Goal: Task Accomplishment & Management: Manage account settings

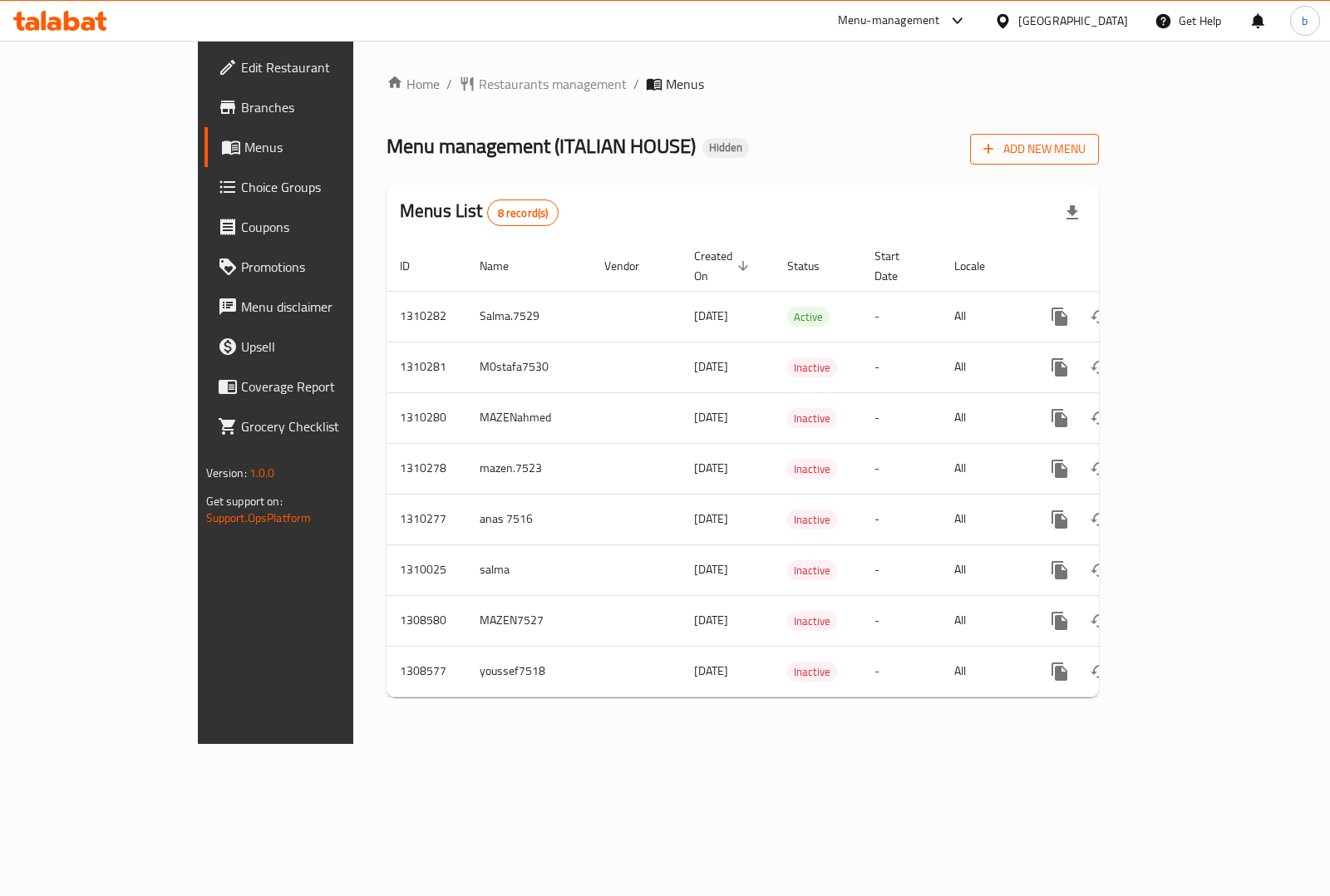
click at [1086, 150] on span "Add New Menu" at bounding box center [1034, 148] width 102 height 20
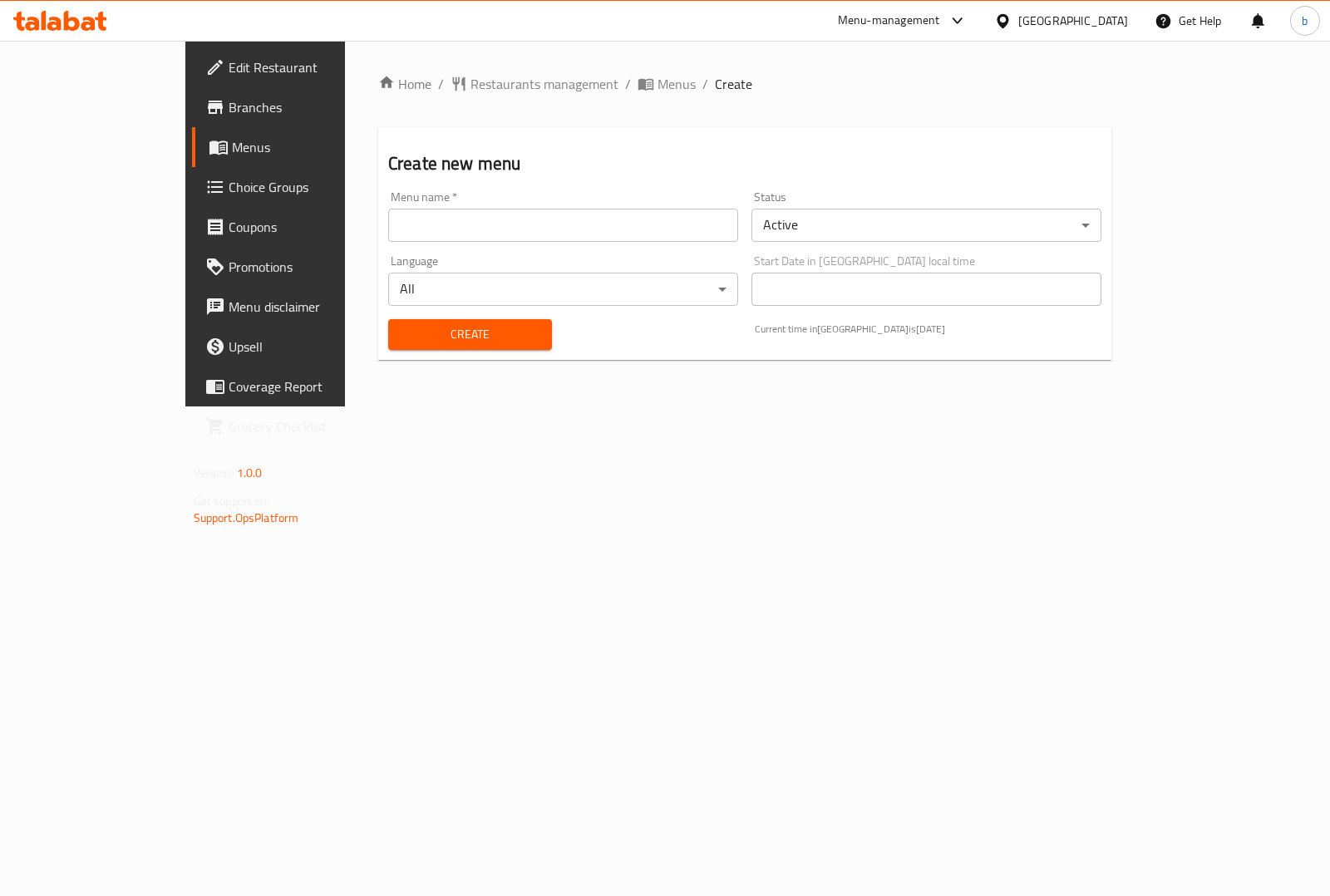
click at [595, 223] on input "text" at bounding box center [563, 225] width 350 height 33
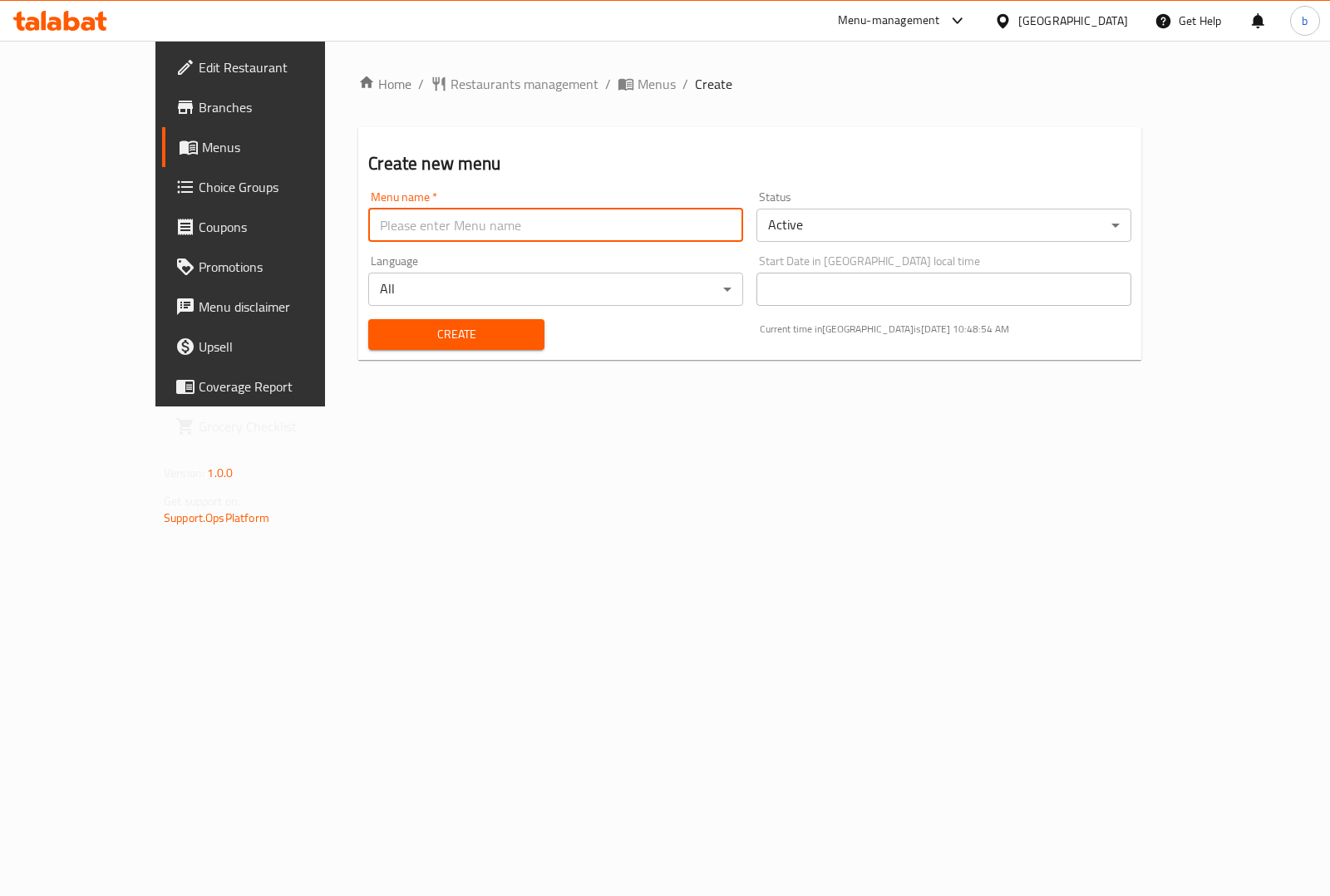
type input "bisho"
click at [382, 343] on span "Create" at bounding box center [456, 334] width 149 height 20
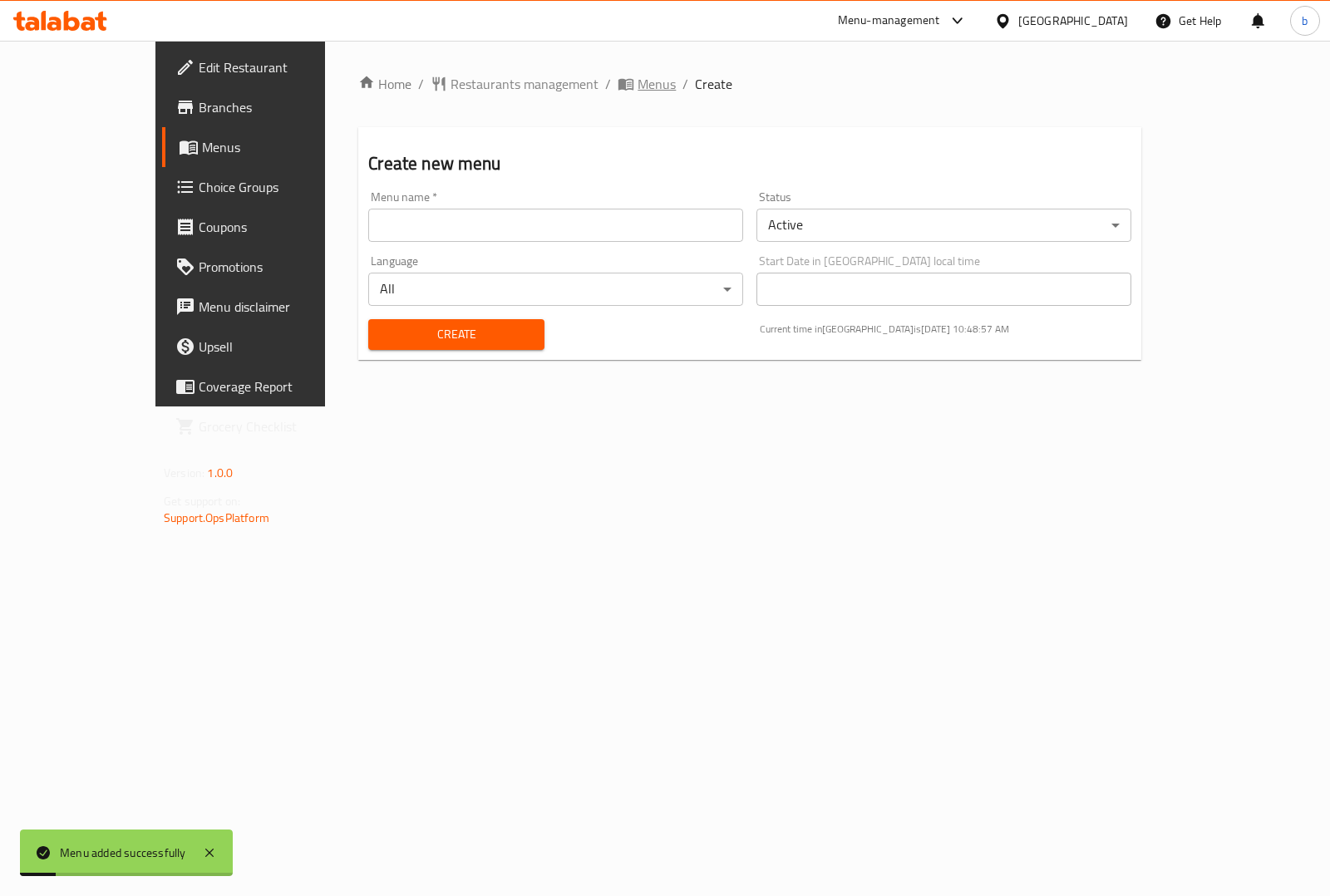
click at [637, 77] on span "Menus" at bounding box center [656, 83] width 38 height 20
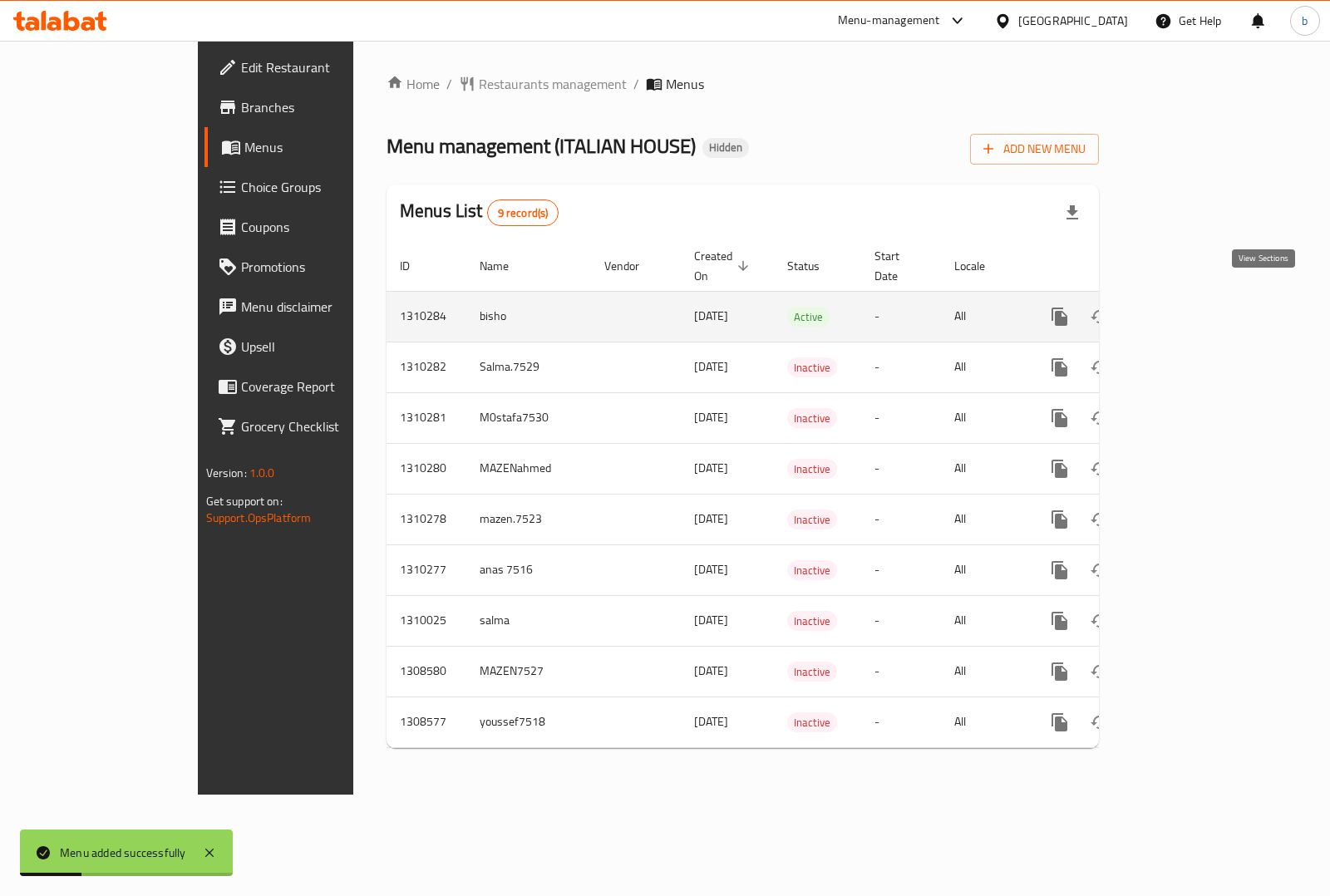
click at [1190, 307] on icon "enhanced table" at bounding box center [1179, 317] width 20 height 20
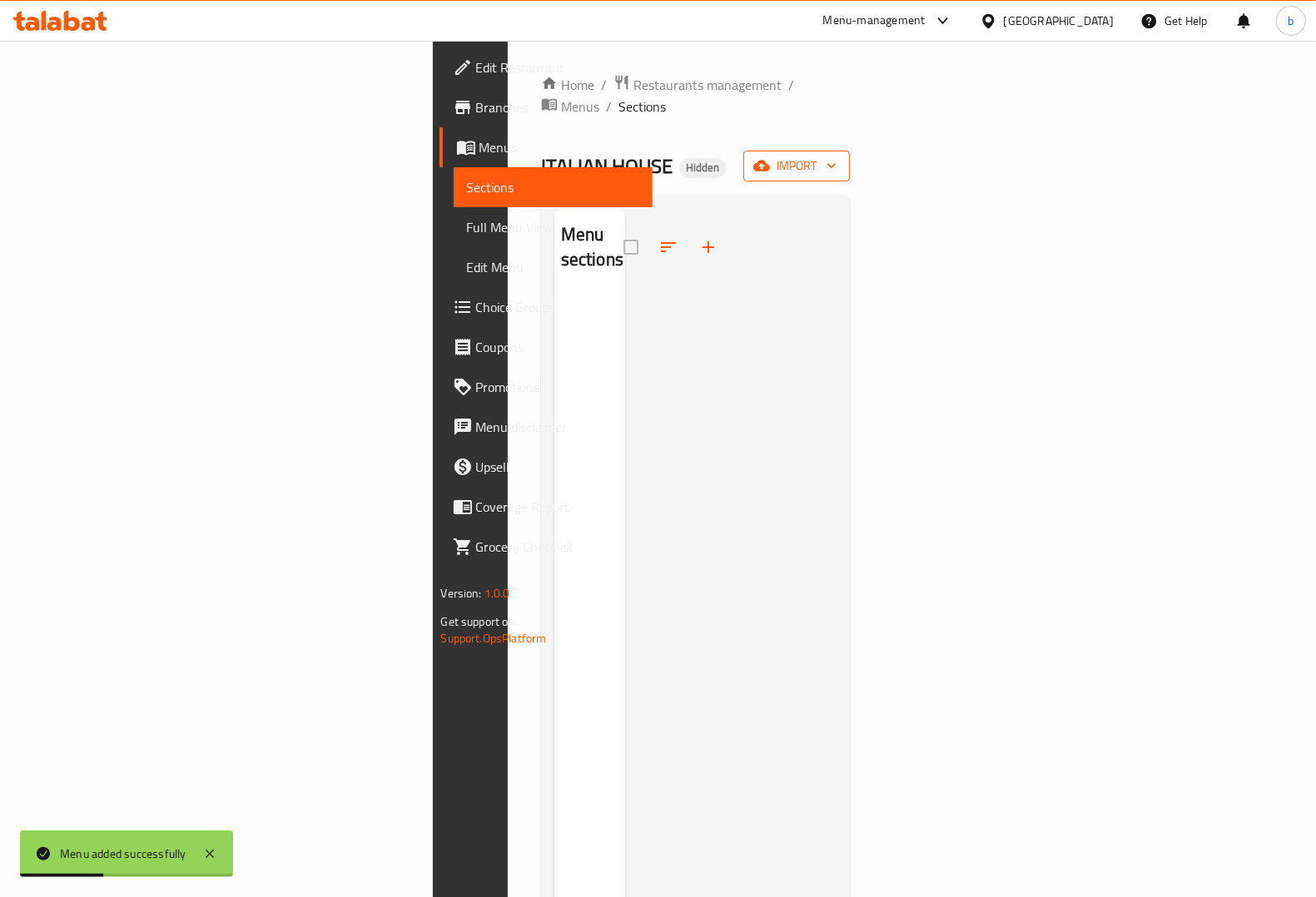
click at [837, 156] on span "import" at bounding box center [797, 165] width 80 height 20
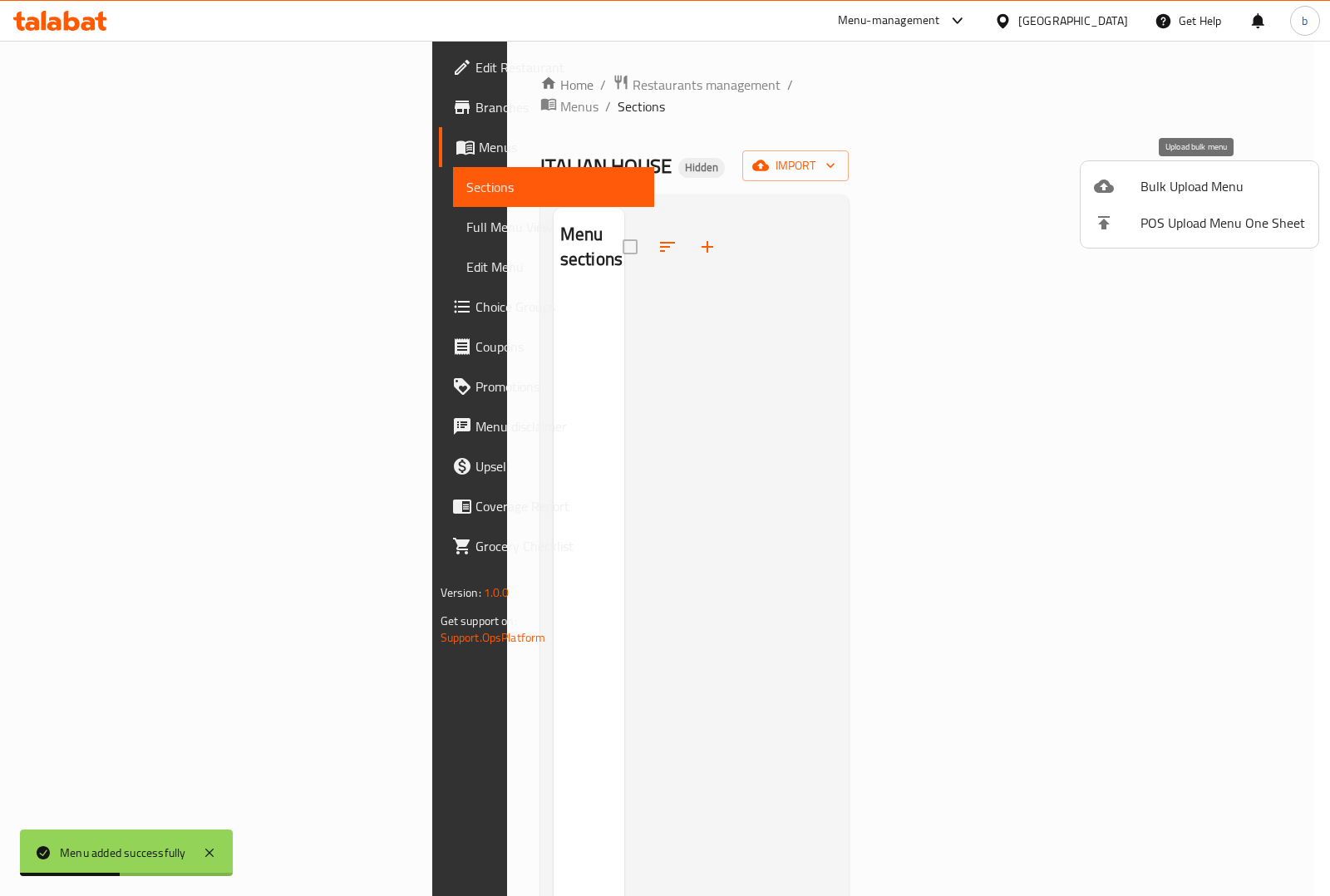
click at [1203, 191] on span "Bulk Upload Menu" at bounding box center [1223, 186] width 164 height 20
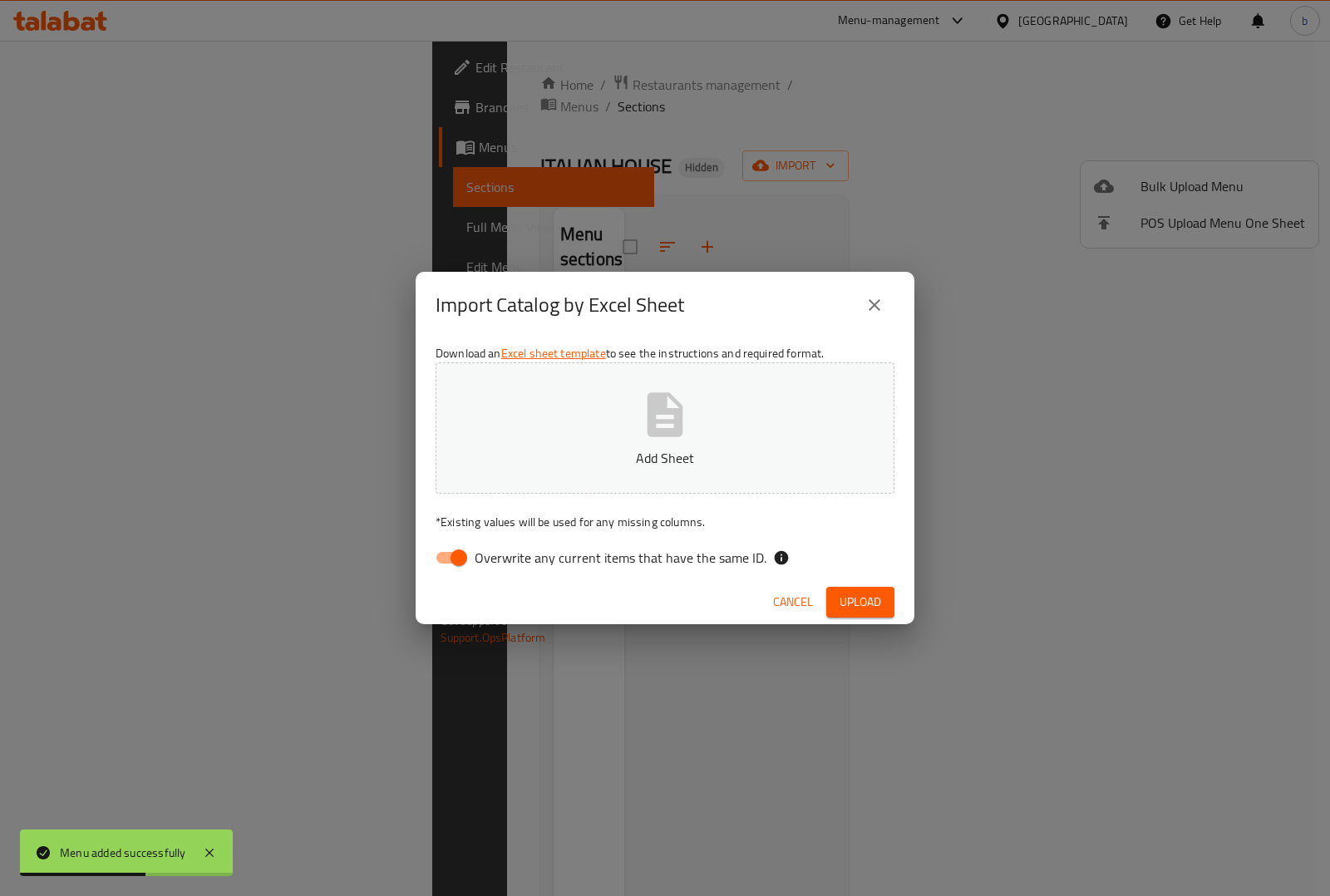
click at [437, 559] on input "Overwrite any current items that have the same ID." at bounding box center [459, 559] width 95 height 32
checkbox input "false"
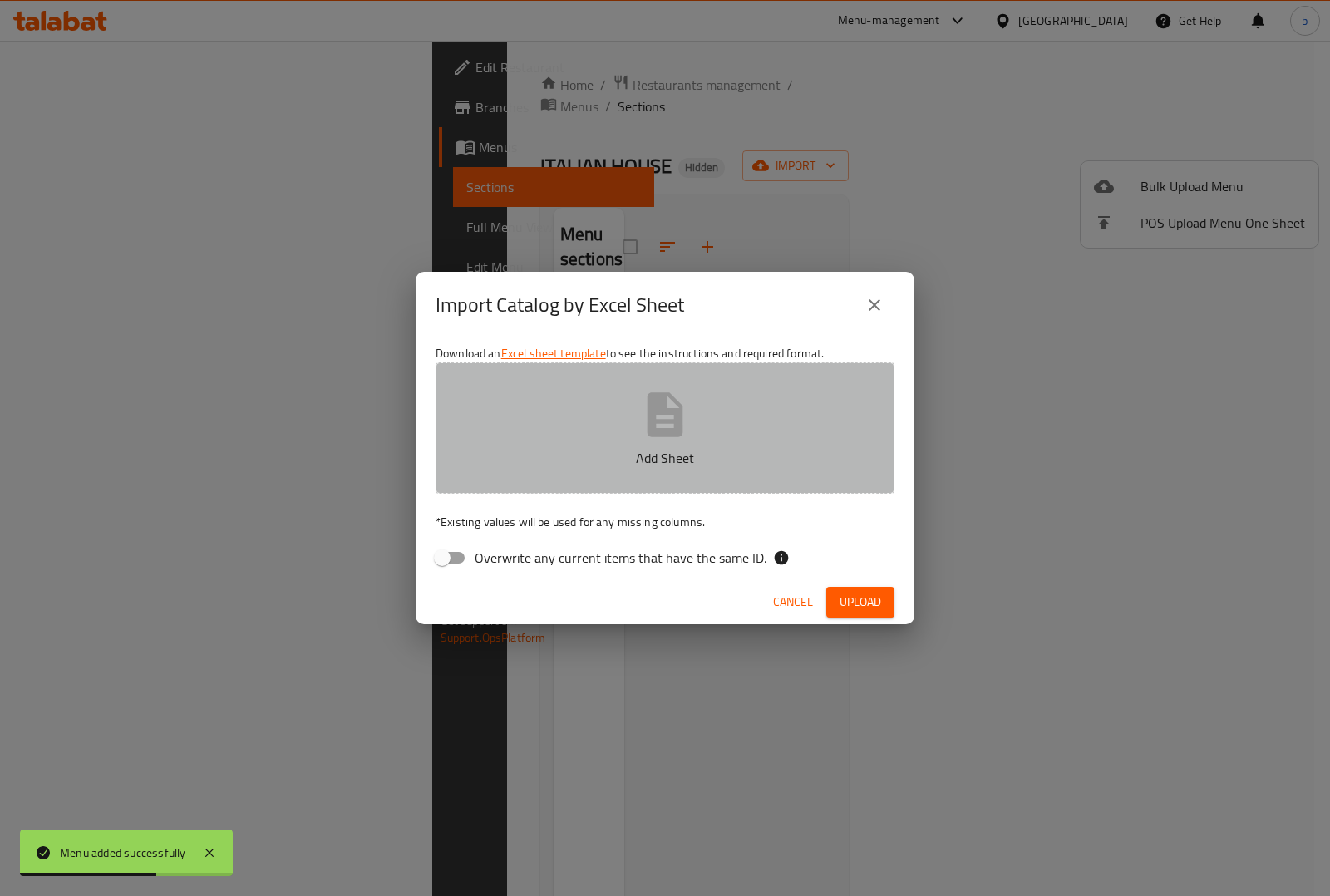
click at [581, 420] on button "Add Sheet" at bounding box center [665, 428] width 459 height 131
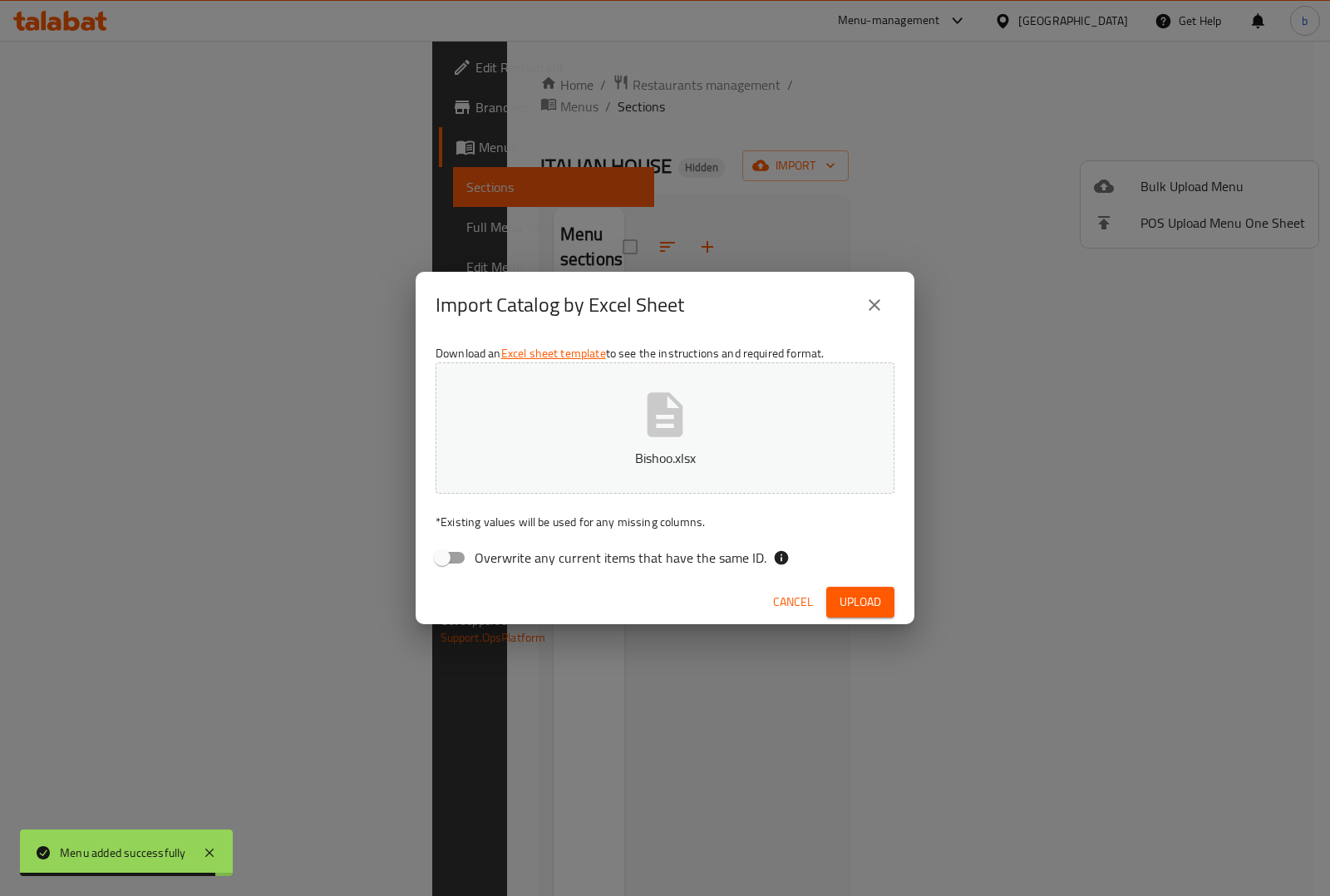
click at [859, 595] on span "Upload" at bounding box center [860, 602] width 42 height 20
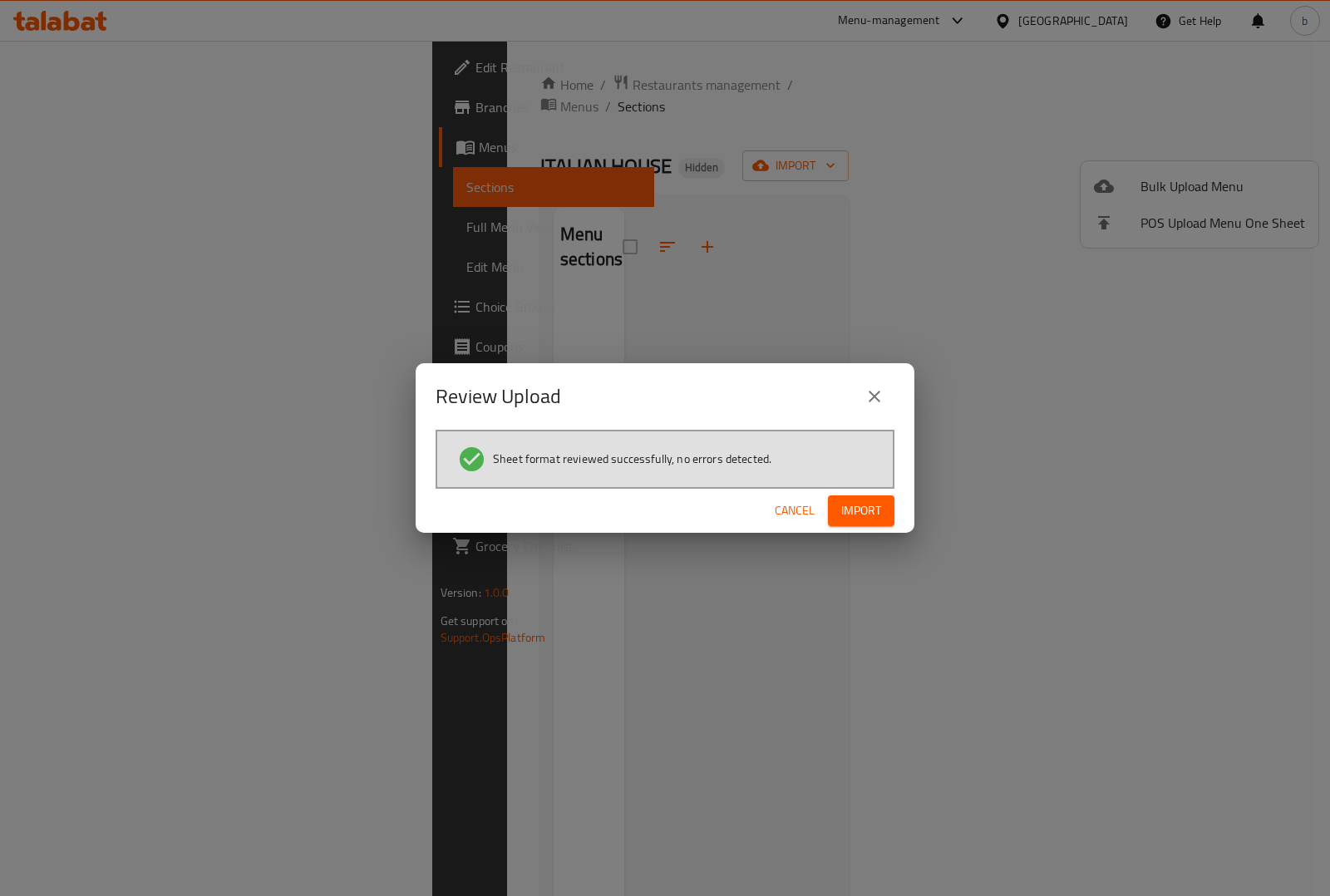
click at [857, 504] on span "Import" at bounding box center [861, 511] width 40 height 20
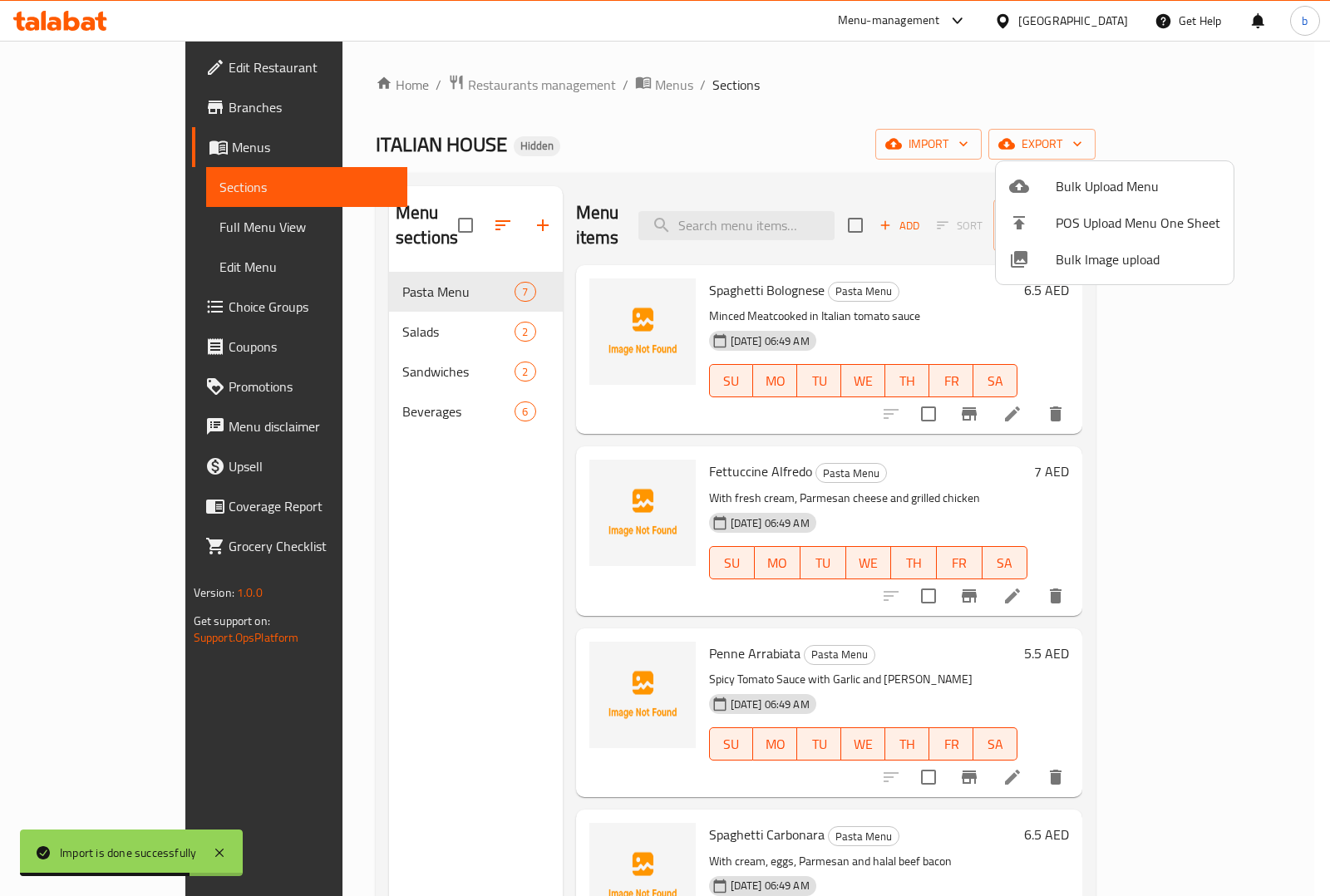
click at [68, 222] on div at bounding box center [665, 448] width 1330 height 896
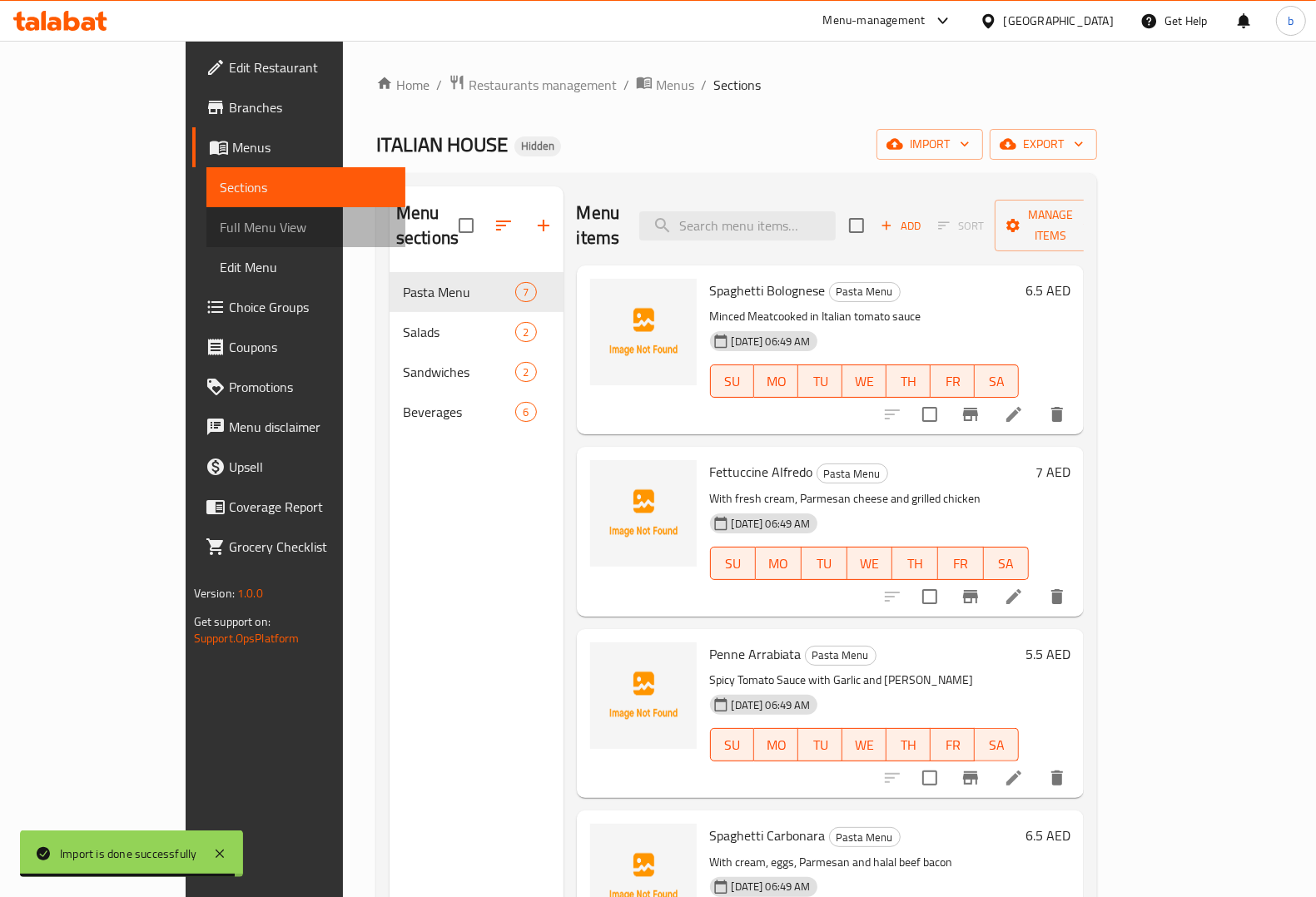
click at [220, 219] on span "Full Menu View" at bounding box center [306, 227] width 173 height 20
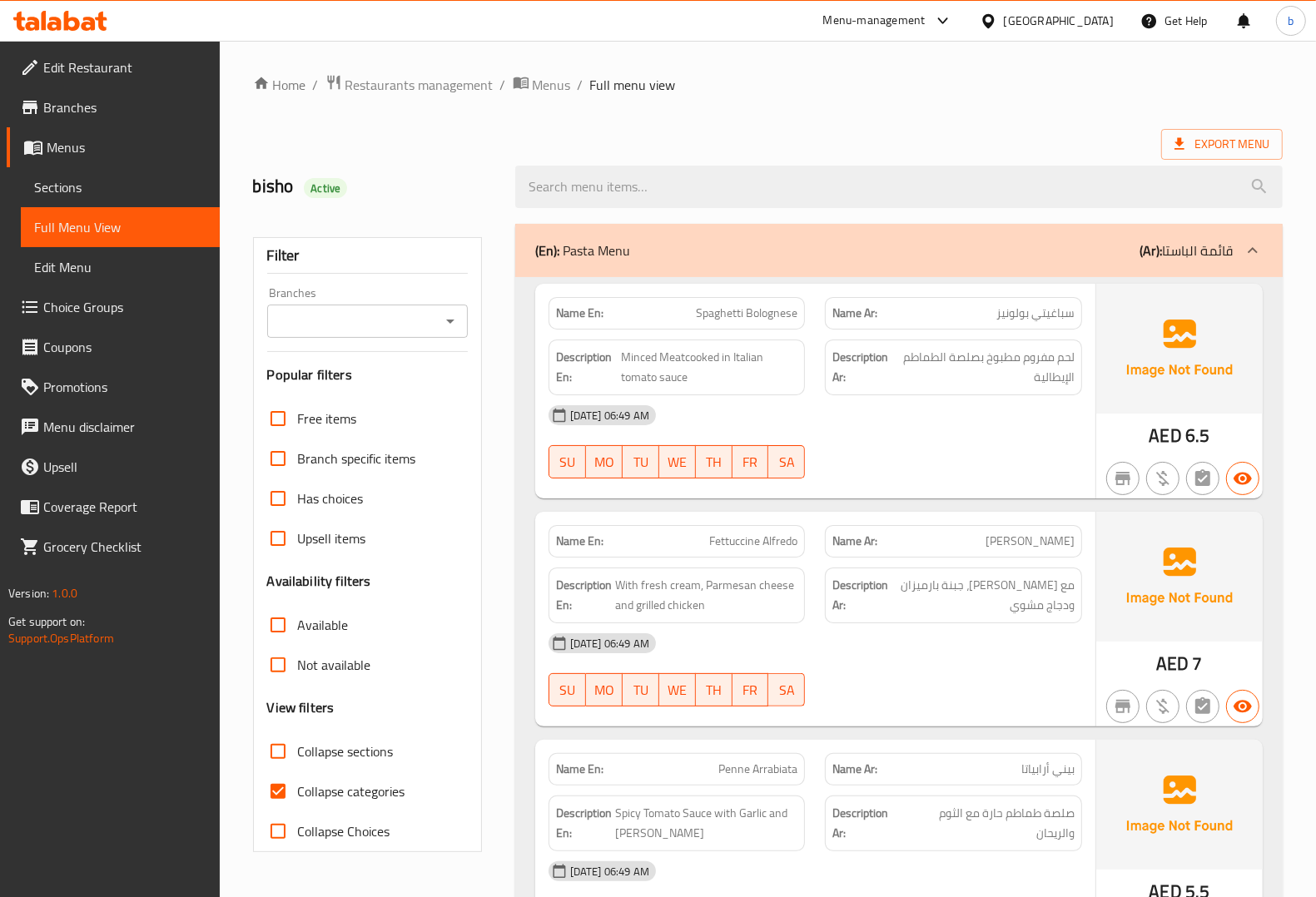
click at [284, 787] on input "Collapse categories" at bounding box center [277, 791] width 40 height 40
checkbox input "false"
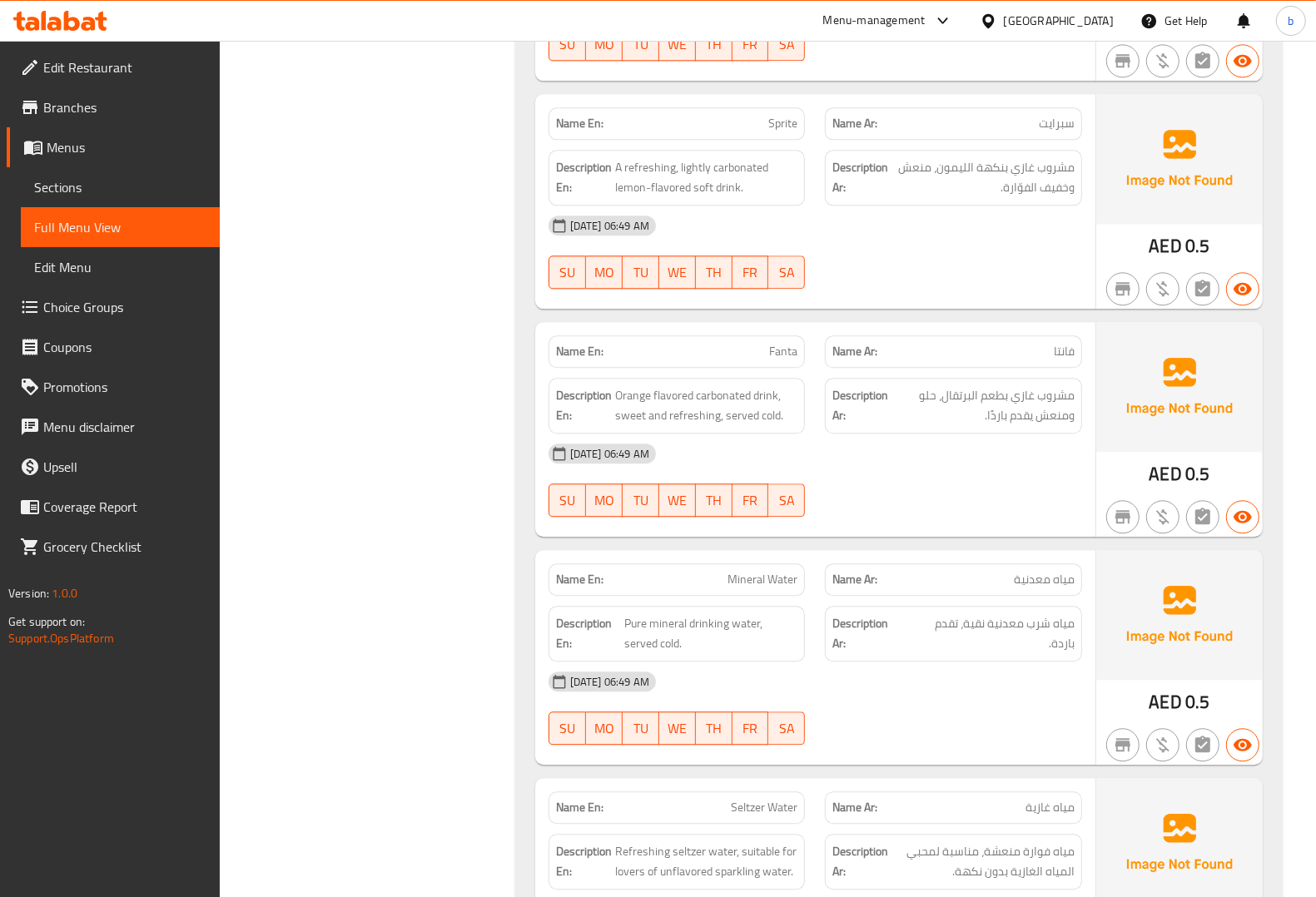
scroll to position [3292, 0]
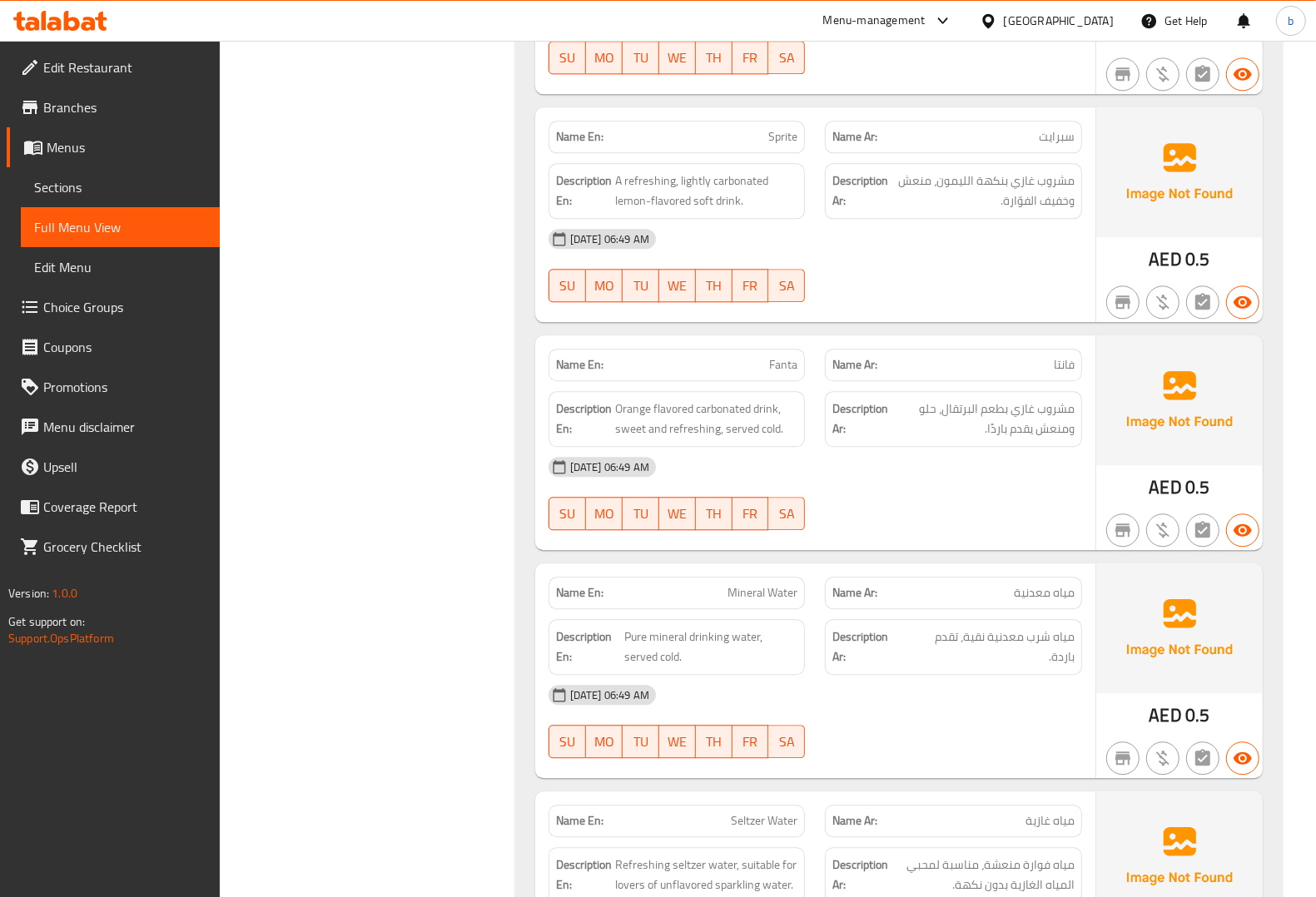
click at [92, 101] on span "Branches" at bounding box center [125, 108] width 164 height 20
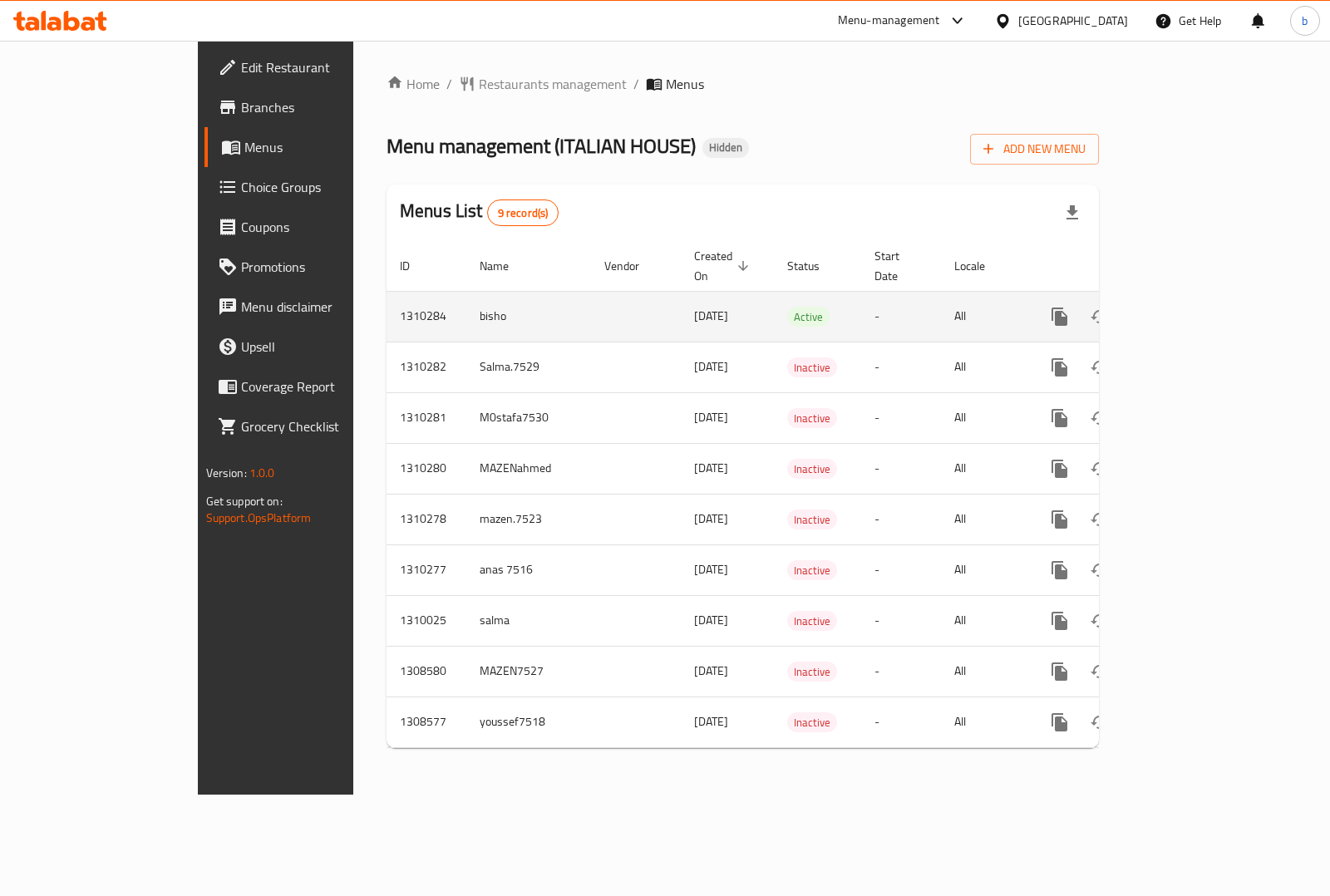
click at [1190, 307] on icon "enhanced table" at bounding box center [1179, 317] width 20 height 20
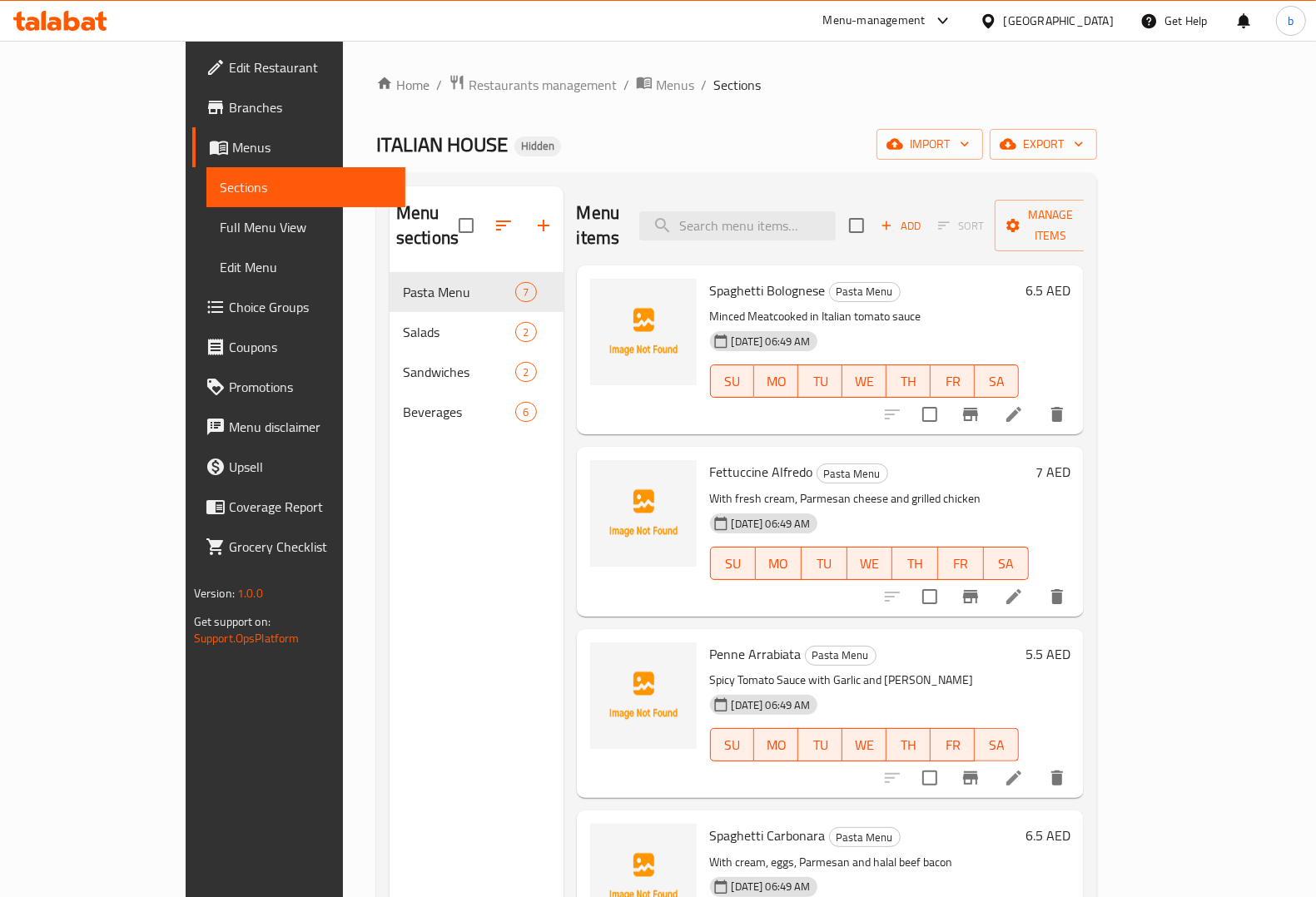
click at [220, 237] on span "Full Menu View" at bounding box center [306, 227] width 173 height 20
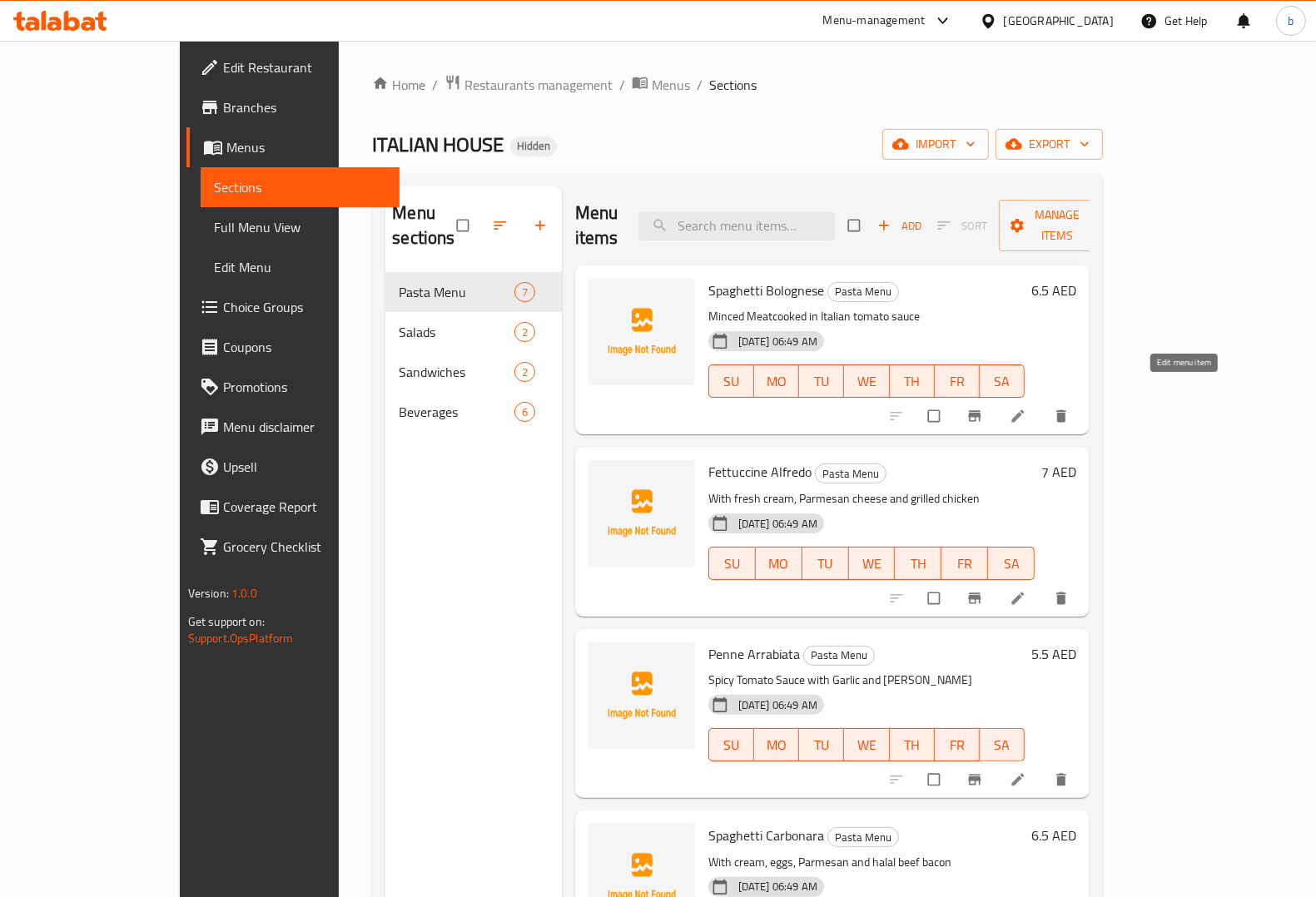
click at [1027, 408] on icon at bounding box center [1018, 416] width 17 height 17
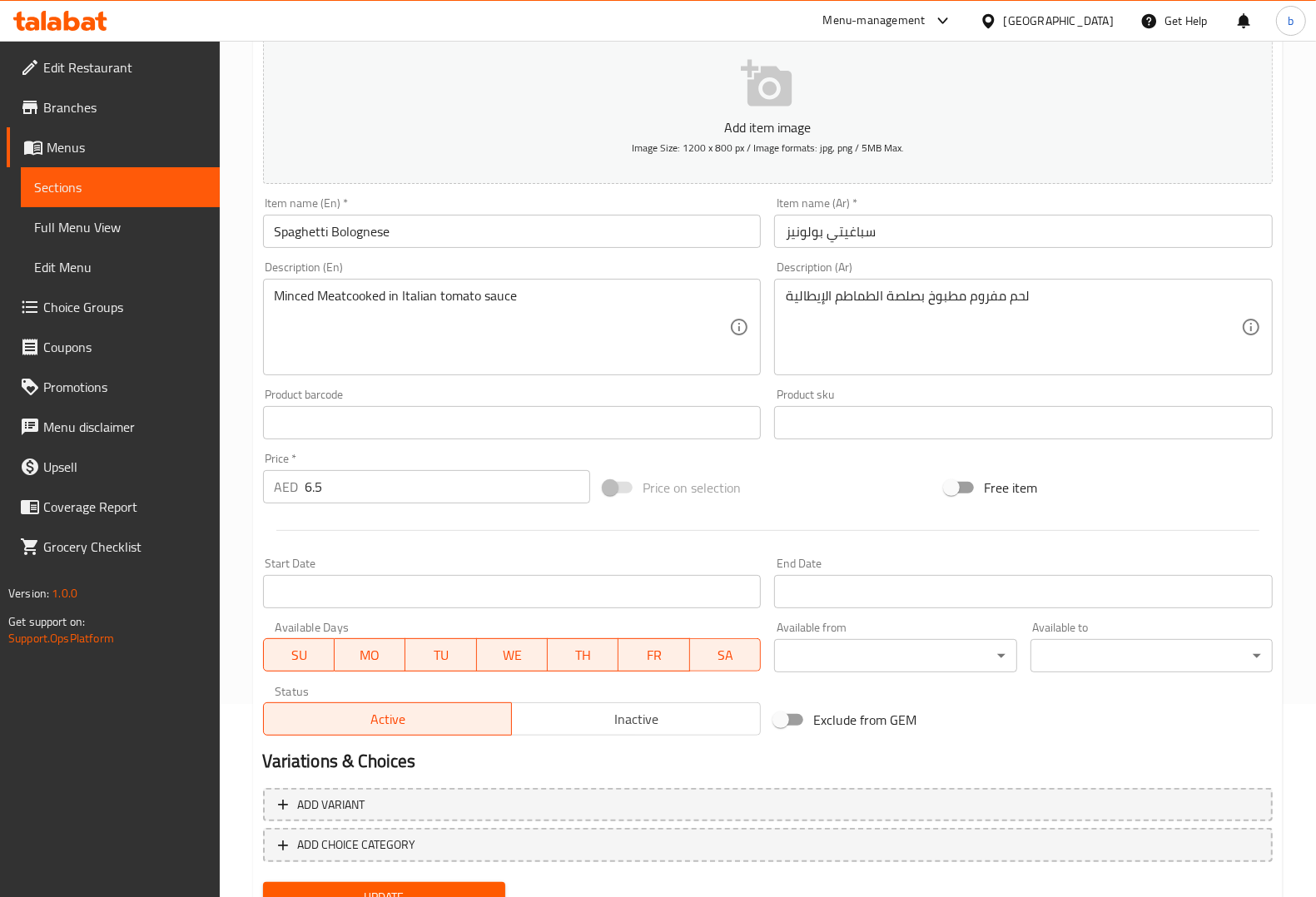
scroll to position [208, 0]
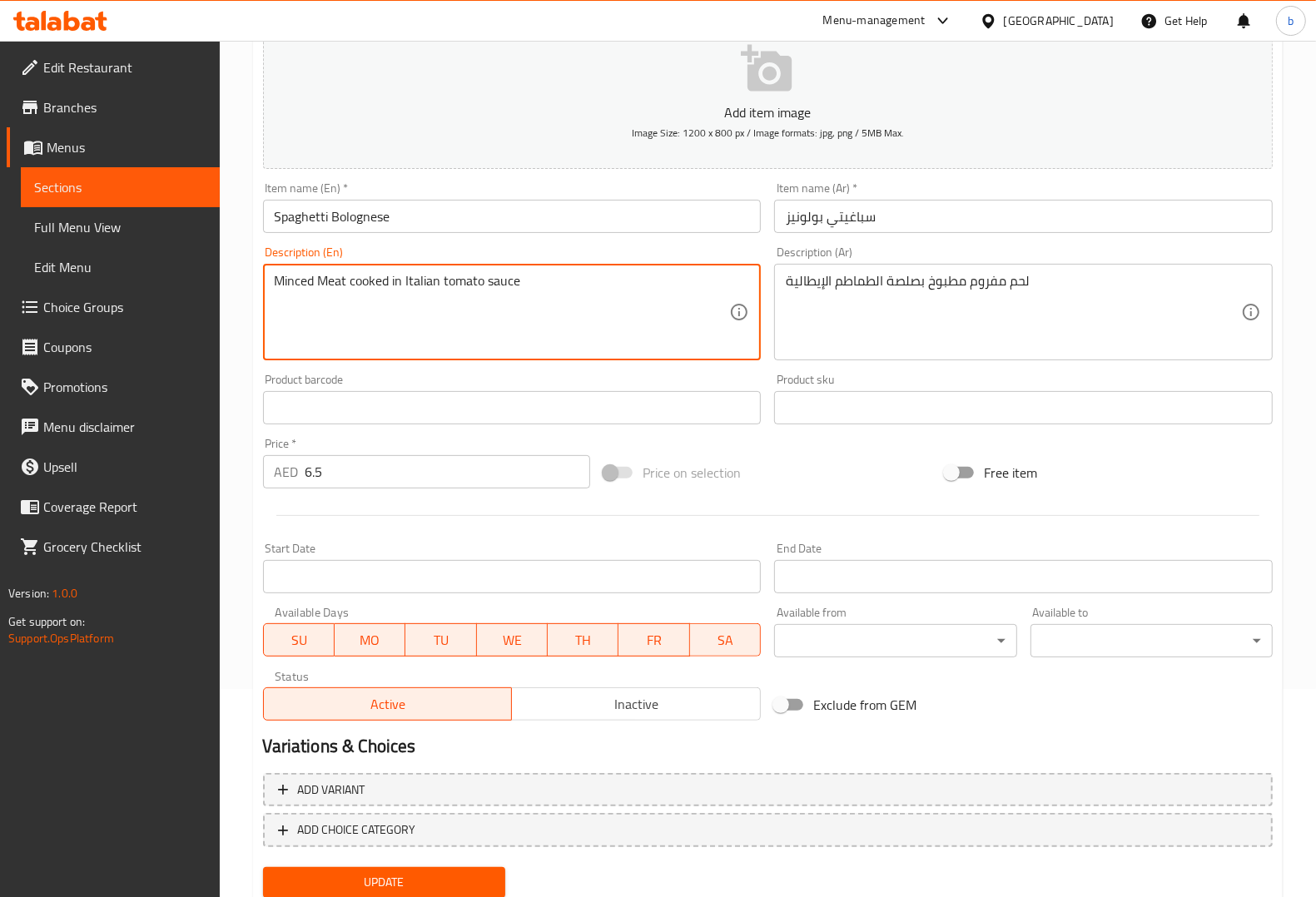
type textarea "Minced Meat cooked in Italian tomato sauce"
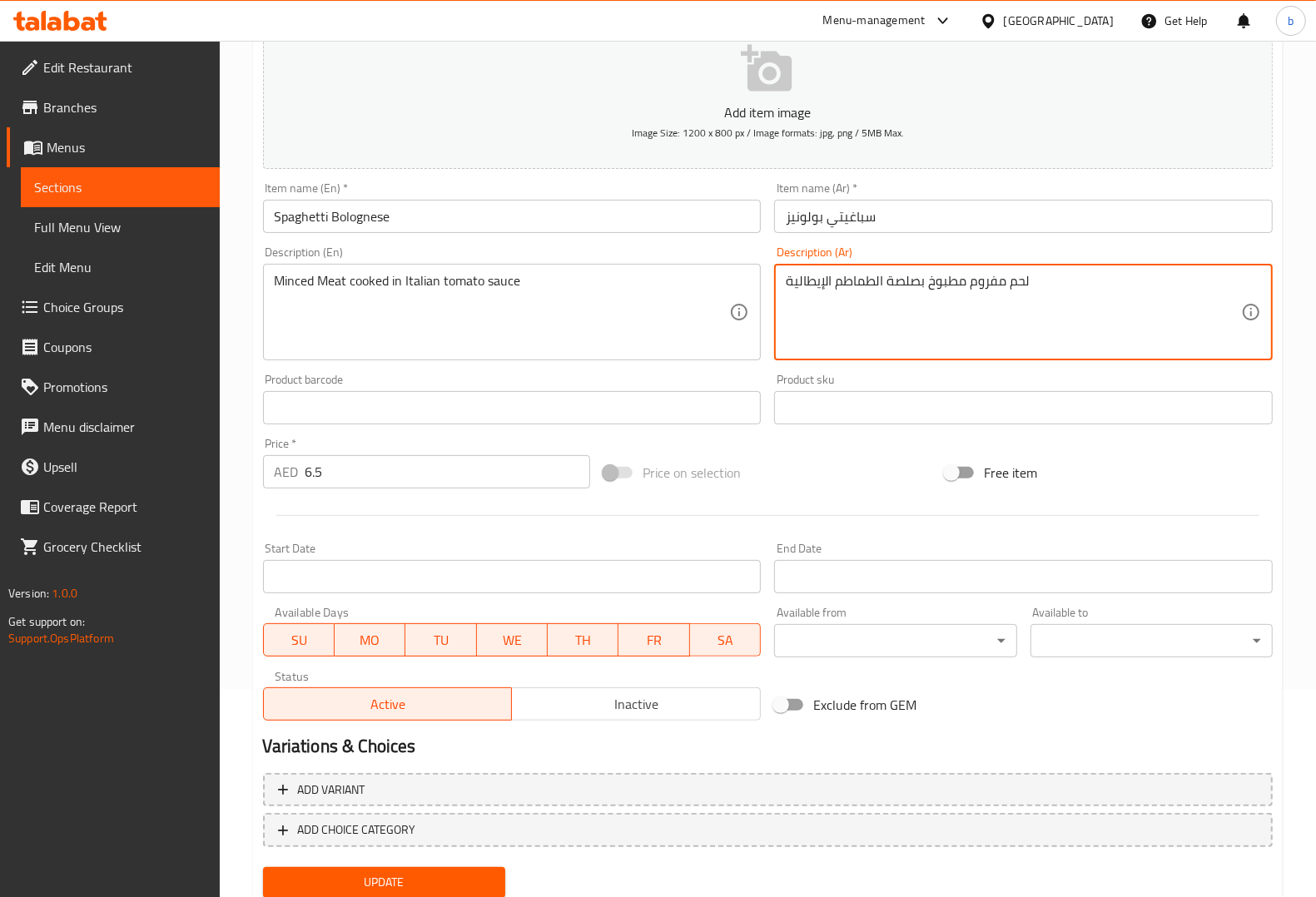
click at [903, 284] on textarea "لحم مفروم مطبوخ بصلصة الطماطم الإيطالية" at bounding box center [1014, 312] width 455 height 79
type textarea "لحم مفروم مطبوخ بصوص الطماطم الإيطالية"
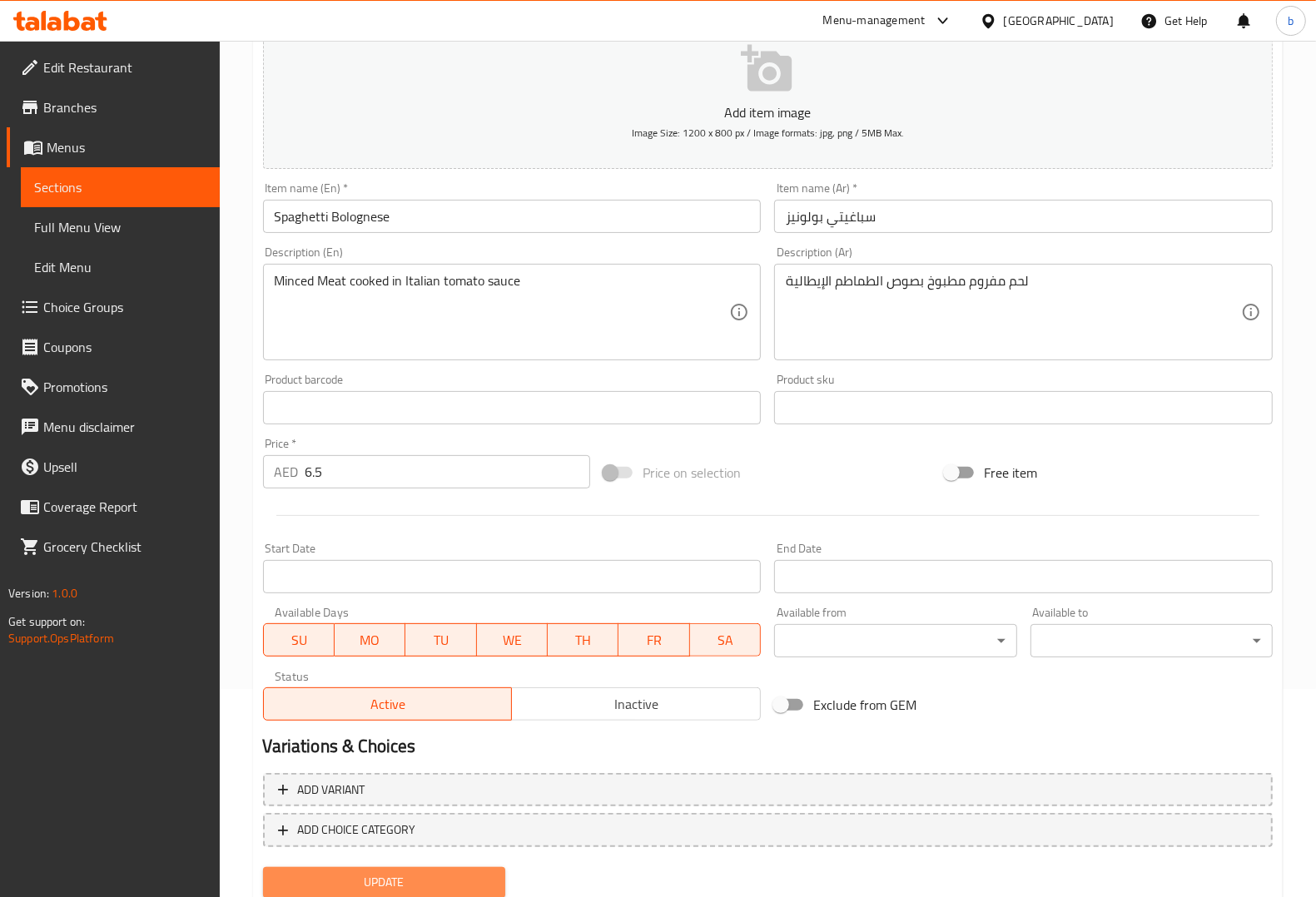
click at [435, 872] on span "Update" at bounding box center [384, 882] width 216 height 20
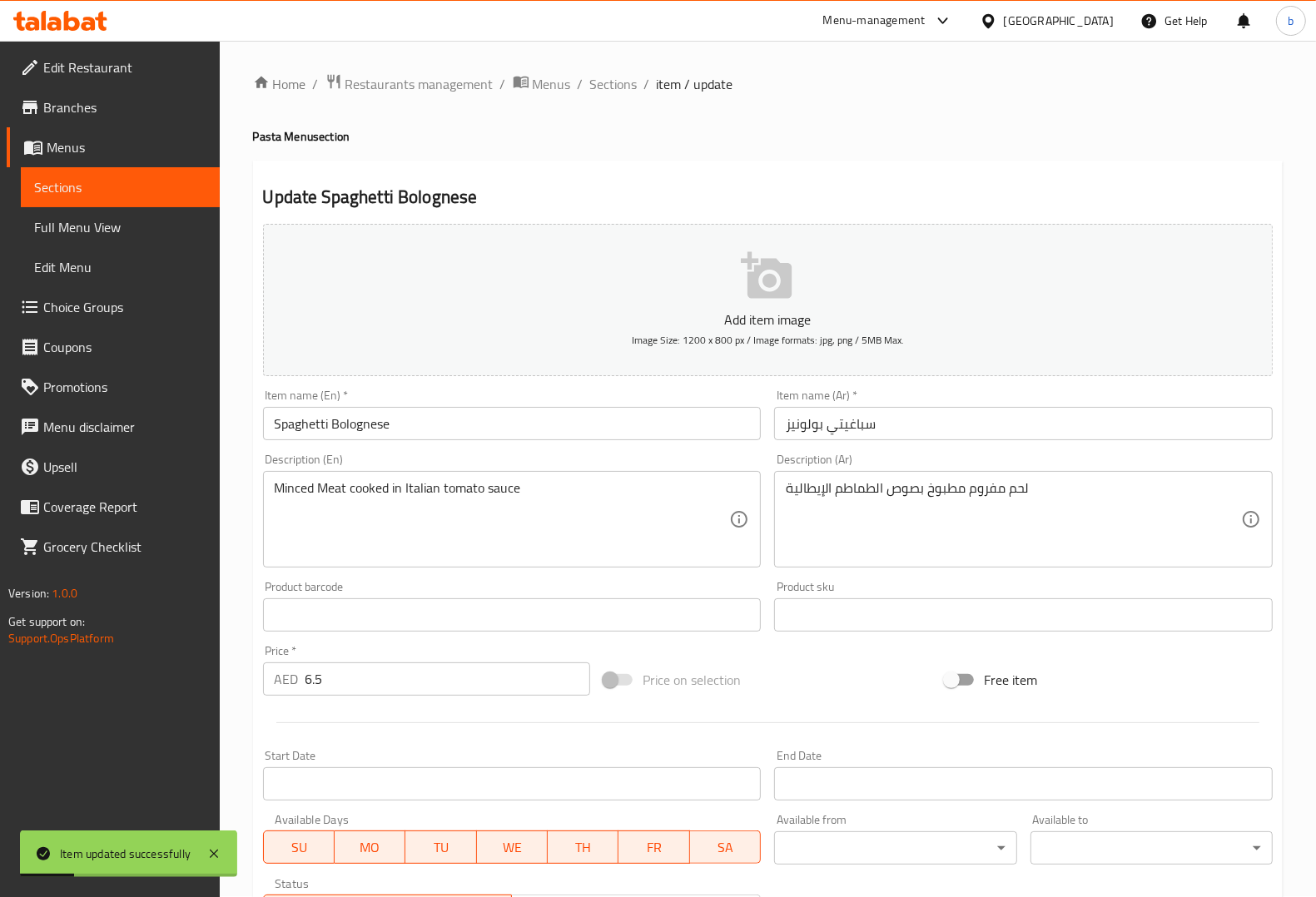
scroll to position [0, 0]
click at [624, 79] on span "Sections" at bounding box center [614, 84] width 47 height 20
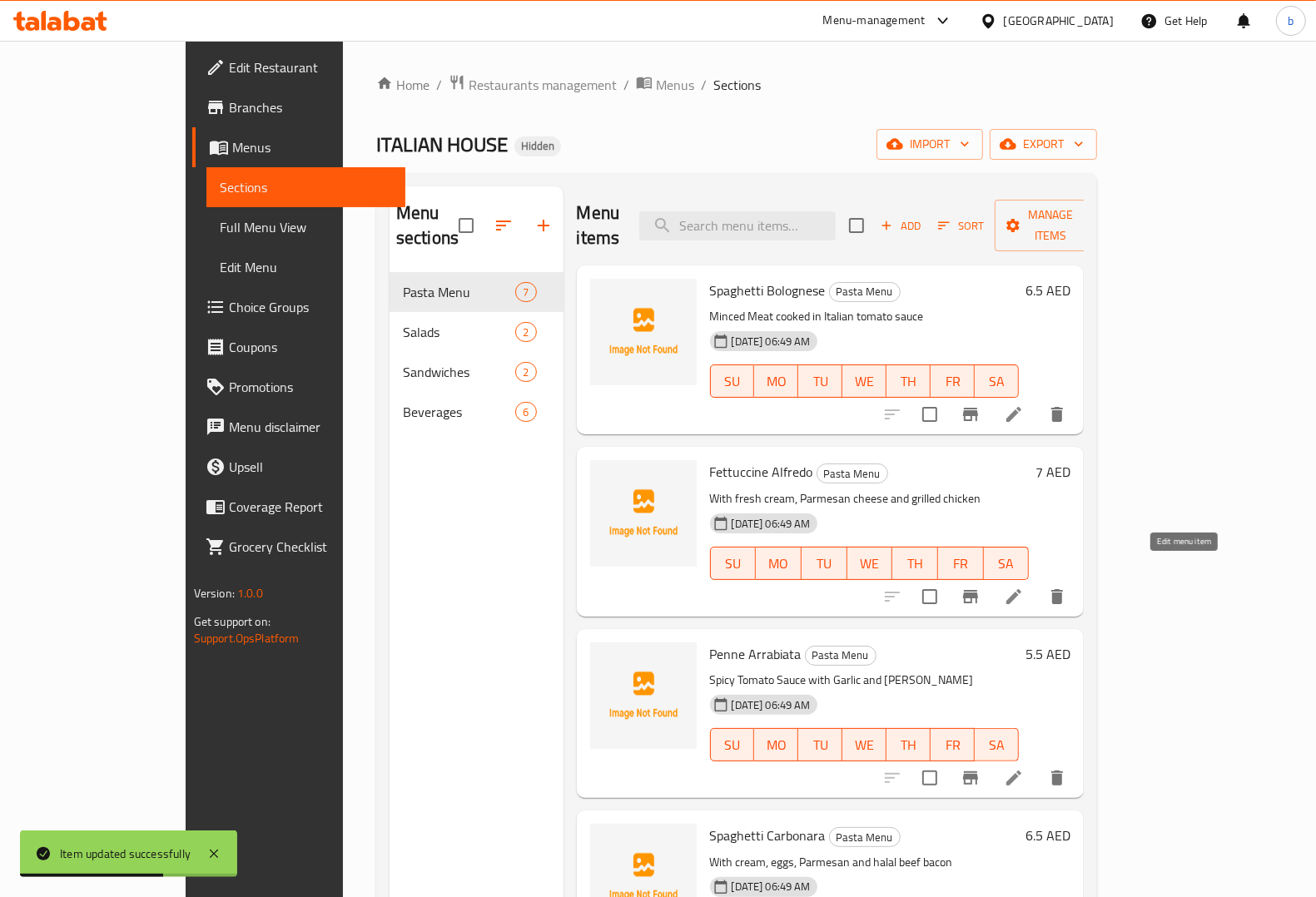
click at [1024, 587] on icon at bounding box center [1014, 597] width 20 height 20
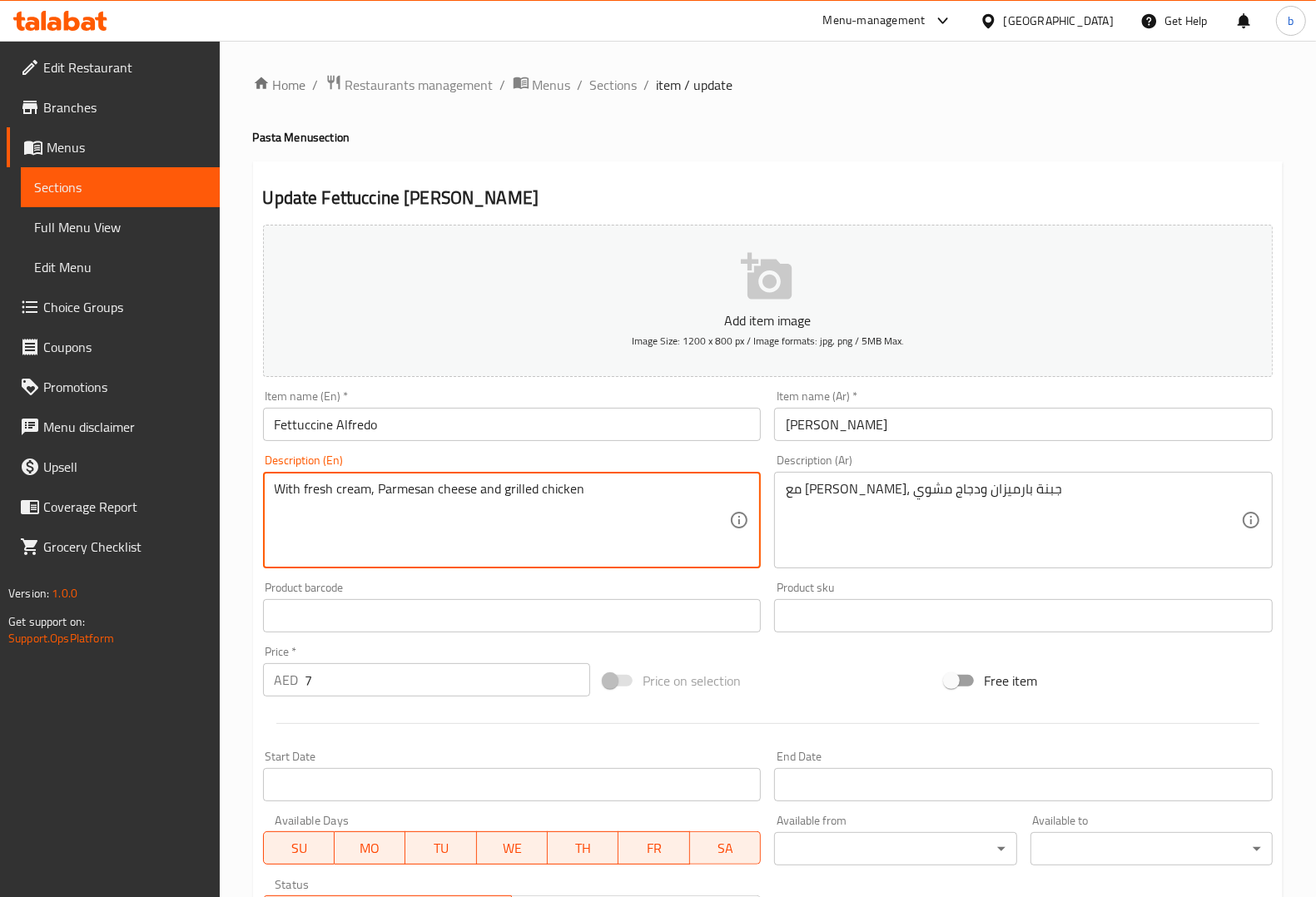
drag, startPoint x: 333, startPoint y: 489, endPoint x: 292, endPoint y: 498, distance: 42.0
drag, startPoint x: 366, startPoint y: 489, endPoint x: 267, endPoint y: 490, distance: 99.0
click at [267, 490] on div "With fresh cream, Parmesan cheese and grilled chicken Description (En)" at bounding box center [512, 520] width 499 height 97
click at [621, 81] on span "Sections" at bounding box center [614, 84] width 47 height 20
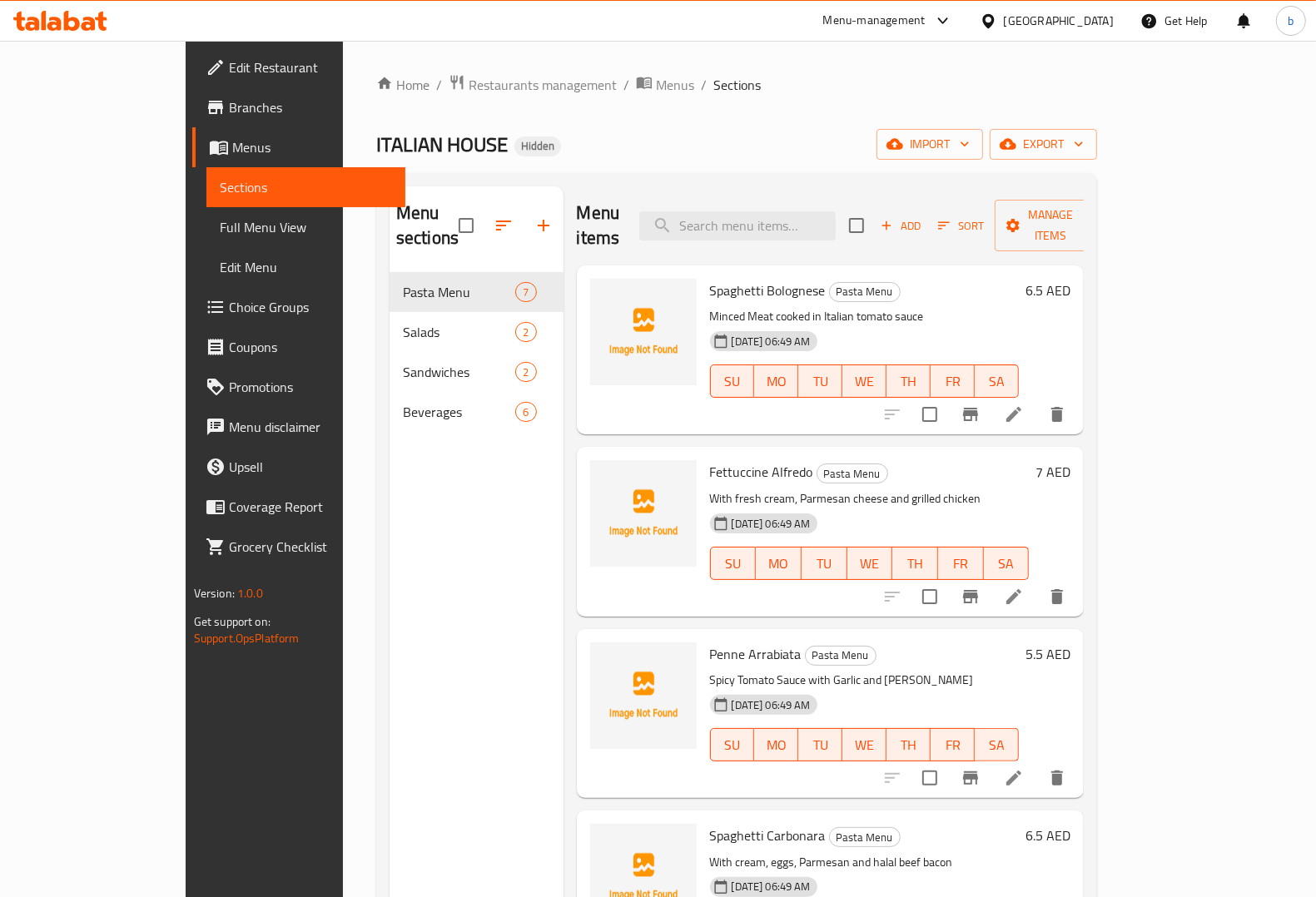
scroll to position [312, 0]
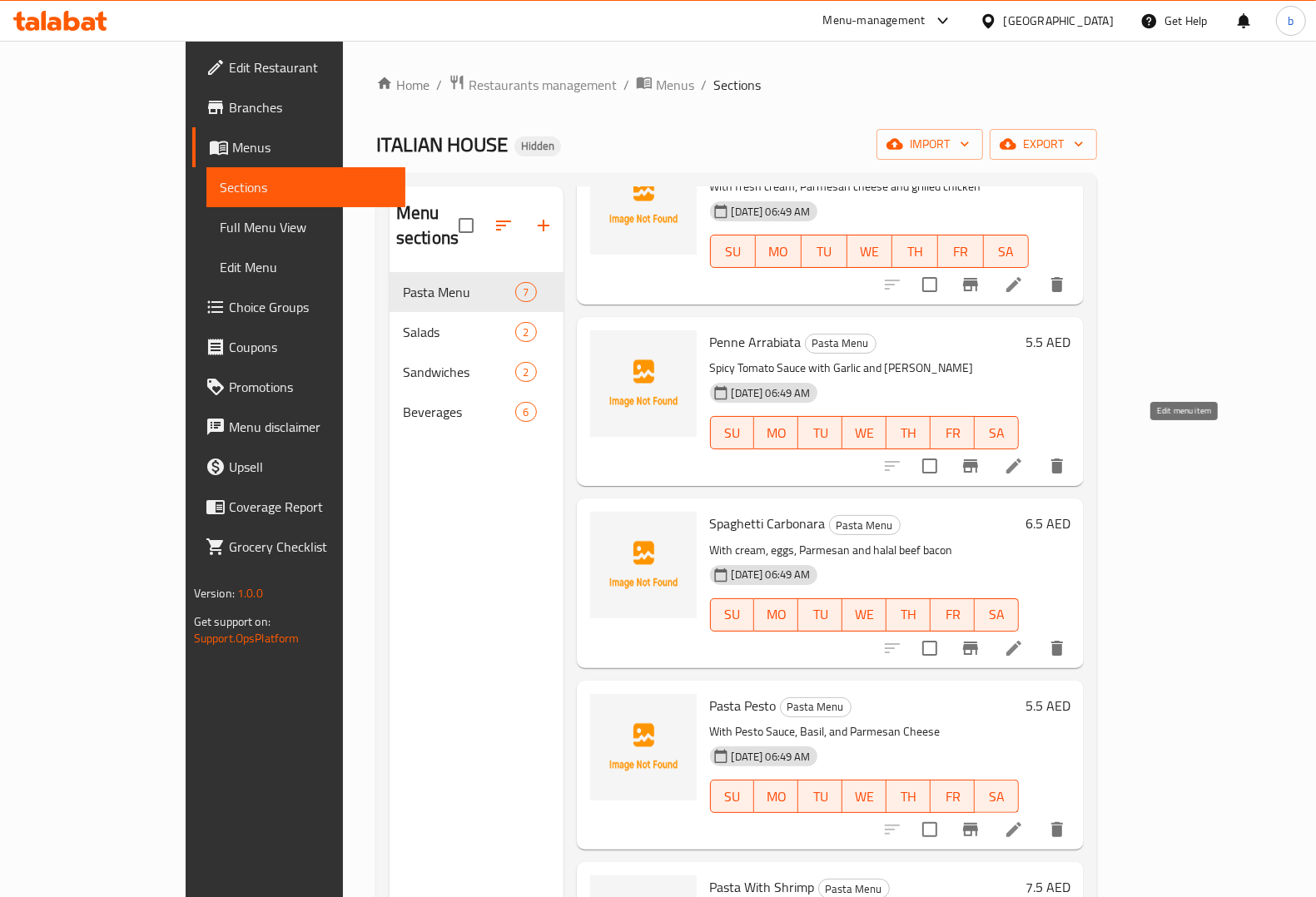
click at [1024, 456] on icon at bounding box center [1014, 466] width 20 height 20
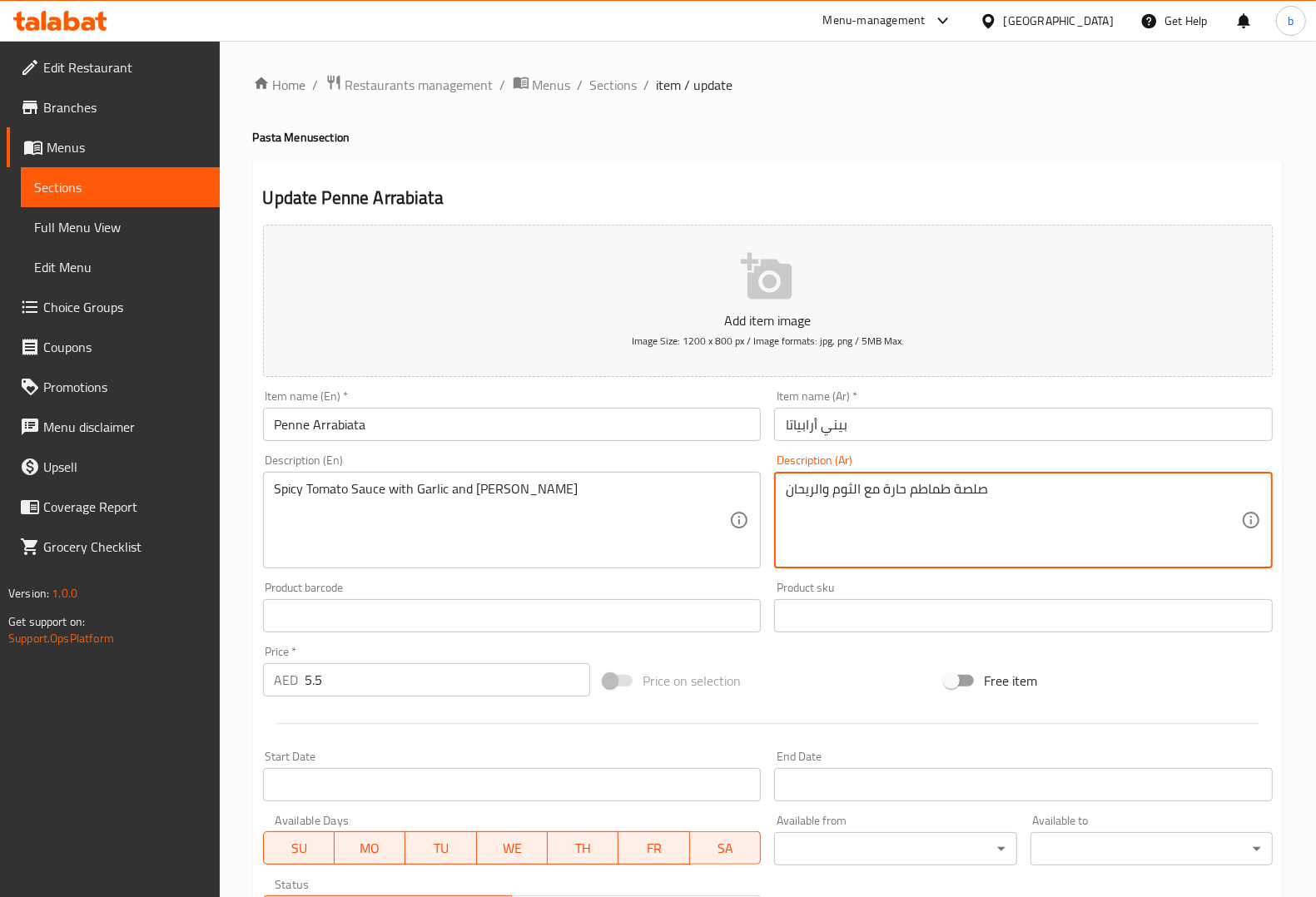
click at [966, 491] on textarea "صلصة طماطم حارة مع الثوم والريحان" at bounding box center [1014, 520] width 455 height 79
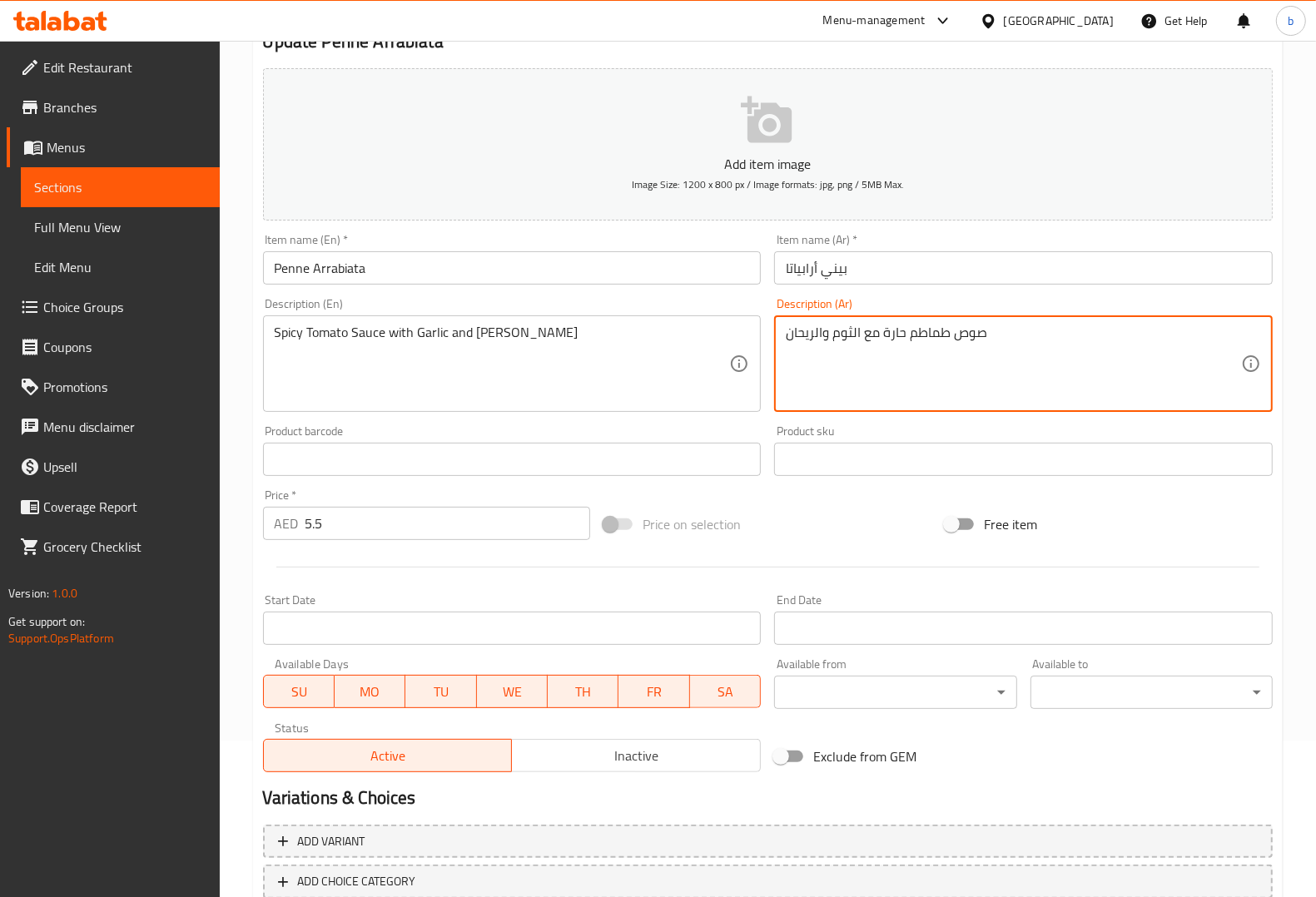
scroll to position [262, 0]
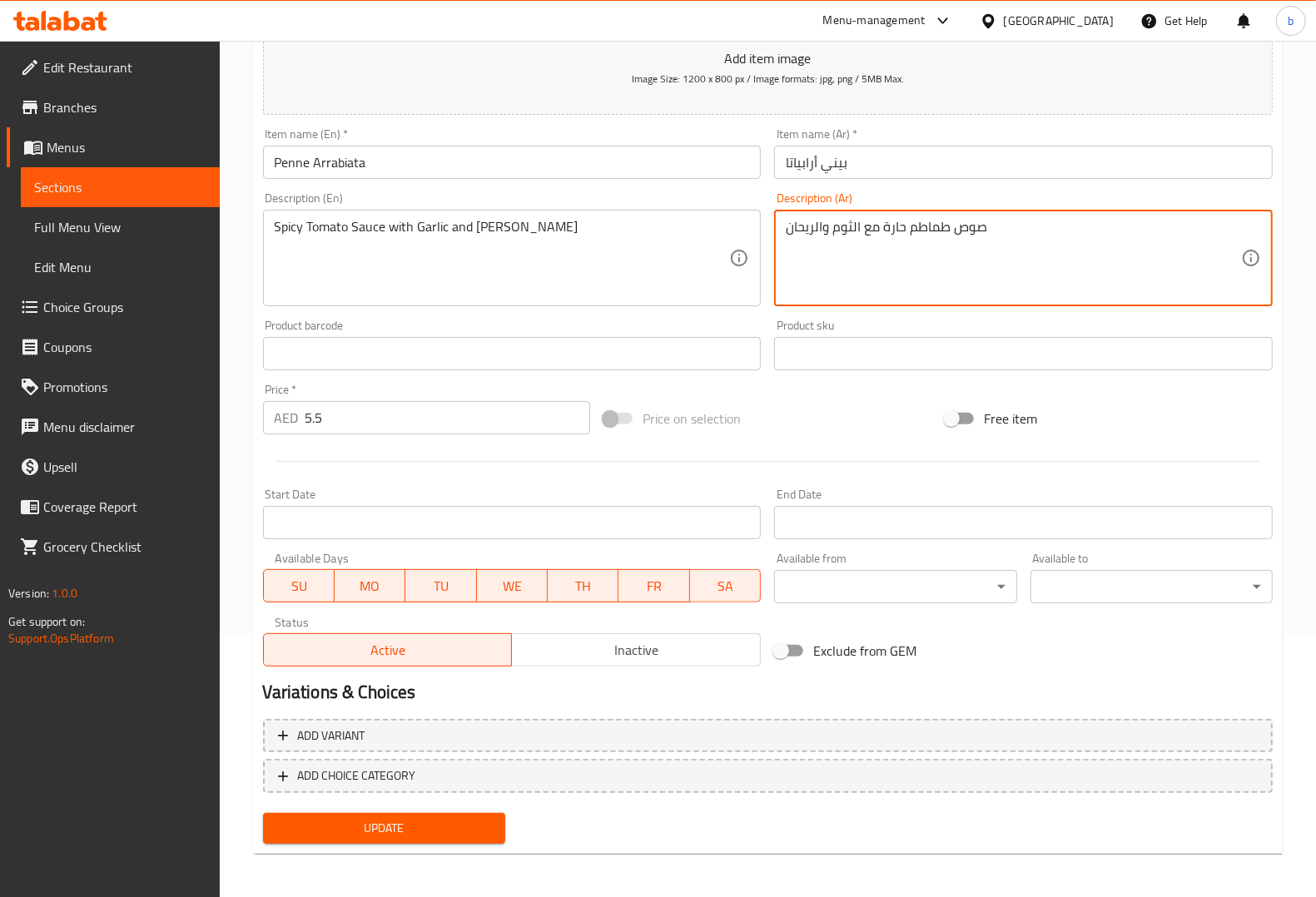
type textarea "صوص طماطم حارة مع الثوم والريحان"
click at [418, 814] on button "Update" at bounding box center [384, 829] width 242 height 31
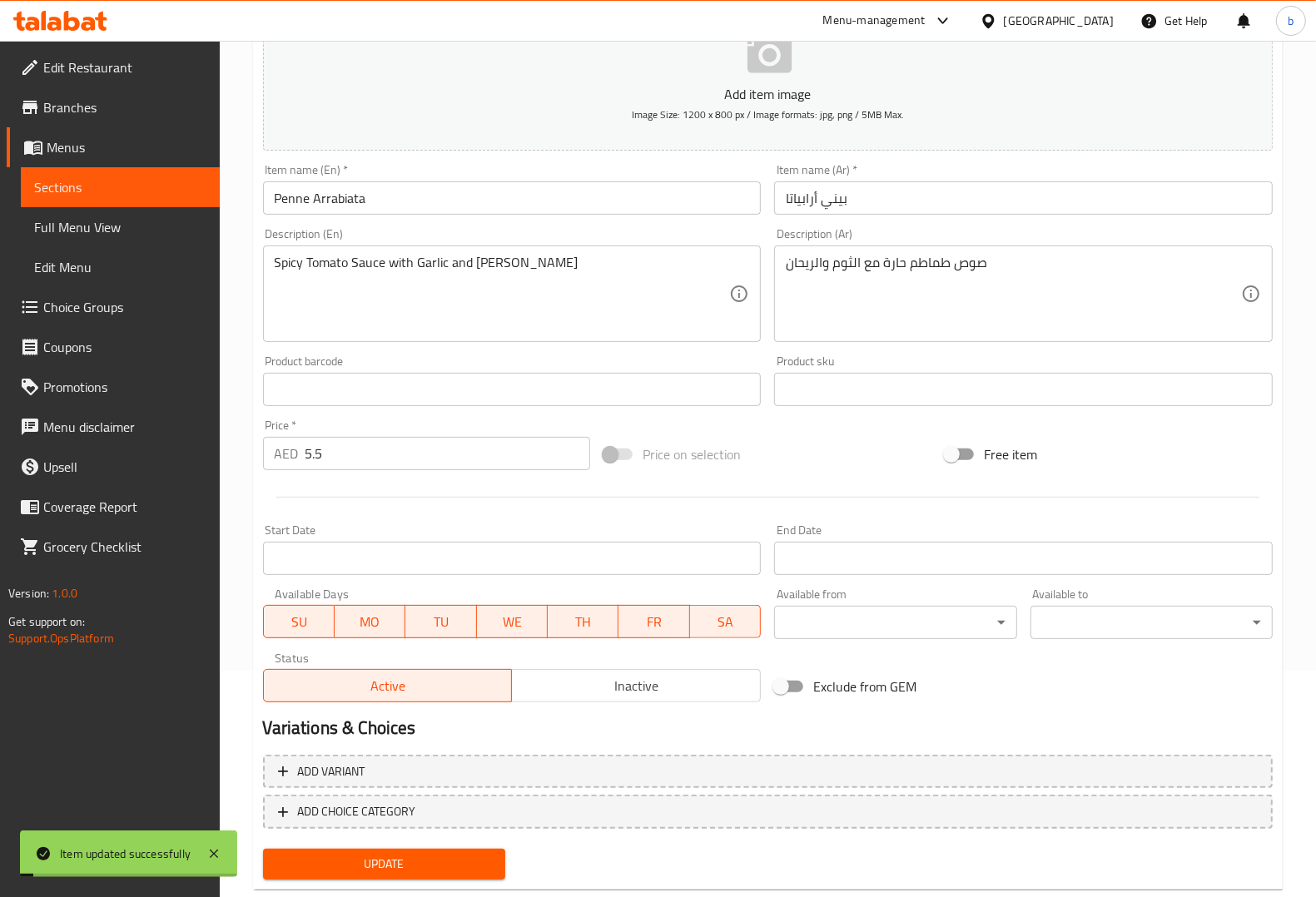
scroll to position [0, 0]
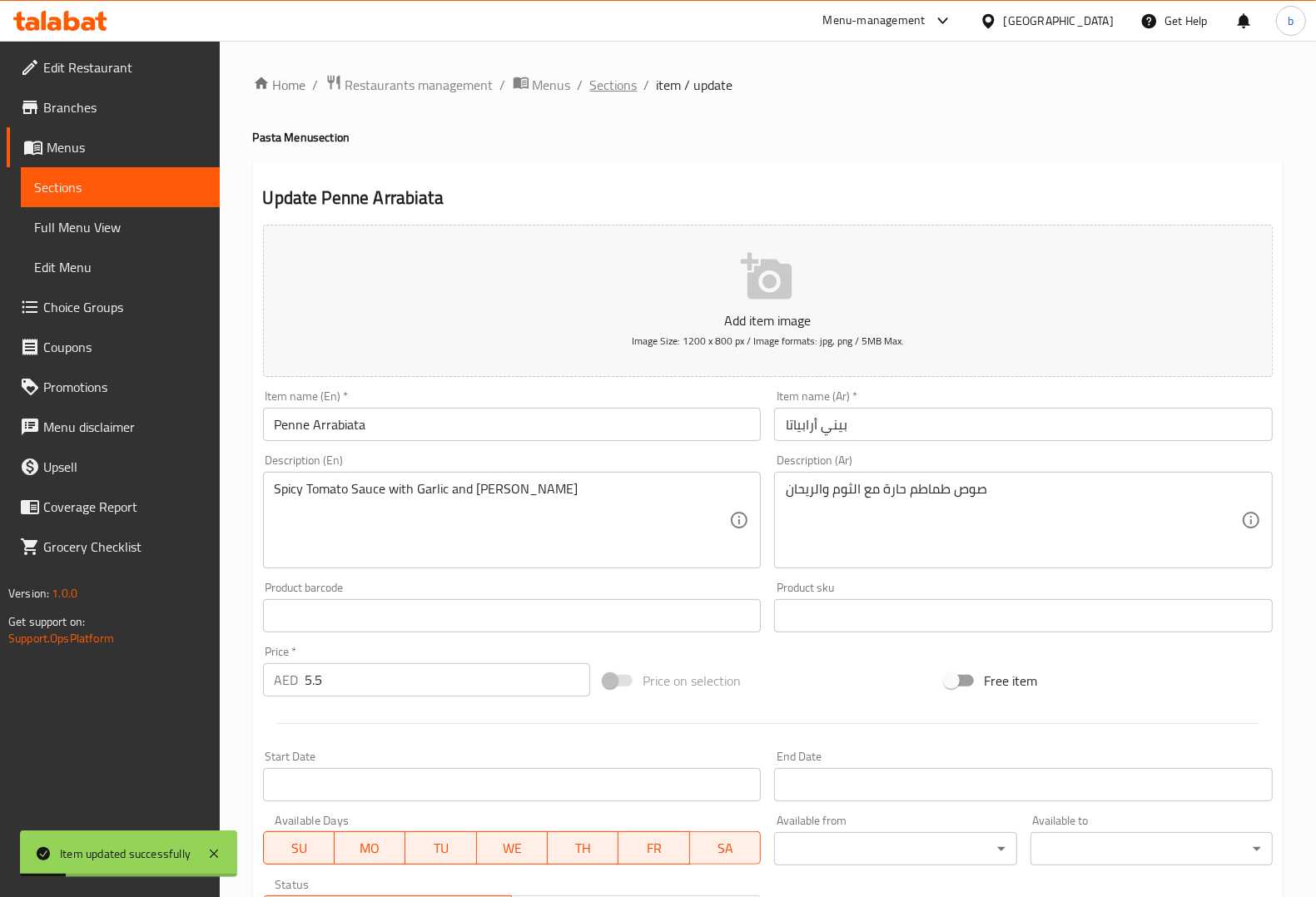
click at [598, 84] on span "Sections" at bounding box center [614, 84] width 47 height 20
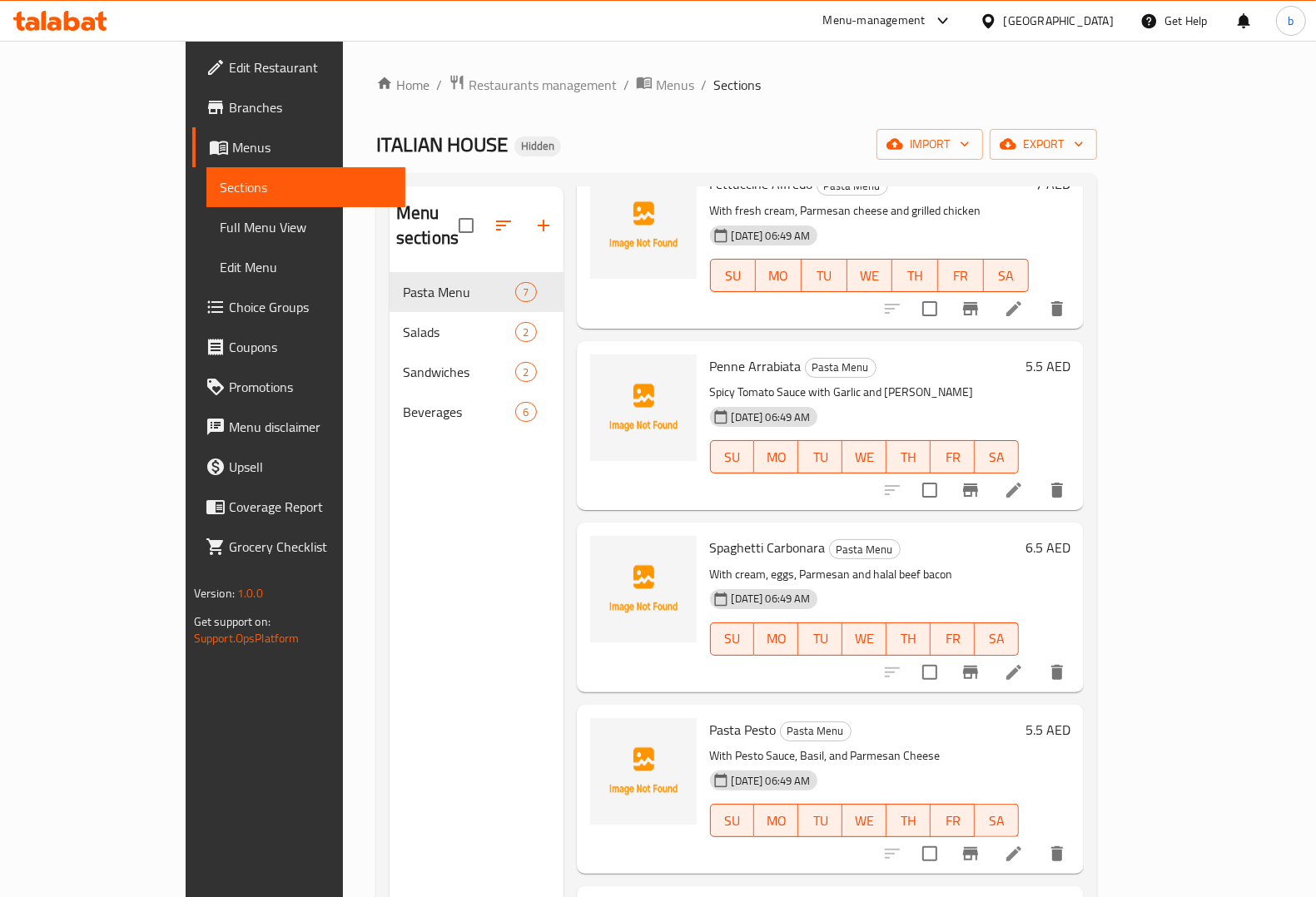
scroll to position [312, 0]
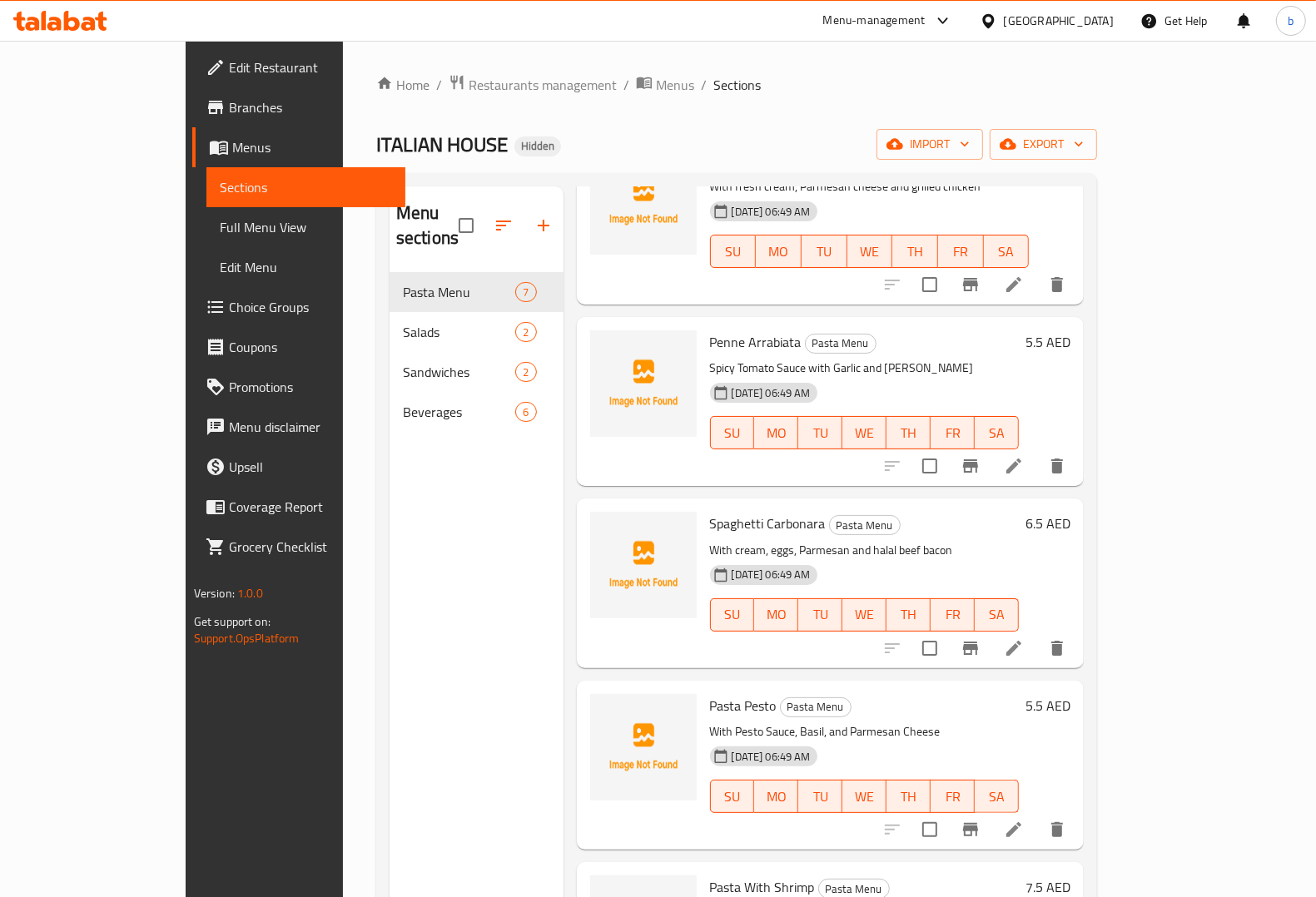
click at [1024, 456] on icon at bounding box center [1014, 466] width 20 height 20
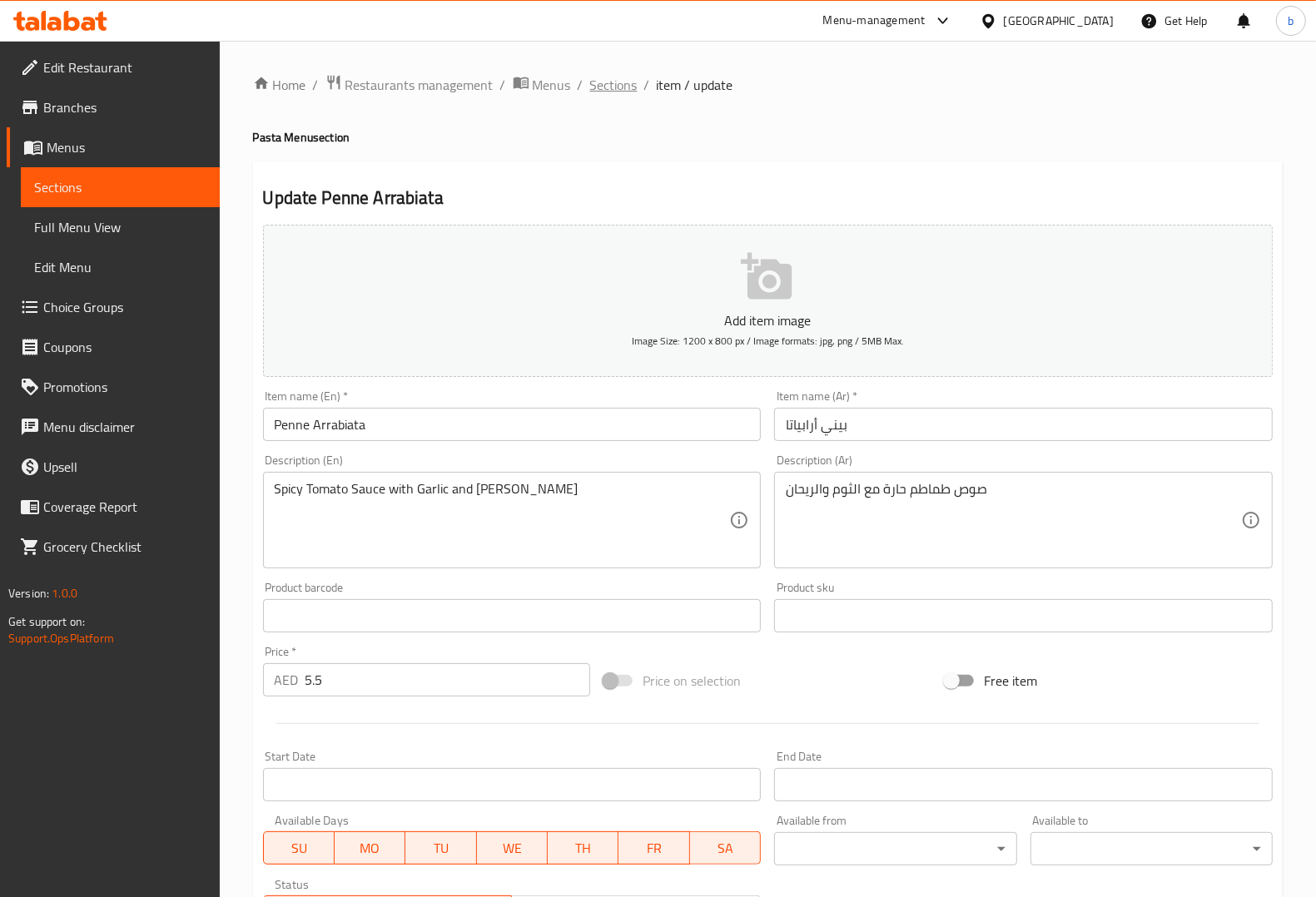
click at [610, 85] on span "Sections" at bounding box center [614, 84] width 47 height 20
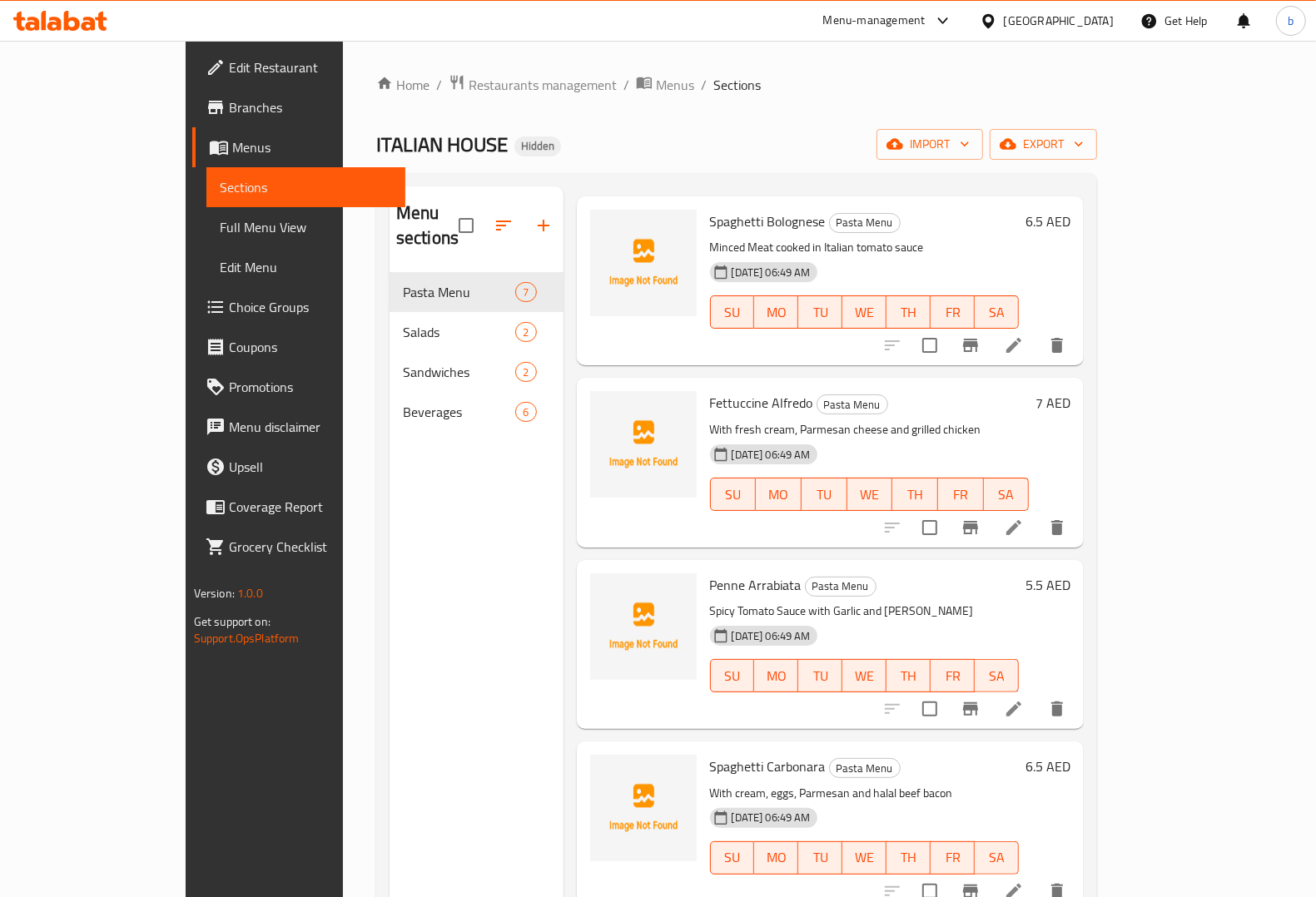
scroll to position [208, 0]
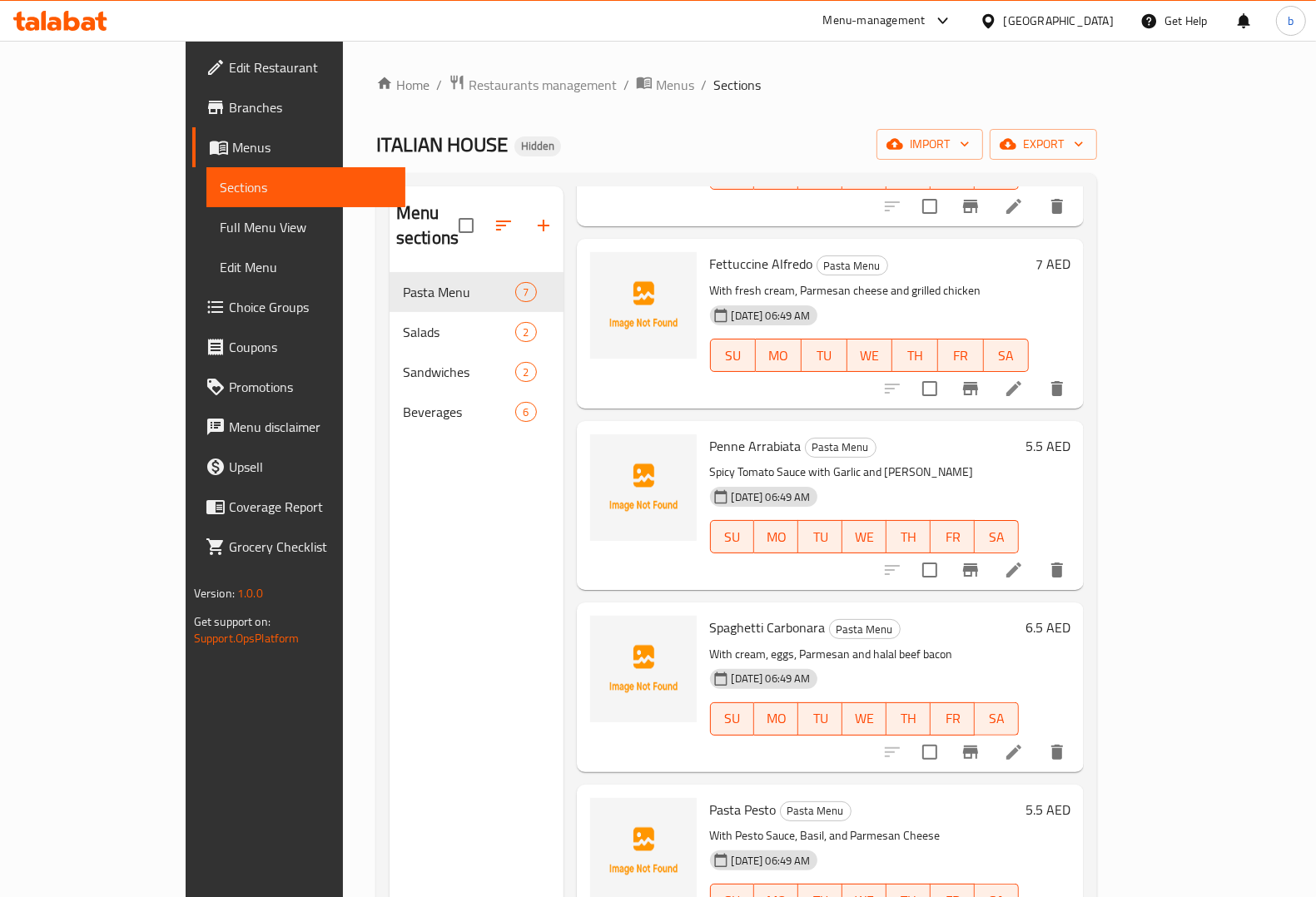
click at [1024, 742] on icon at bounding box center [1014, 752] width 20 height 20
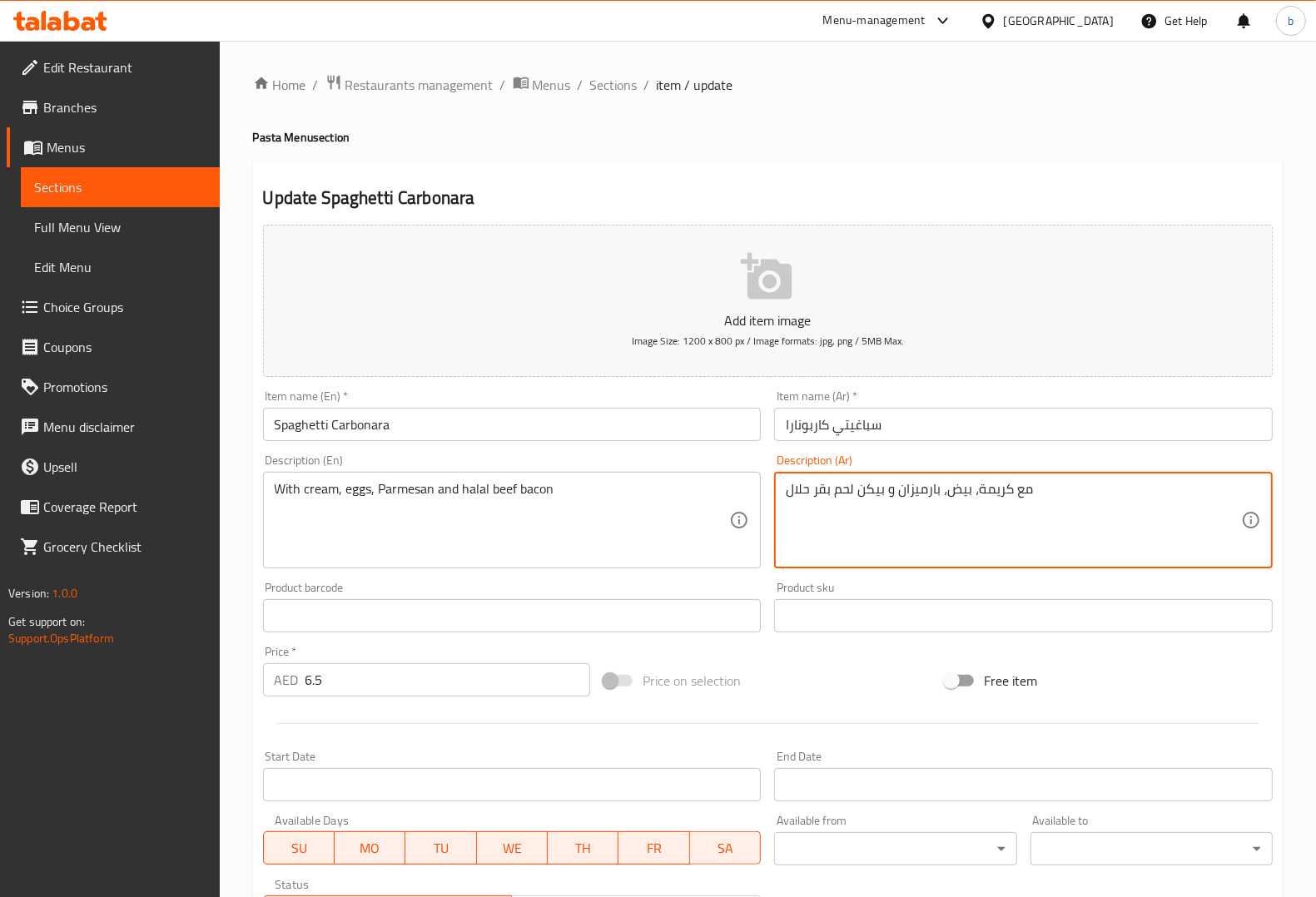
click at [879, 491] on textarea "مع كريمة، بيض، بارميزان و بيكن لحم بقر حلال" at bounding box center [1014, 520] width 455 height 79
click at [816, 490] on textarea "مع كريمة، بيض، بارميزان و لحم بقر حلال" at bounding box center [1014, 520] width 455 height 79
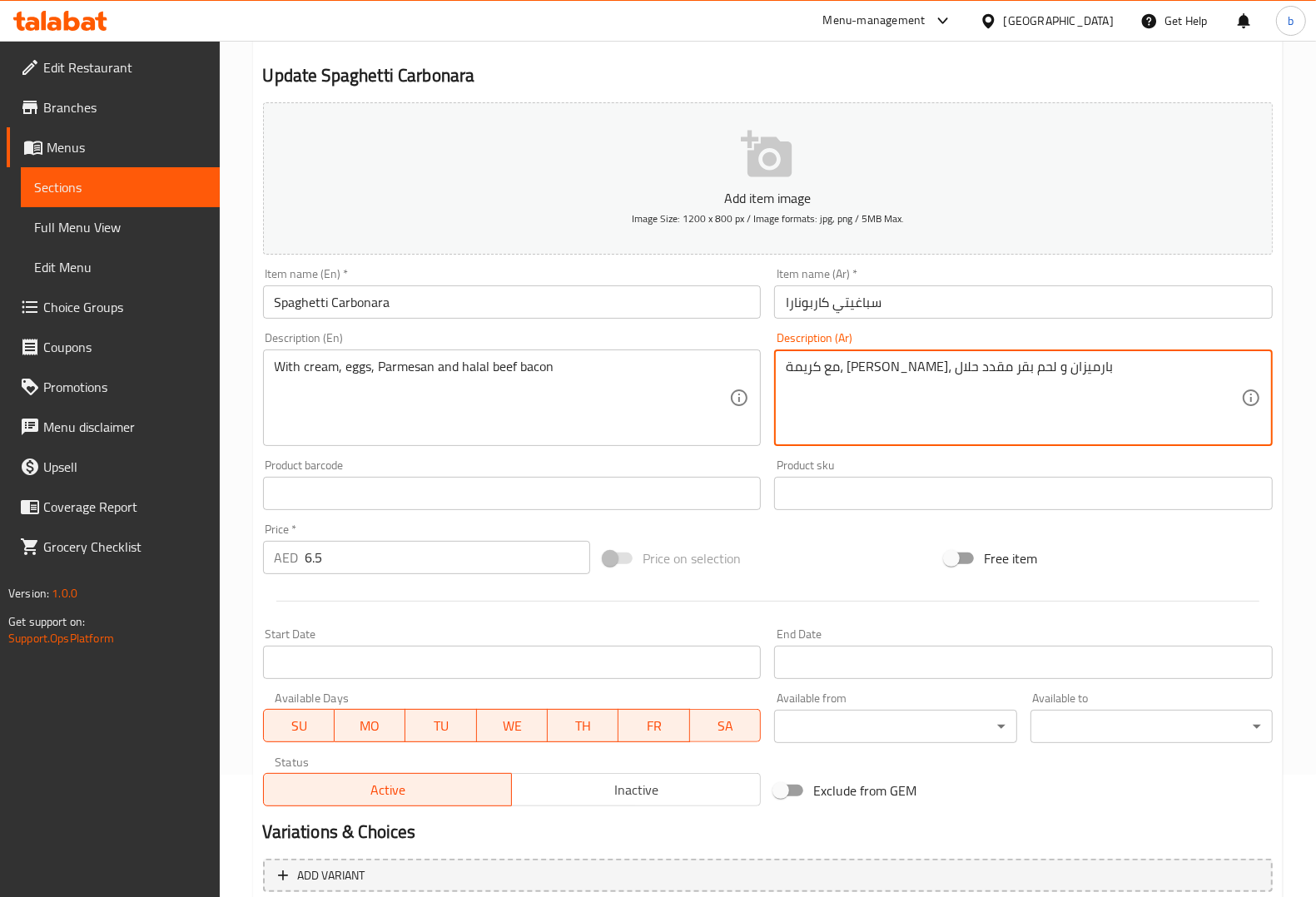
scroll to position [262, 0]
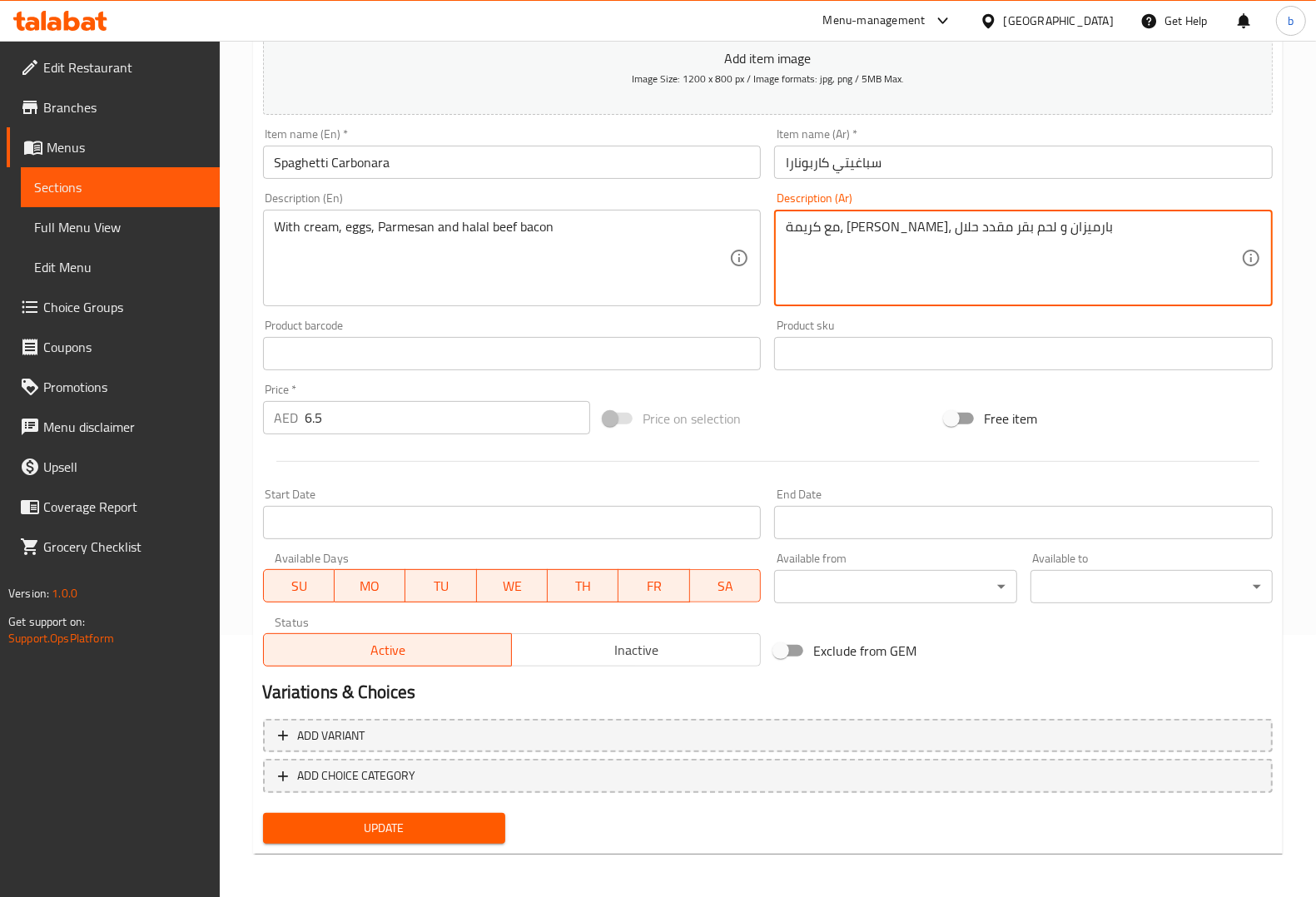
type textarea "مع كريمة، بيض، بارميزان و لحم بقر مقدد حلال"
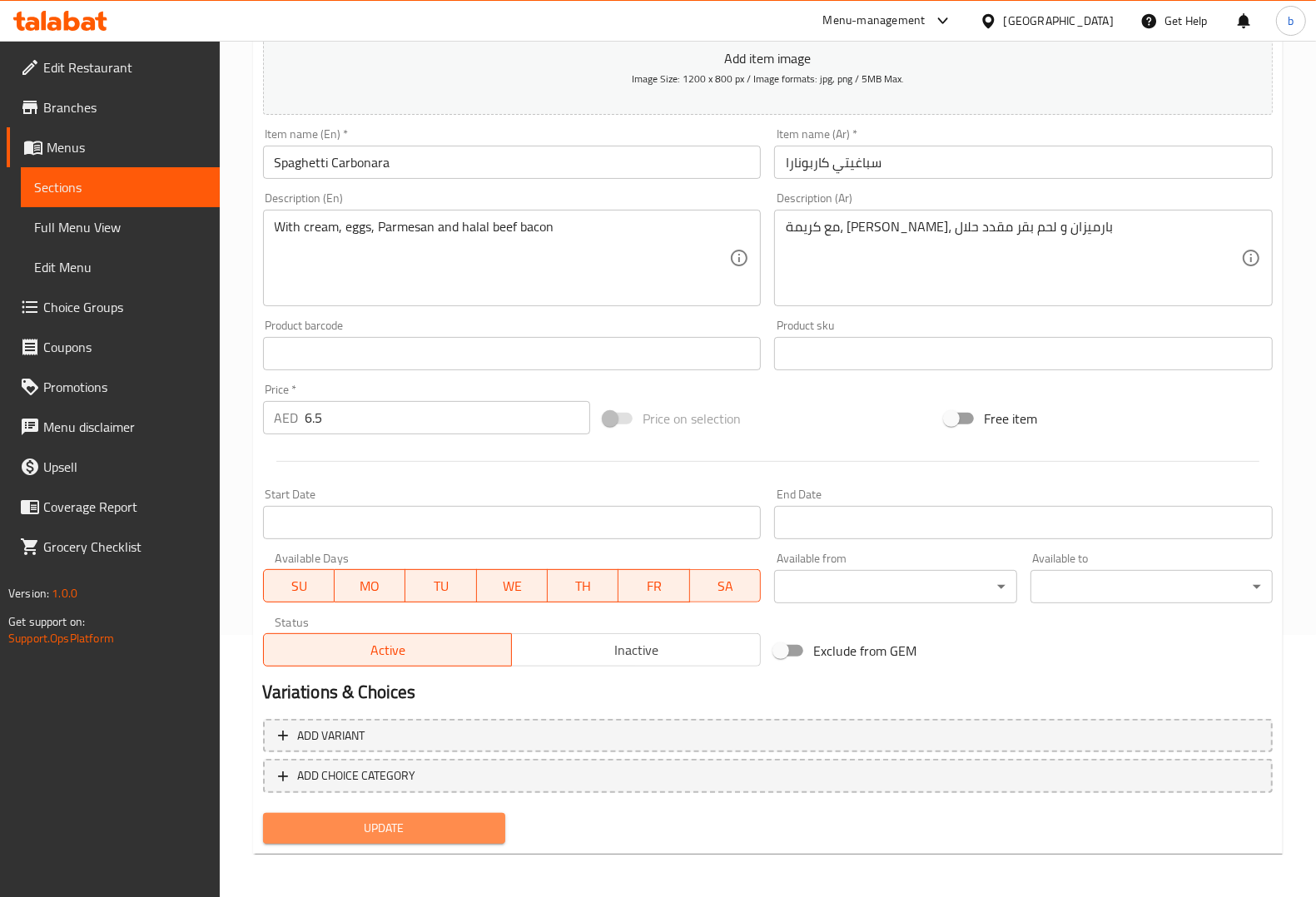
click at [454, 835] on span "Update" at bounding box center [384, 828] width 216 height 20
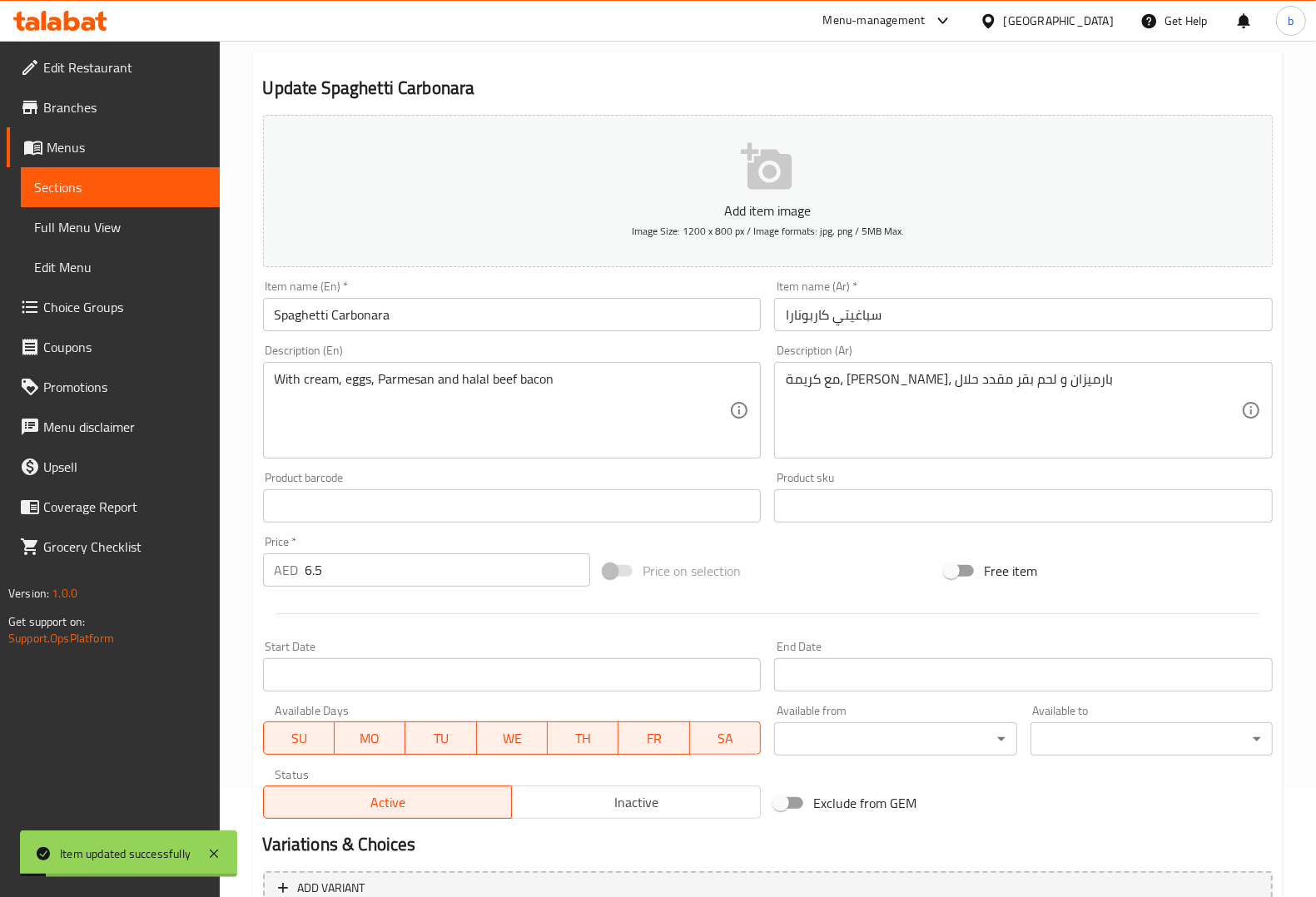
scroll to position [0, 0]
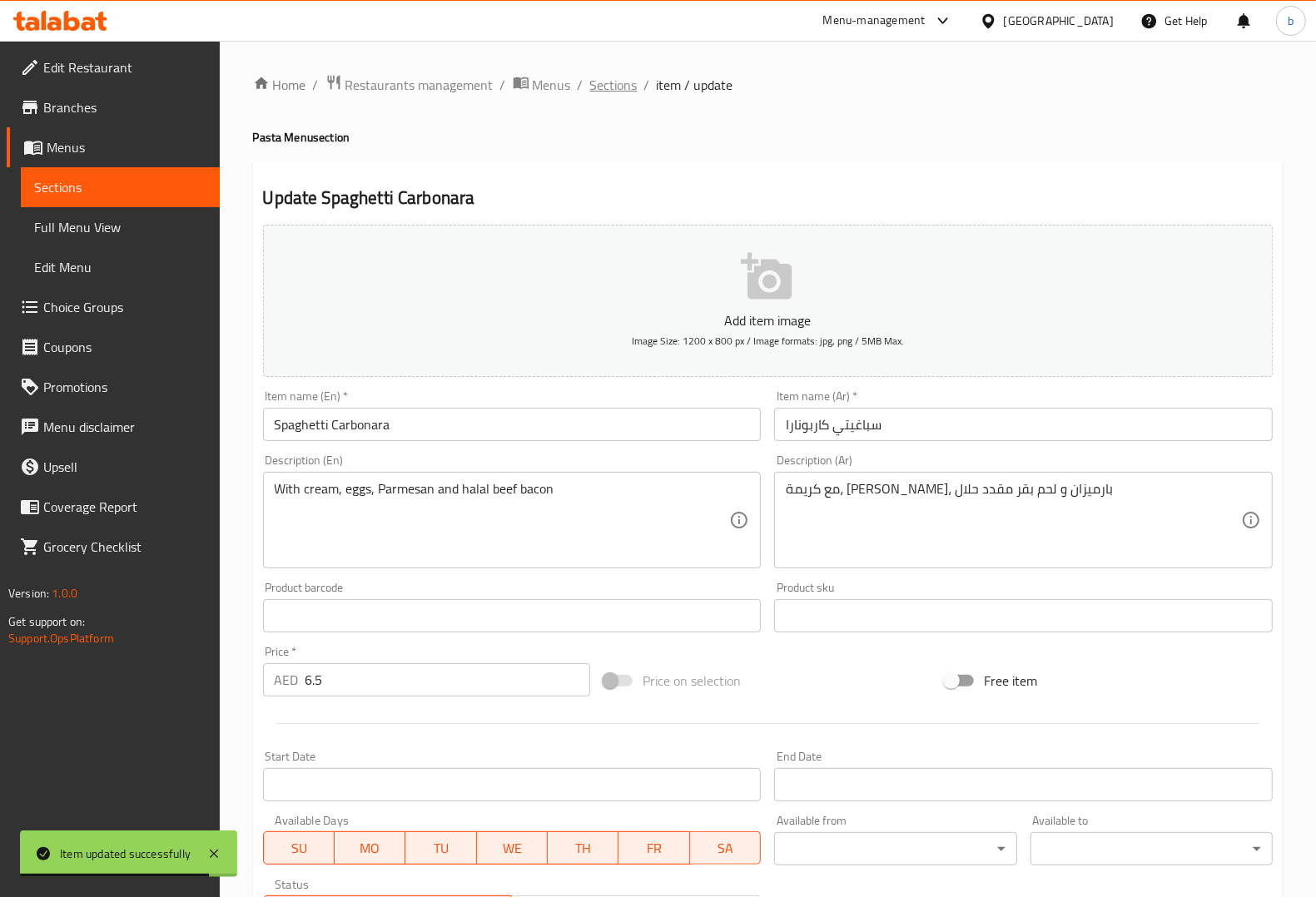
click at [616, 82] on span "Sections" at bounding box center [614, 84] width 47 height 20
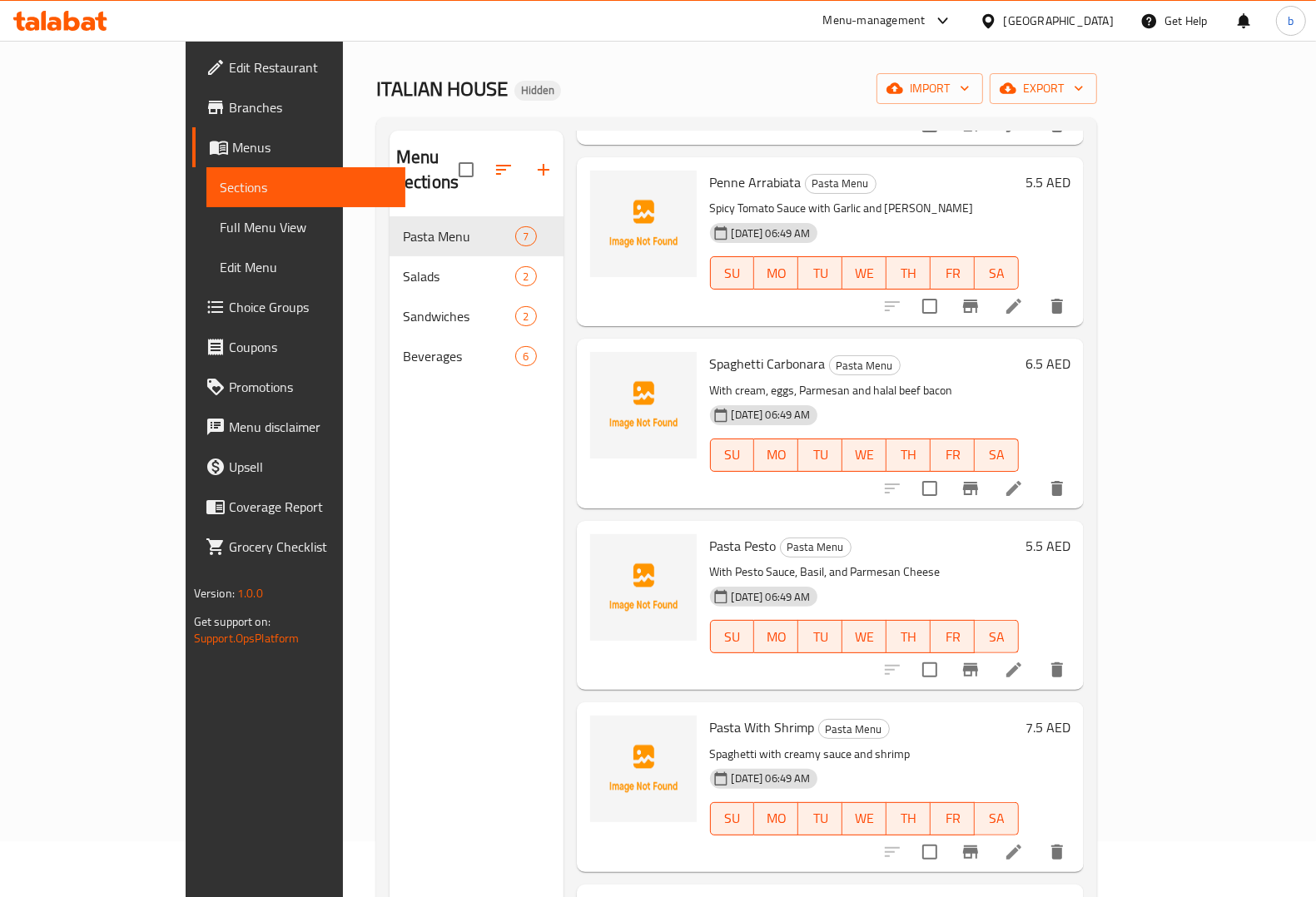
scroll to position [104, 0]
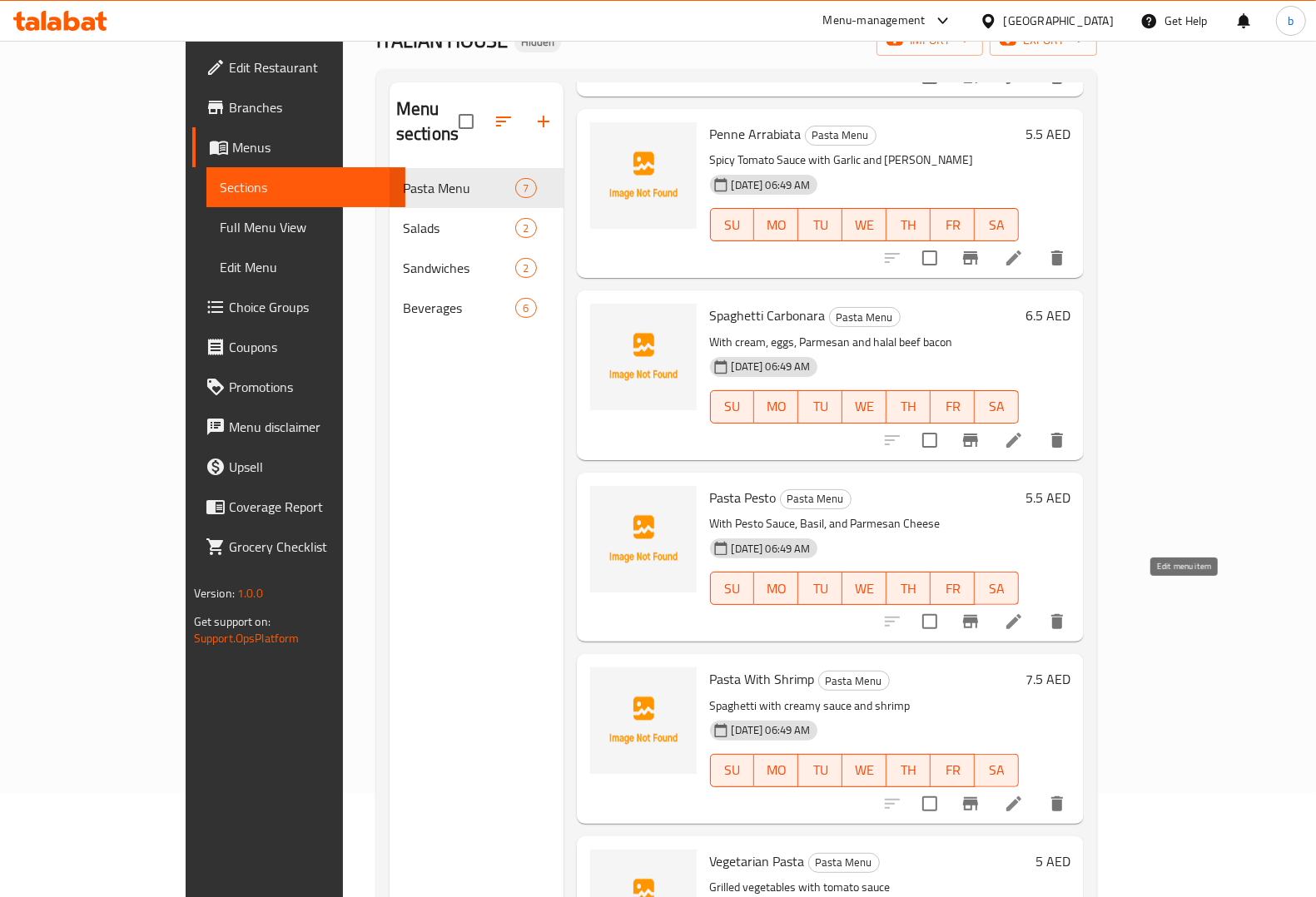
click at [1022, 614] on icon at bounding box center [1014, 621] width 15 height 15
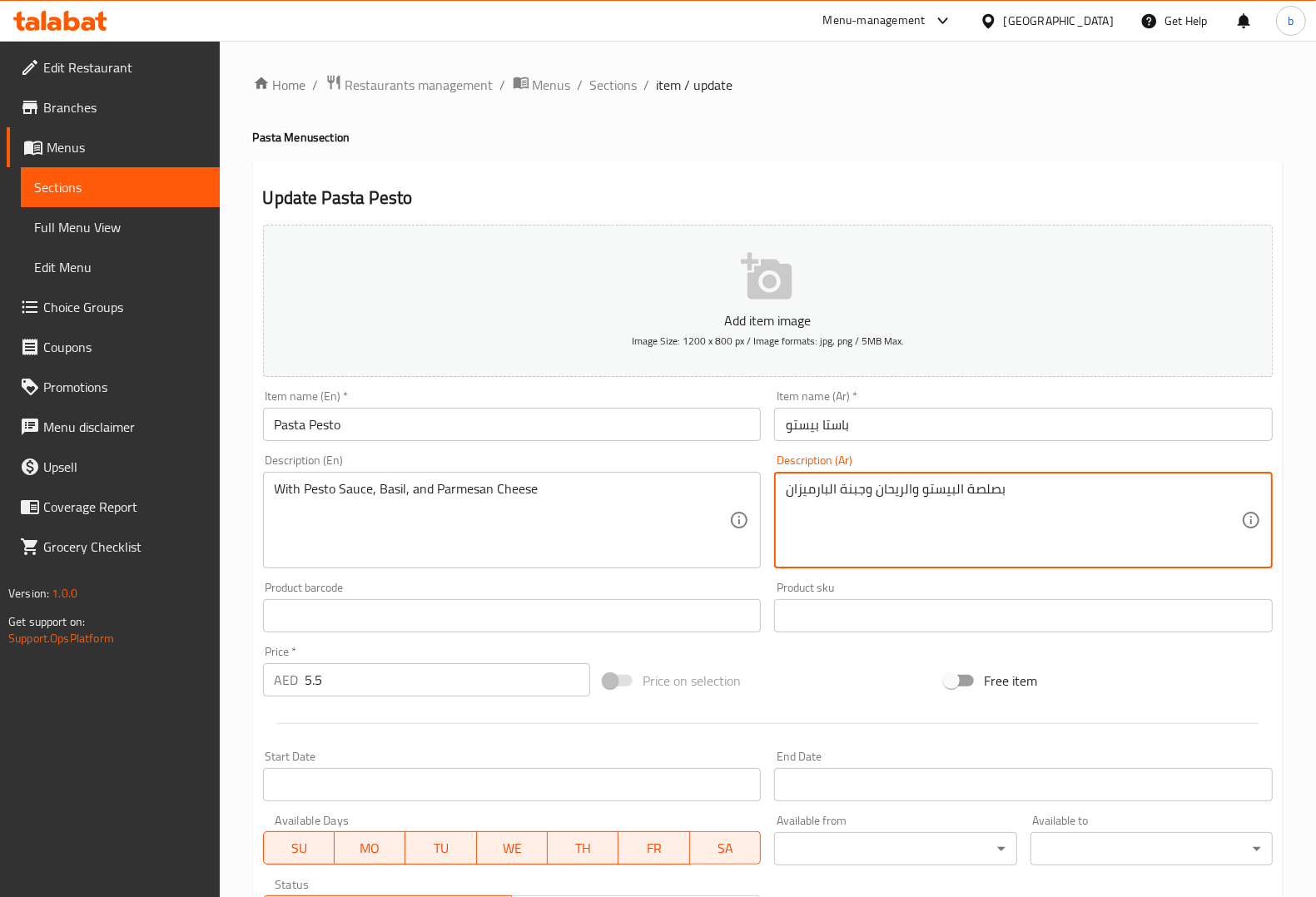
click at [989, 495] on textarea "بصلصة البيستو والريحان وجبنة البارميزان" at bounding box center [1014, 520] width 455 height 79
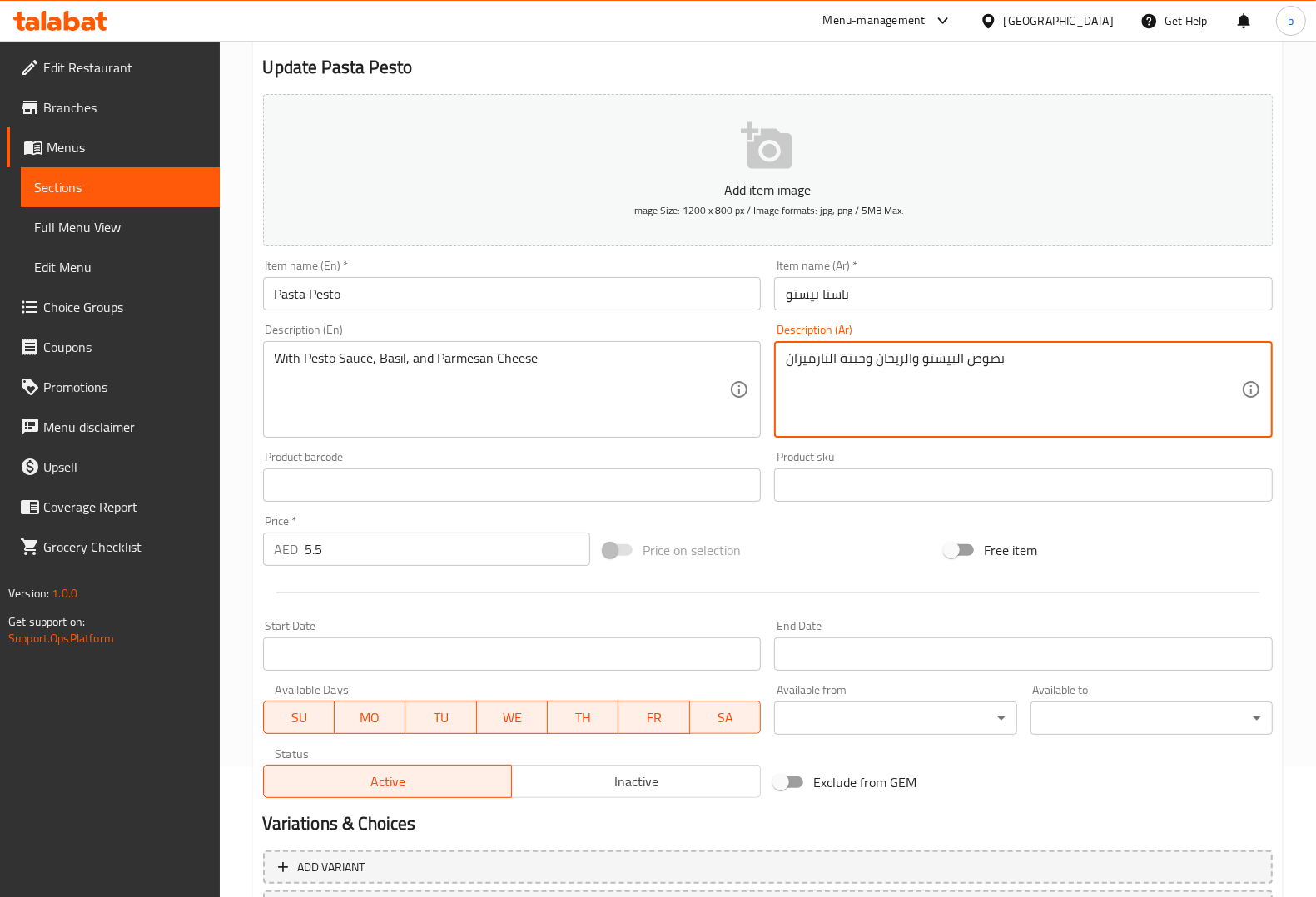
scroll to position [262, 0]
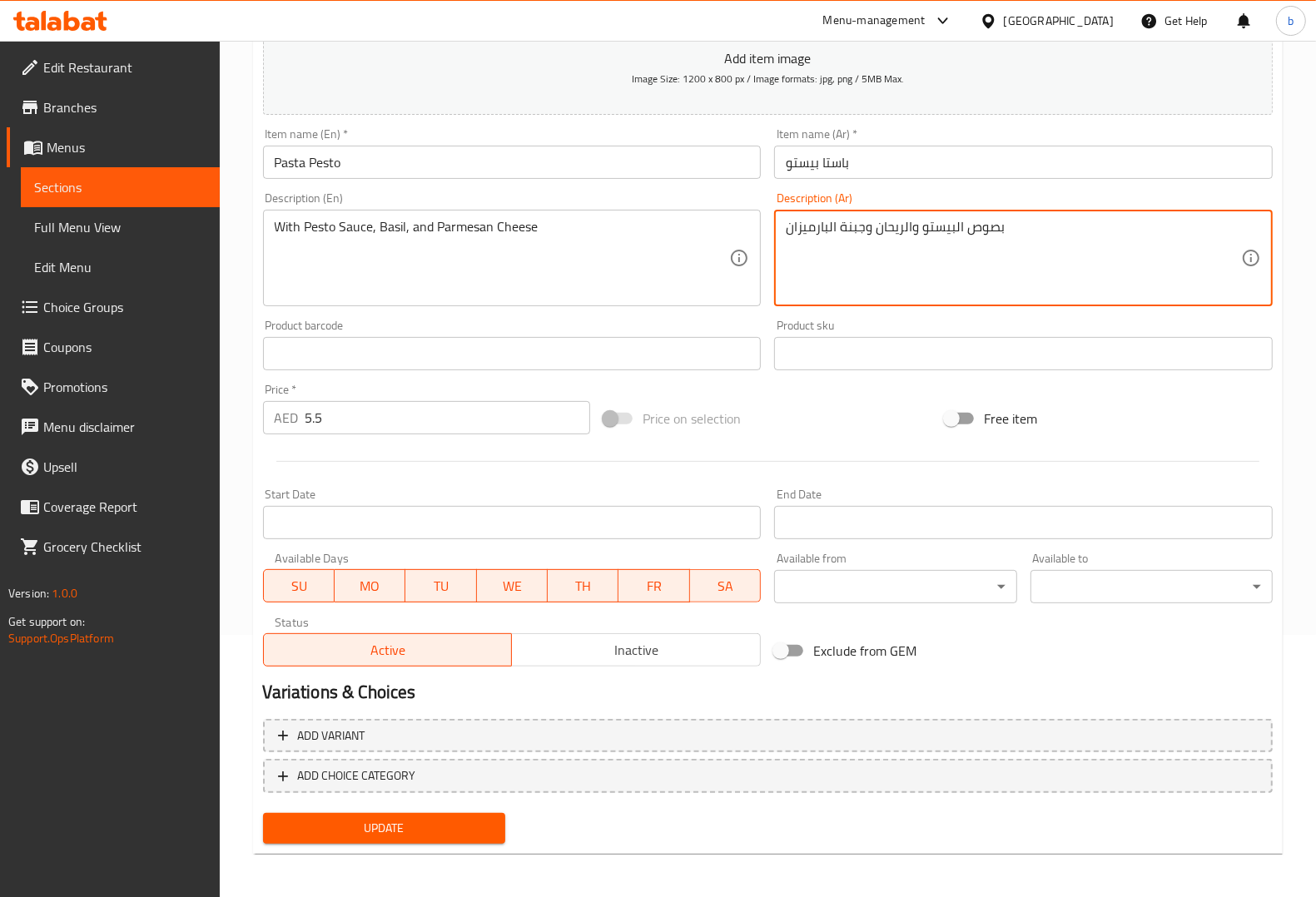
type textarea "بصوص البيستو والريحان وجبنة البارميزان"
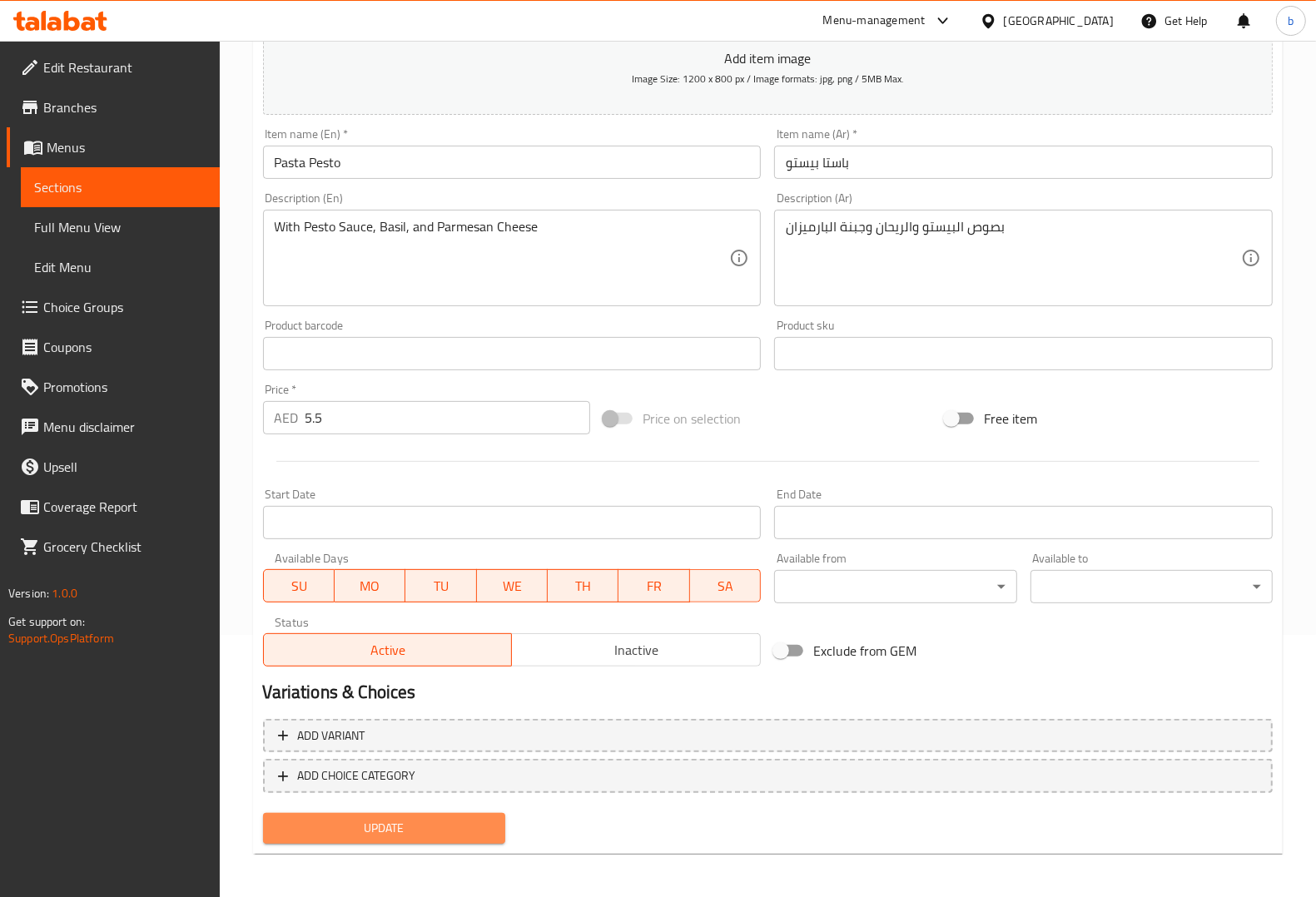
click at [442, 839] on button "Update" at bounding box center [384, 829] width 242 height 31
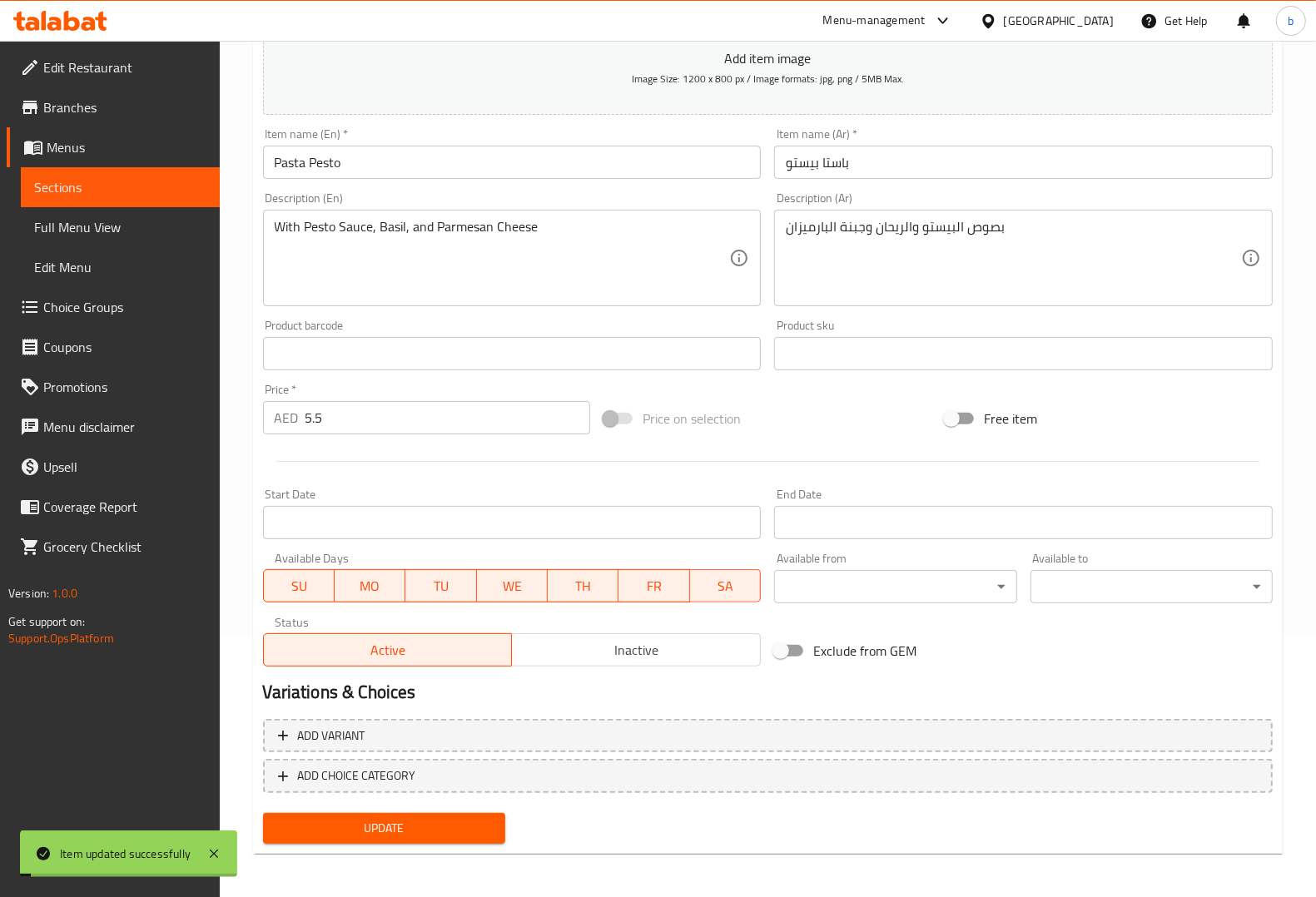
scroll to position [0, 0]
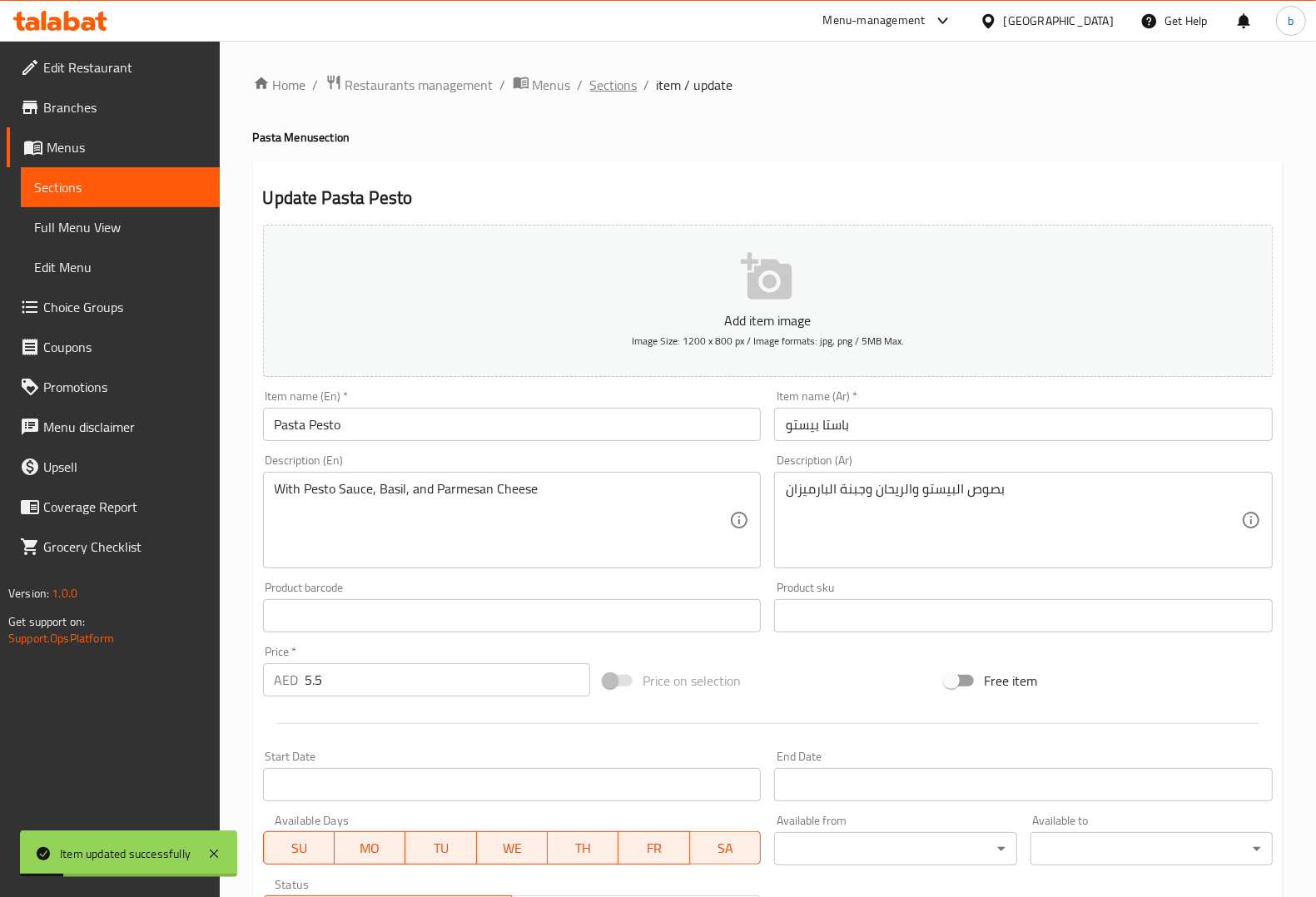
click at [613, 93] on span "Sections" at bounding box center [614, 84] width 47 height 20
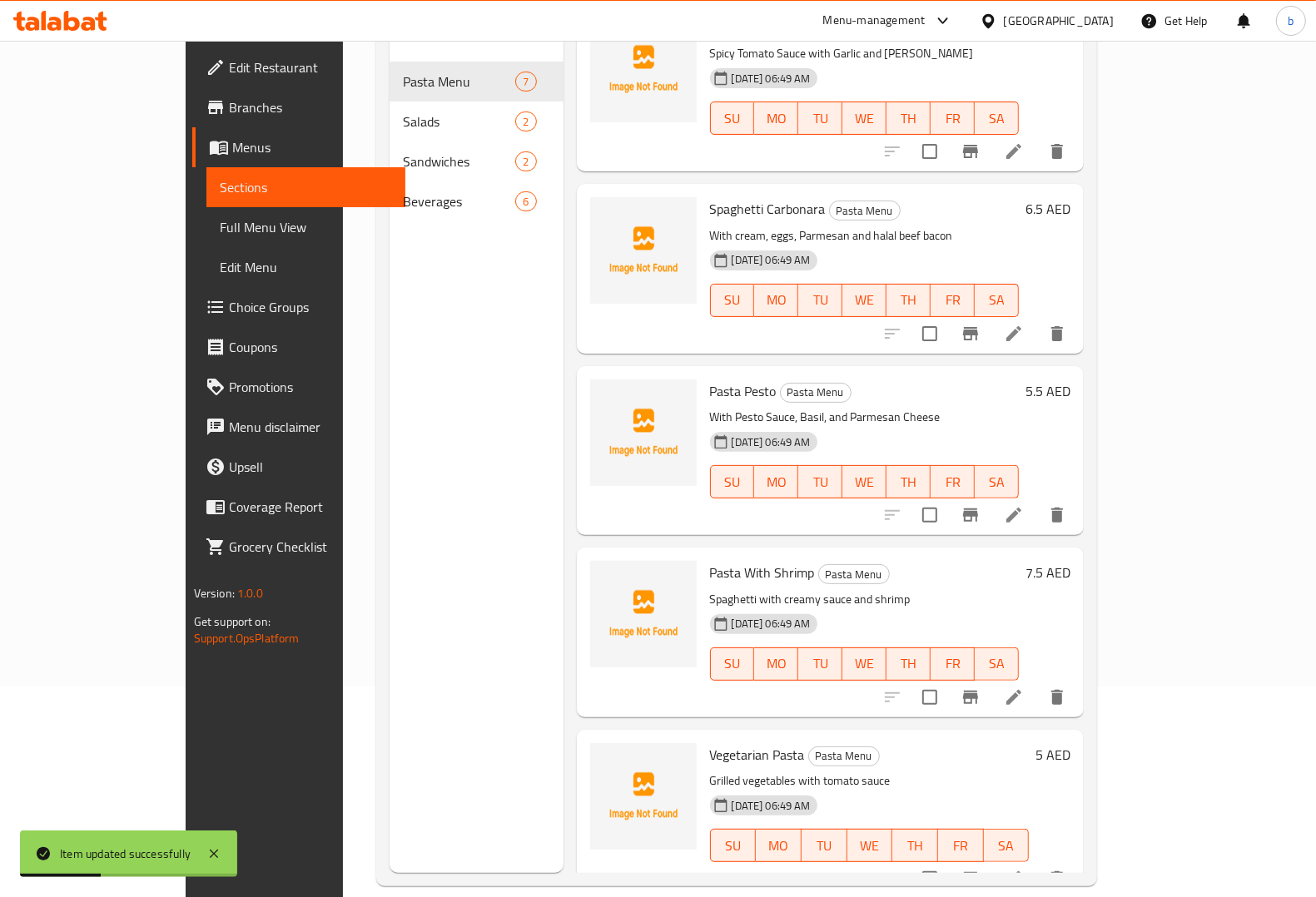
scroll to position [234, 0]
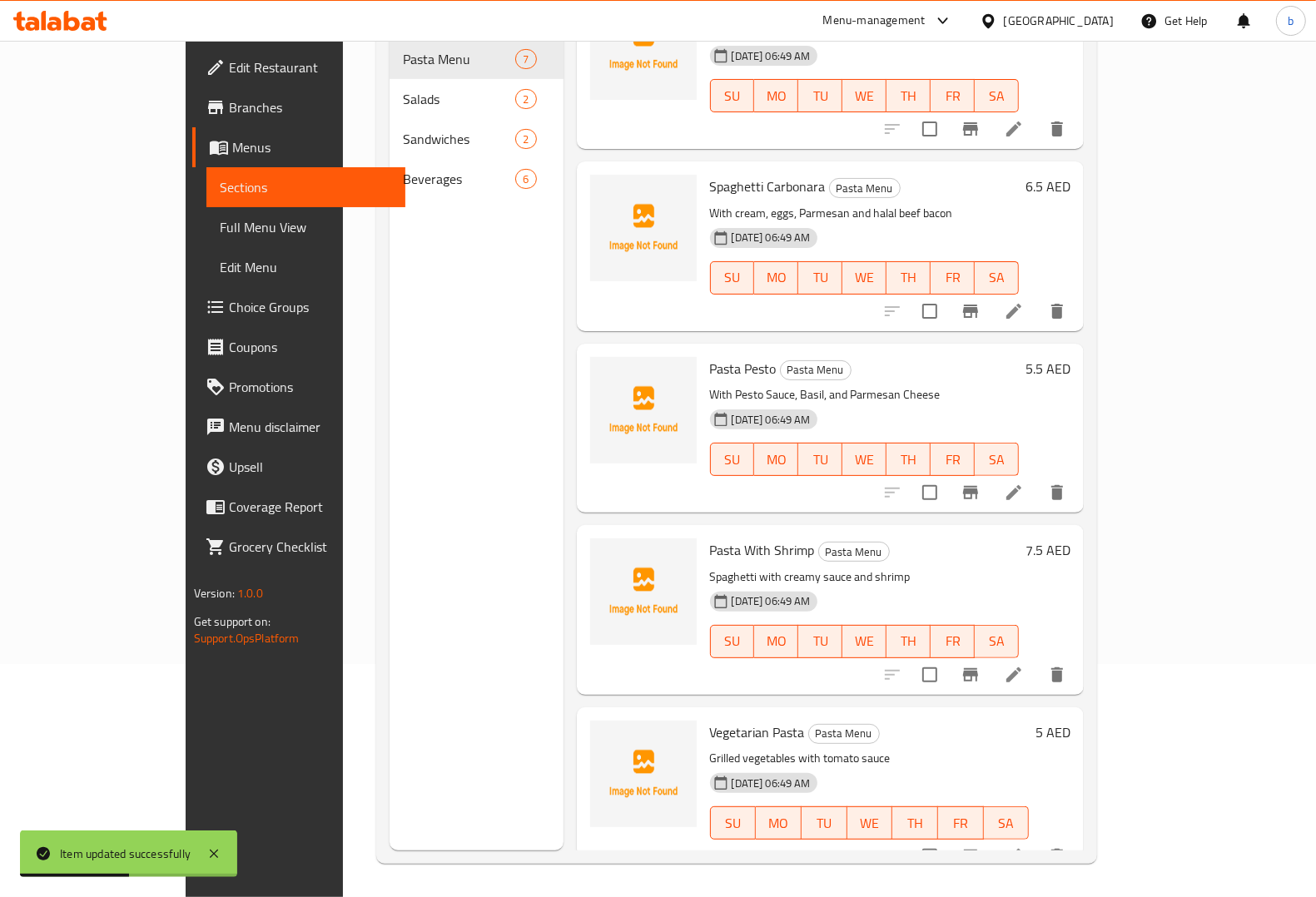
click at [1024, 665] on icon at bounding box center [1014, 675] width 20 height 20
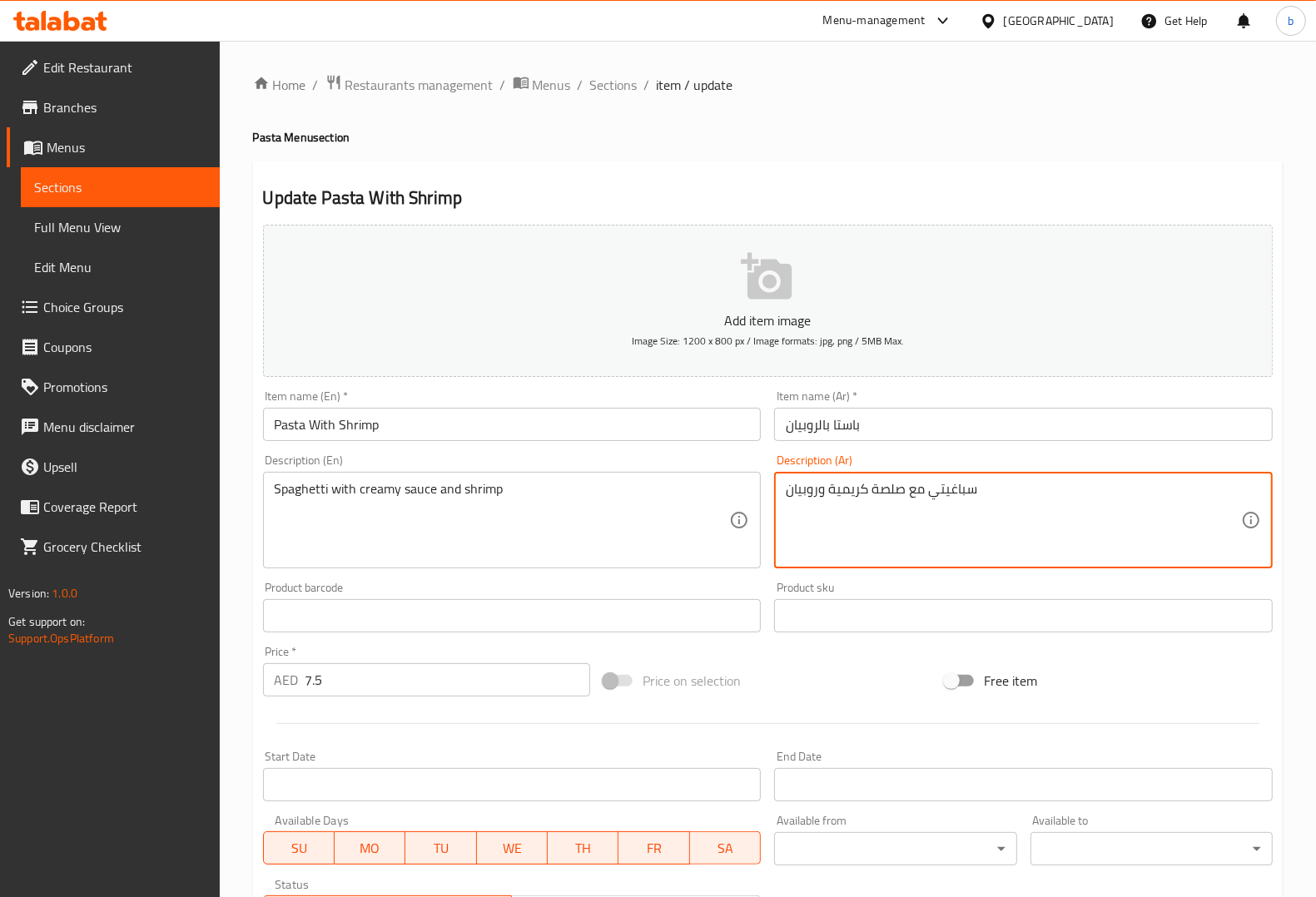
click at [896, 495] on textarea "سباغيتي مع صلصة كريمية وروبيان" at bounding box center [1014, 520] width 455 height 79
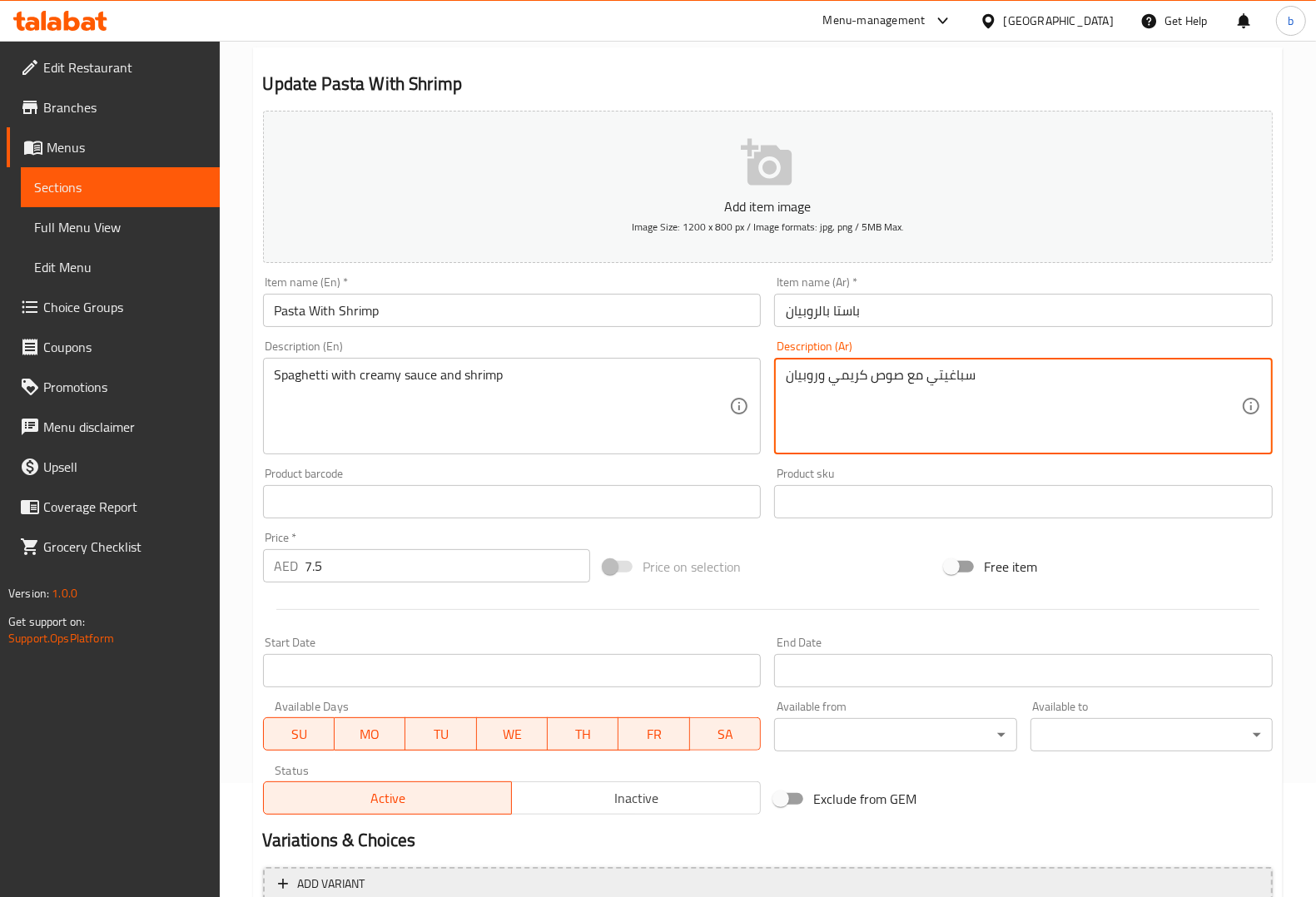
scroll to position [262, 0]
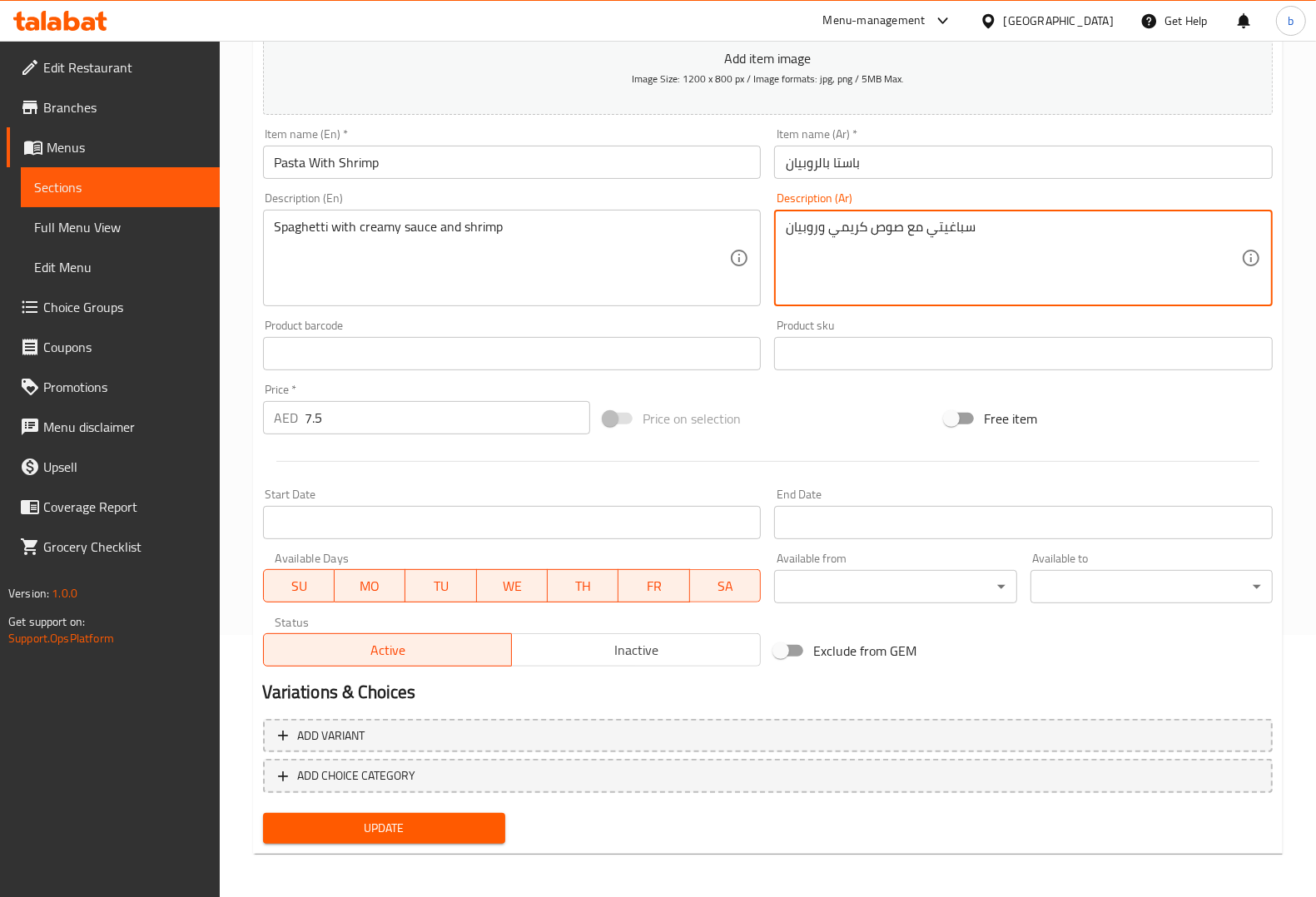
type textarea "سباغيتي مع صوص كريمي وروبيان"
click at [397, 830] on span "Update" at bounding box center [384, 828] width 216 height 20
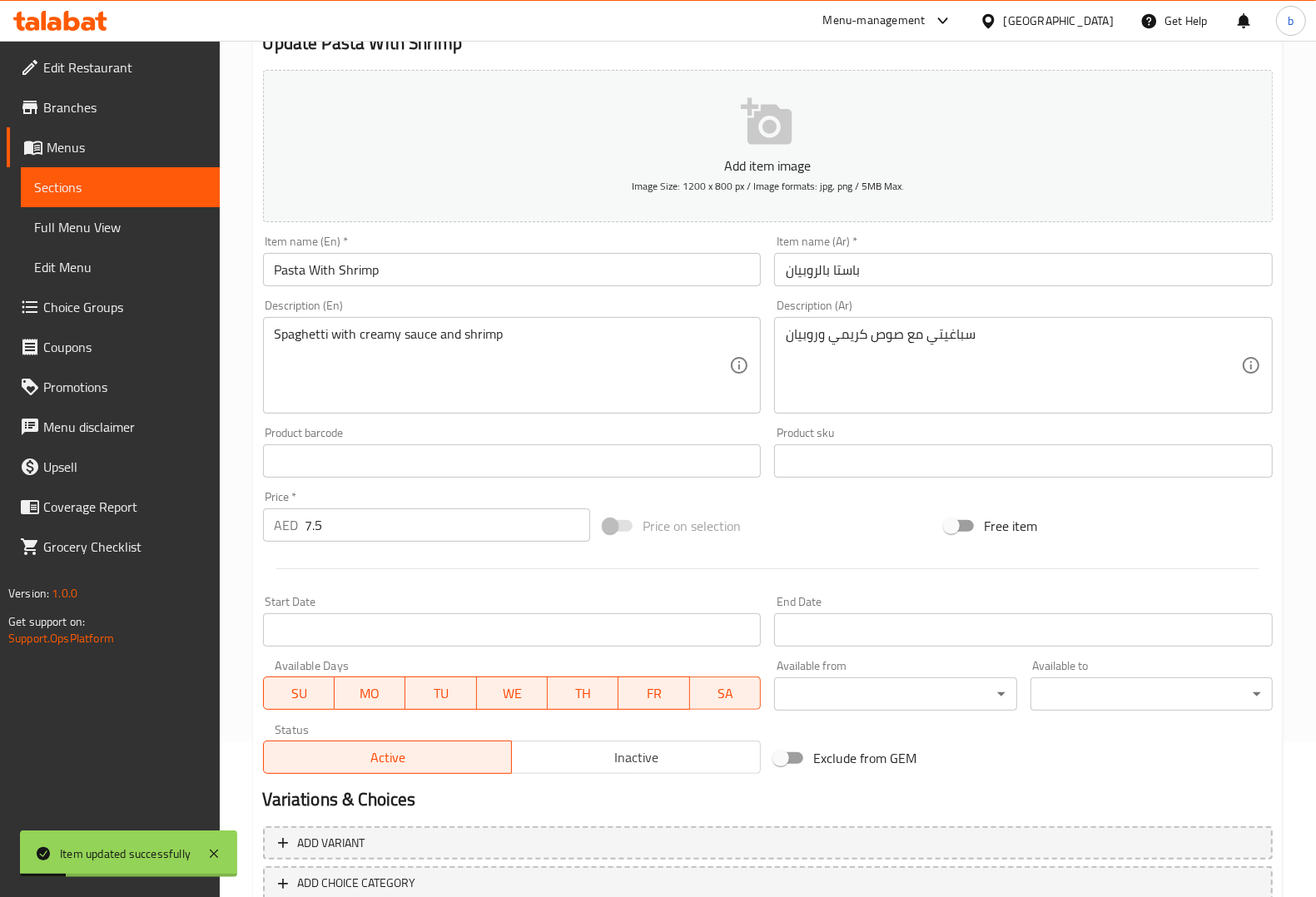
scroll to position [0, 0]
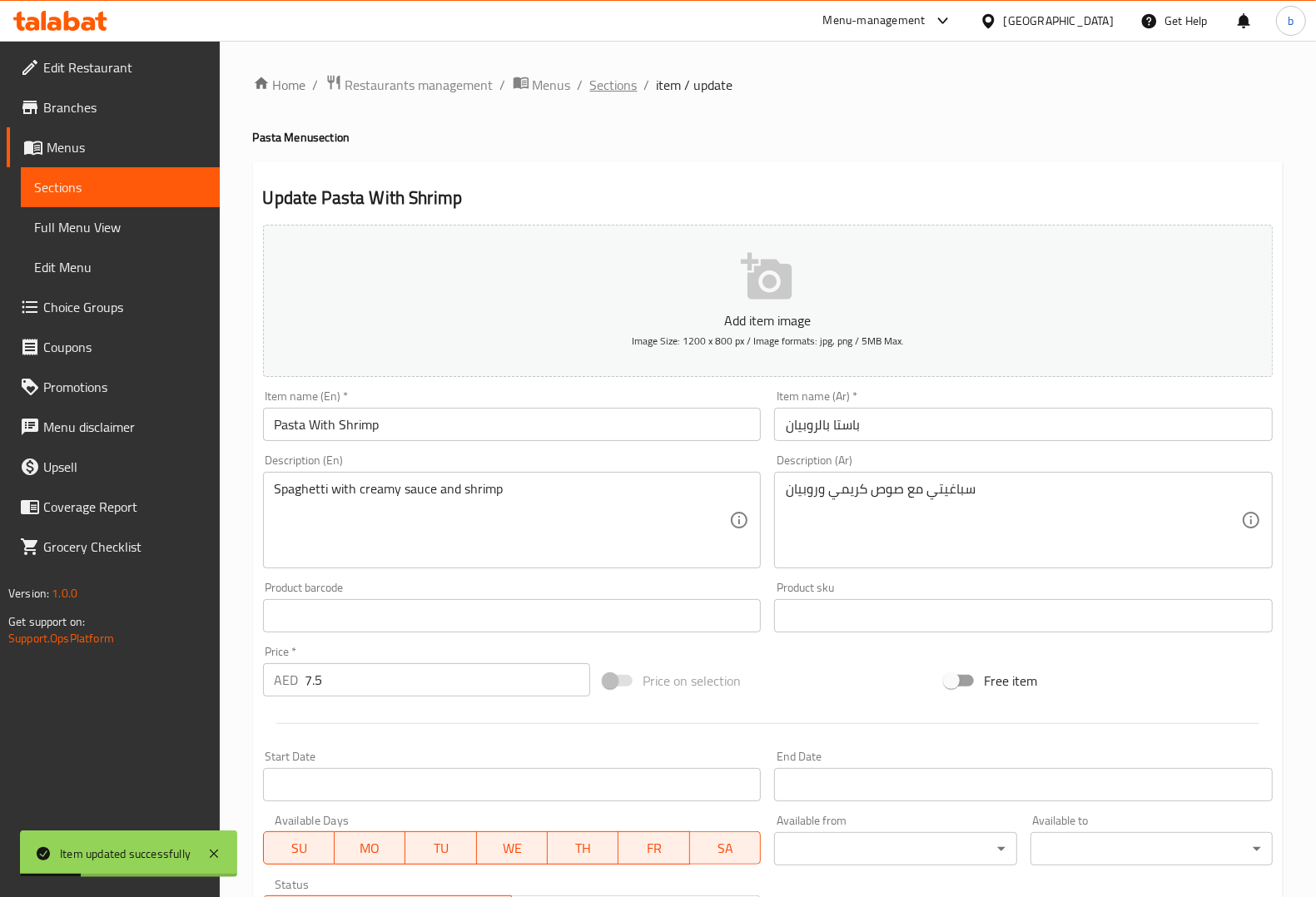
click at [629, 82] on span "Sections" at bounding box center [614, 84] width 47 height 20
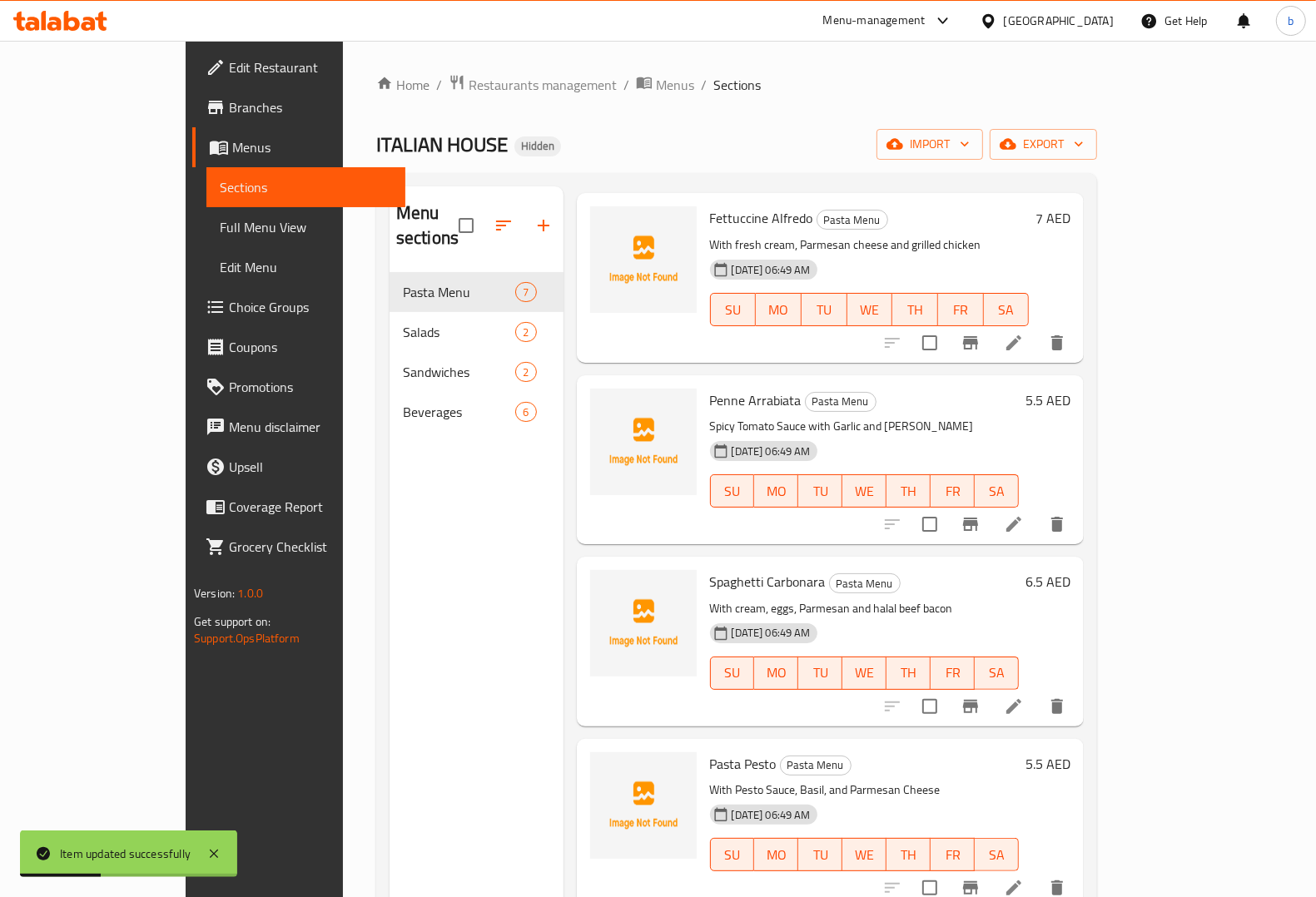
scroll to position [416, 0]
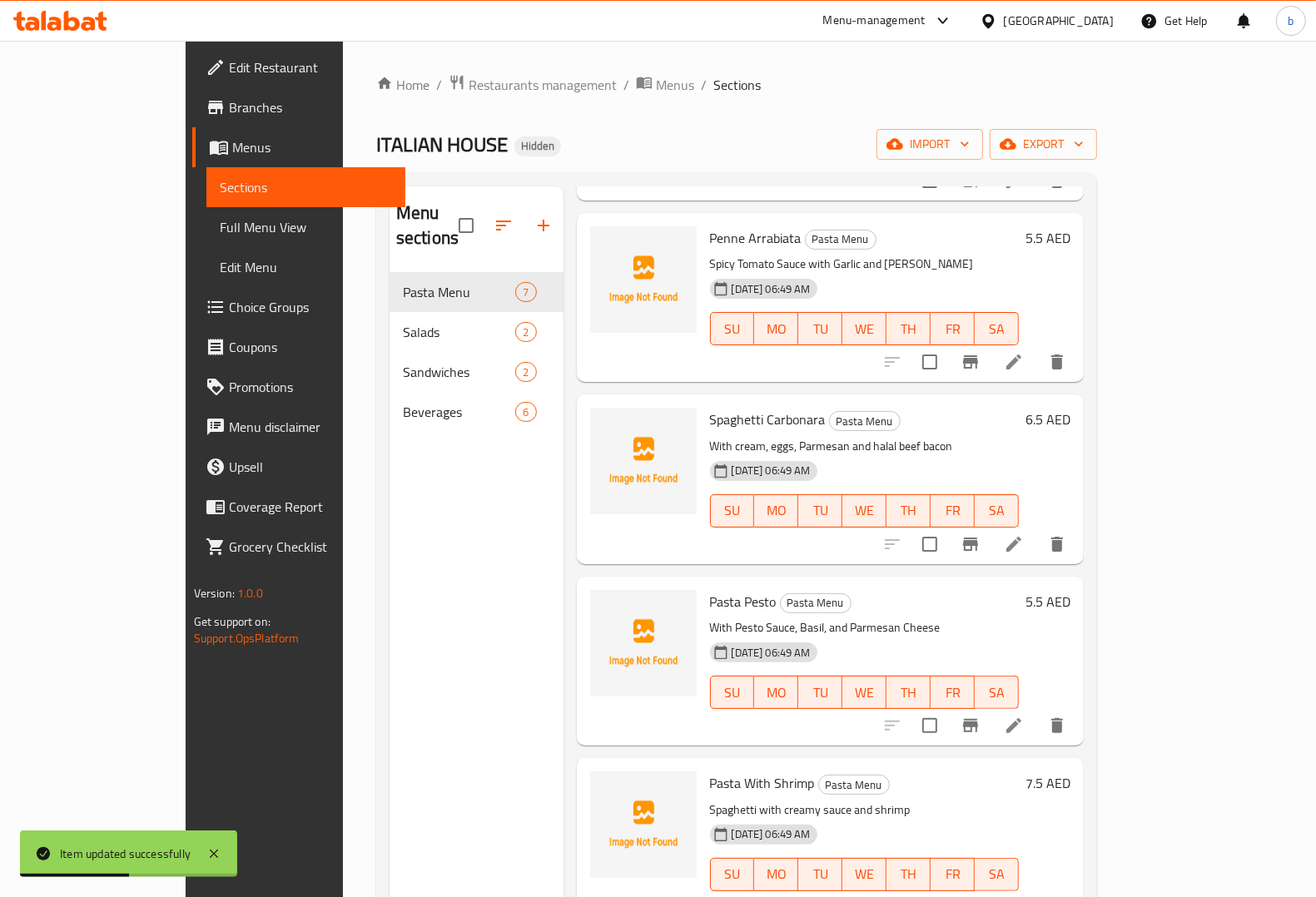
click at [1024, 896] on icon at bounding box center [1014, 908] width 20 height 20
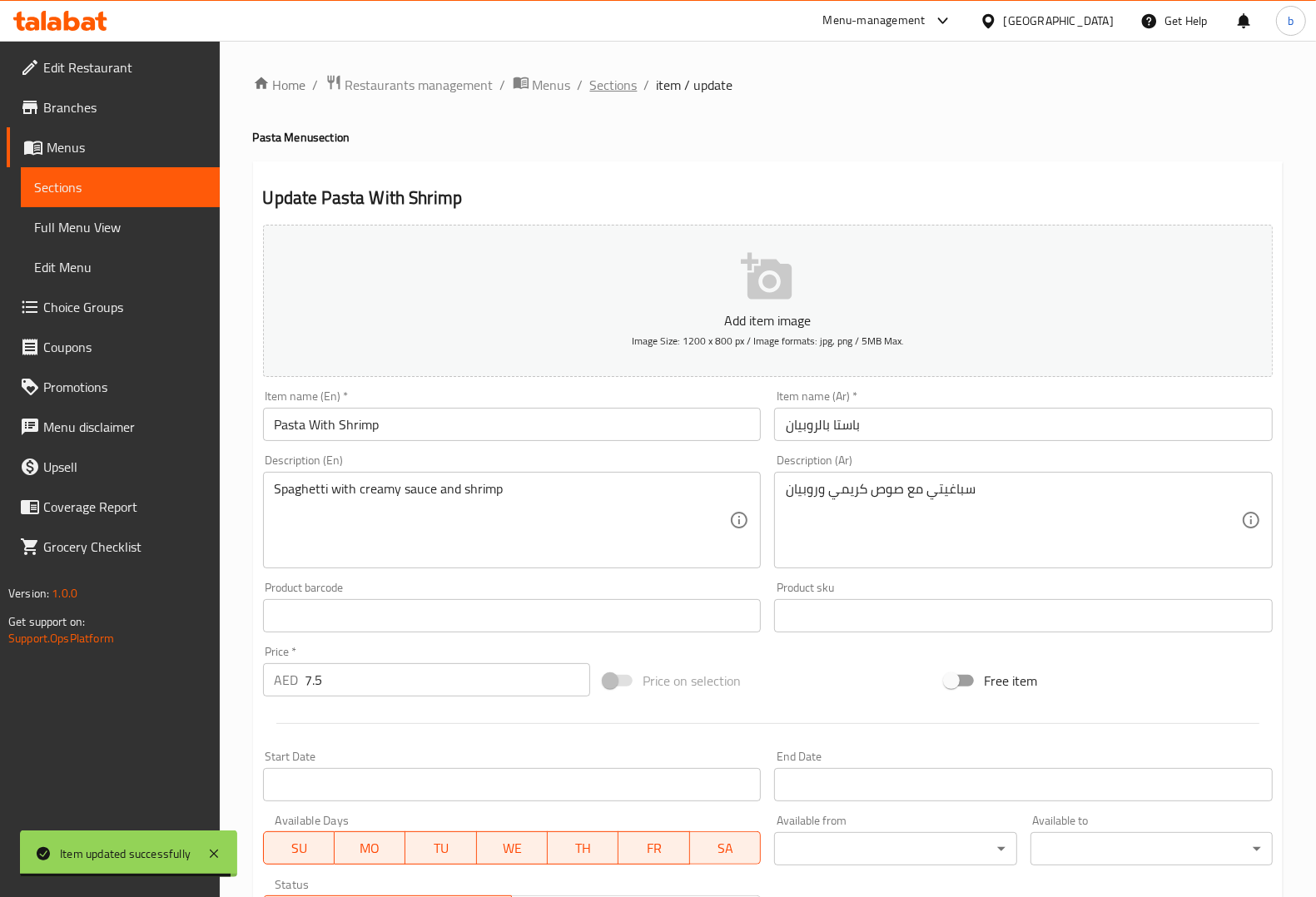
click at [608, 84] on span "Sections" at bounding box center [614, 84] width 47 height 20
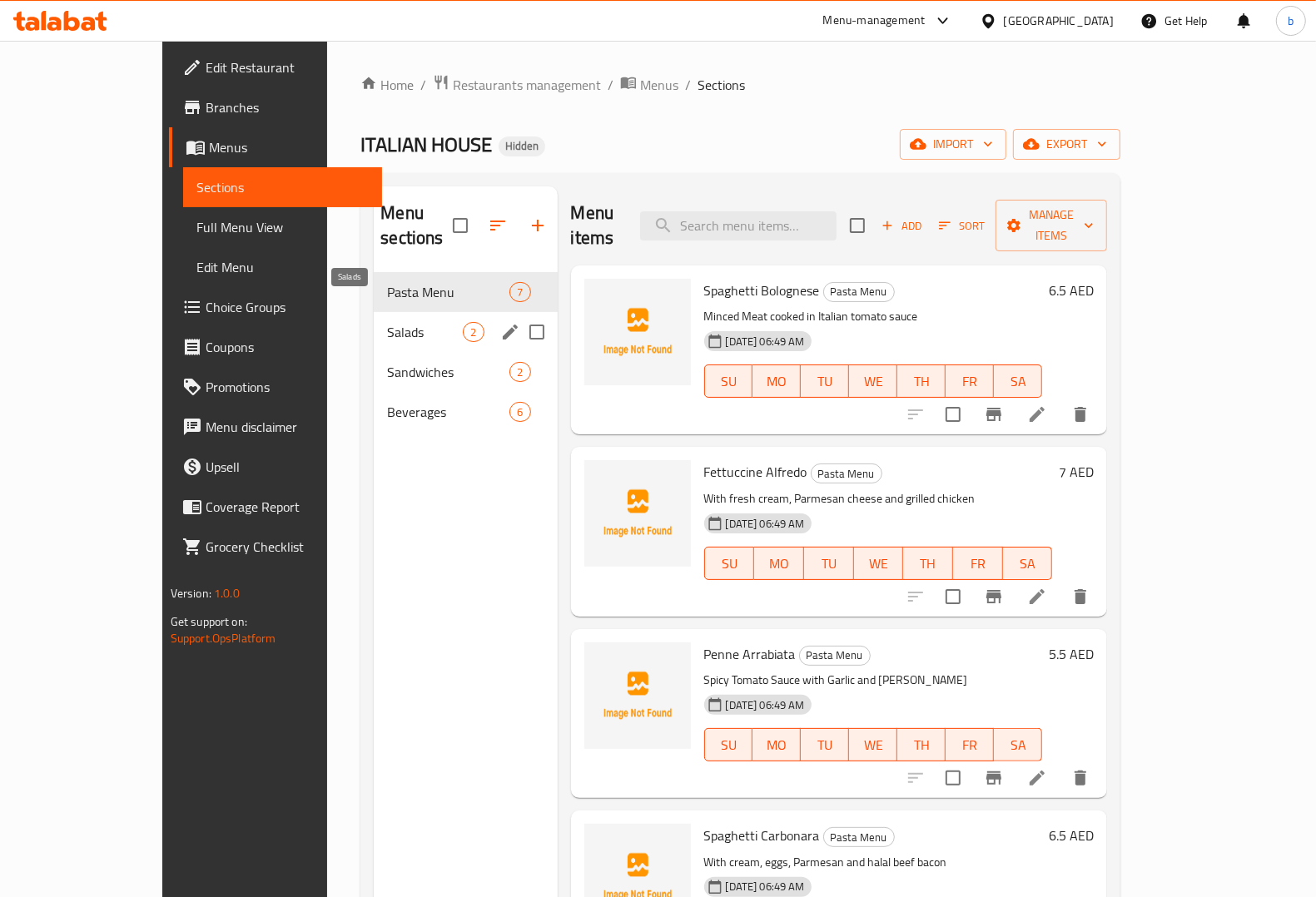
click at [387, 322] on span "Salads" at bounding box center [424, 332] width 76 height 20
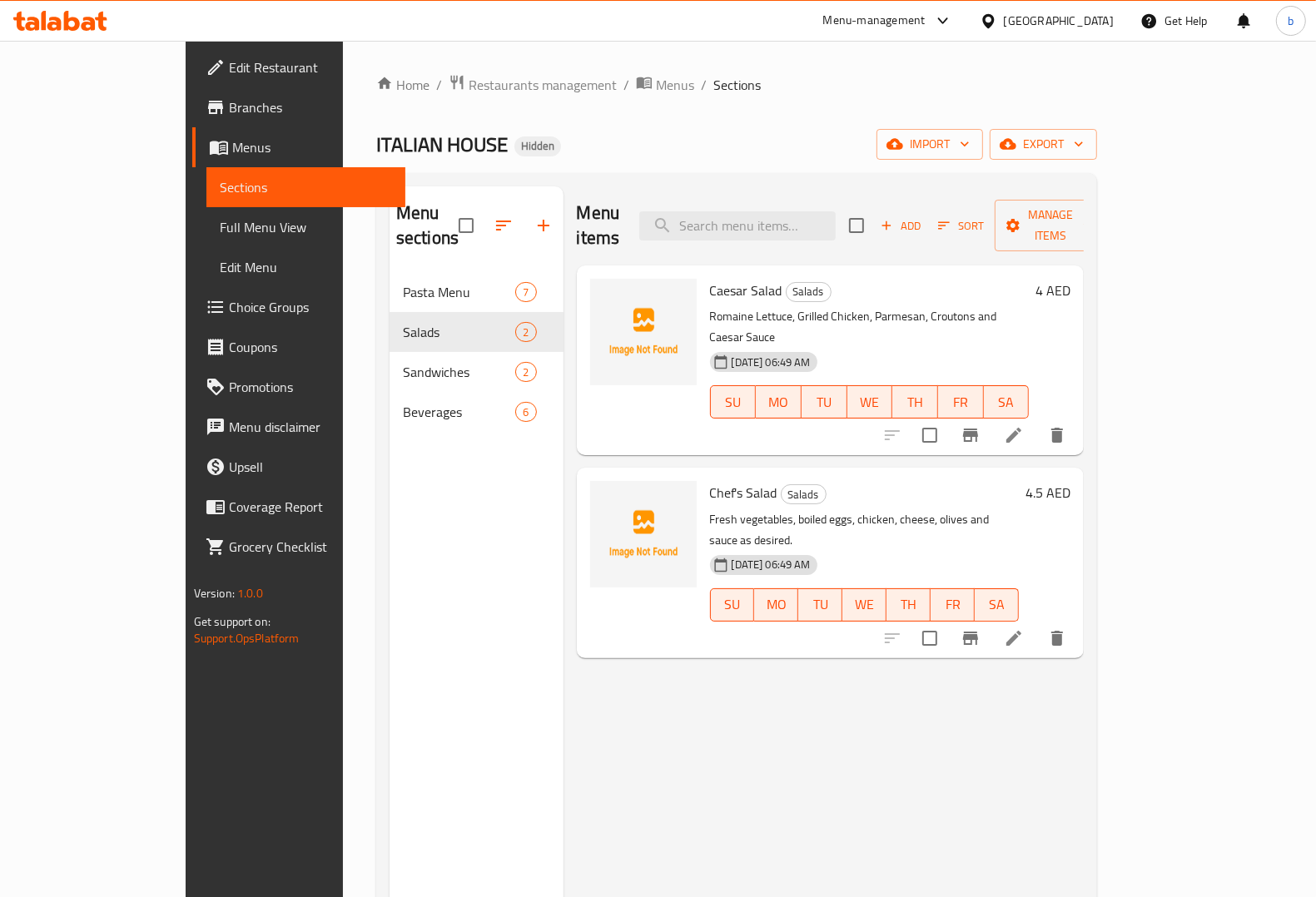
click at [1078, 415] on div at bounding box center [975, 435] width 205 height 40
click at [1038, 420] on li at bounding box center [1014, 436] width 46 height 30
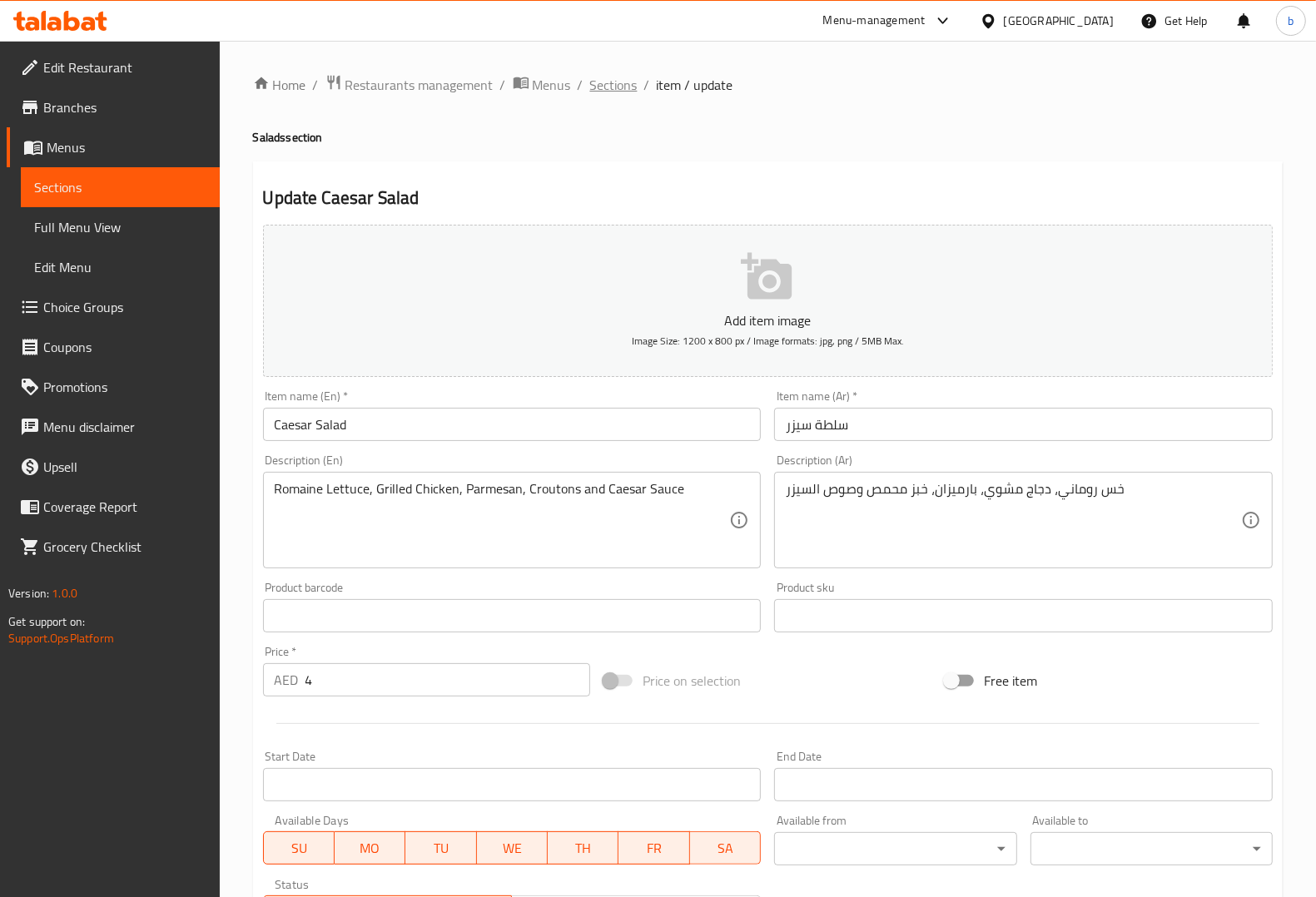
click at [600, 84] on span "Sections" at bounding box center [614, 84] width 47 height 20
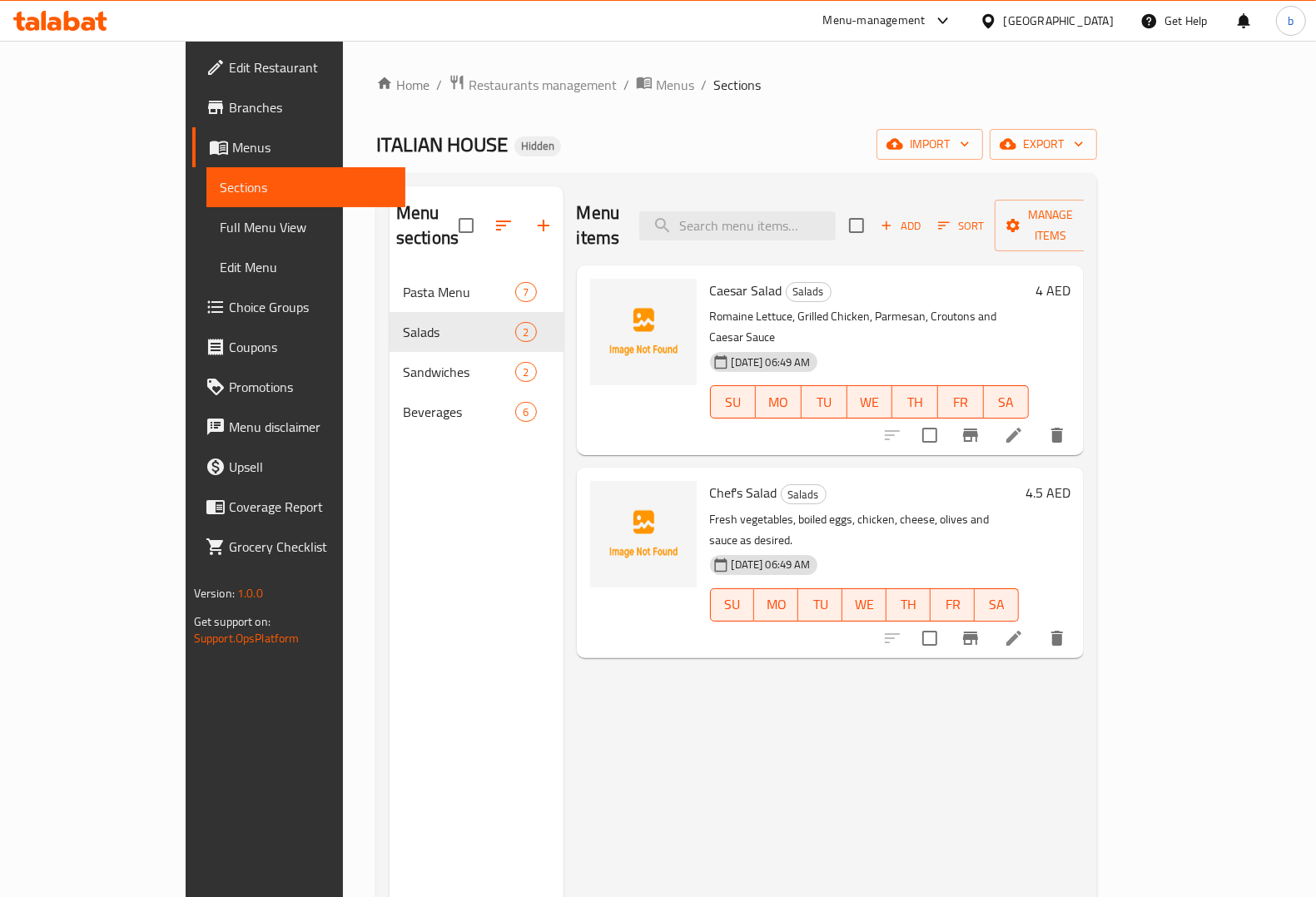
click at [1038, 623] on li at bounding box center [1014, 638] width 46 height 30
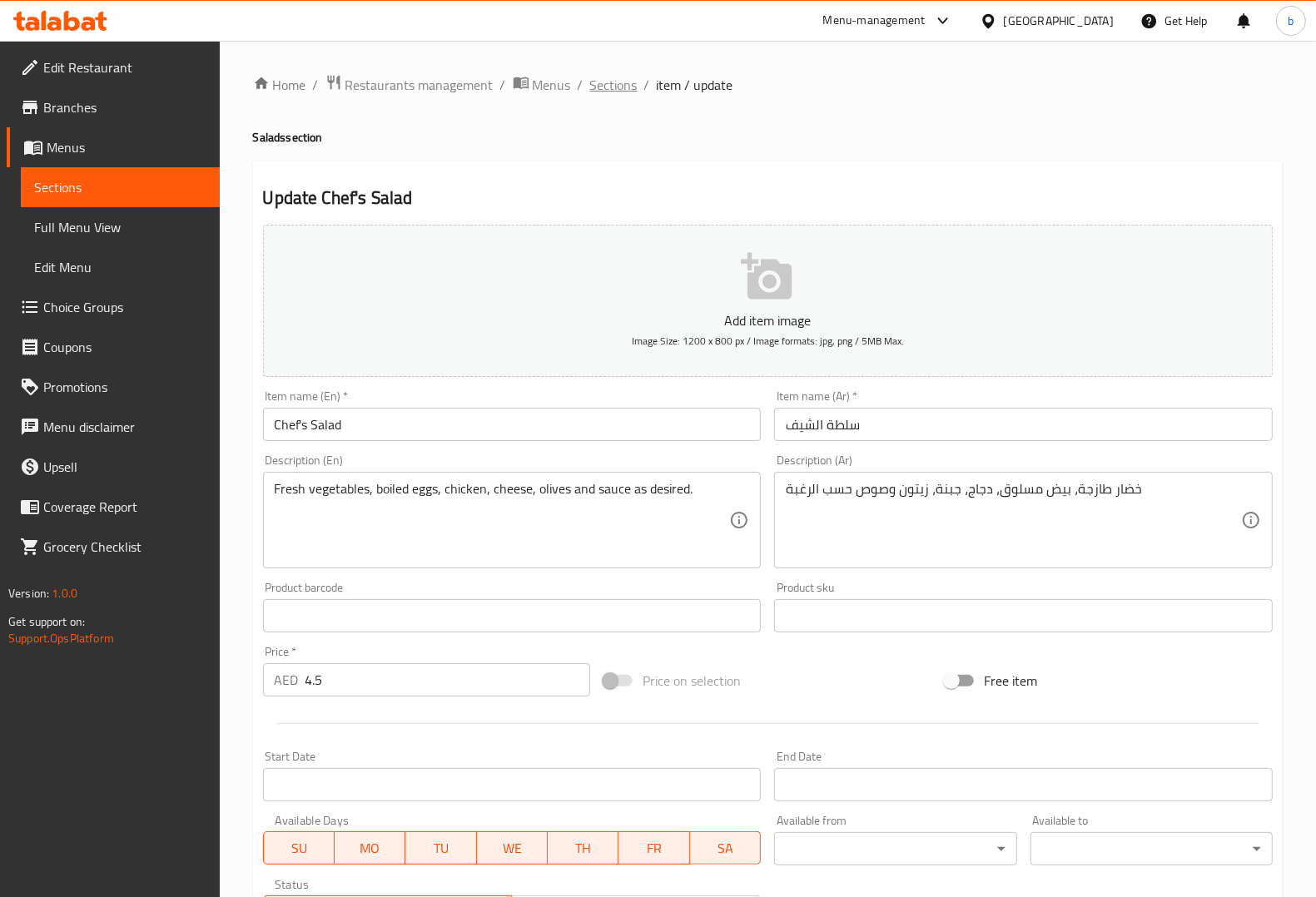
click at [599, 84] on span "Sections" at bounding box center [614, 84] width 47 height 20
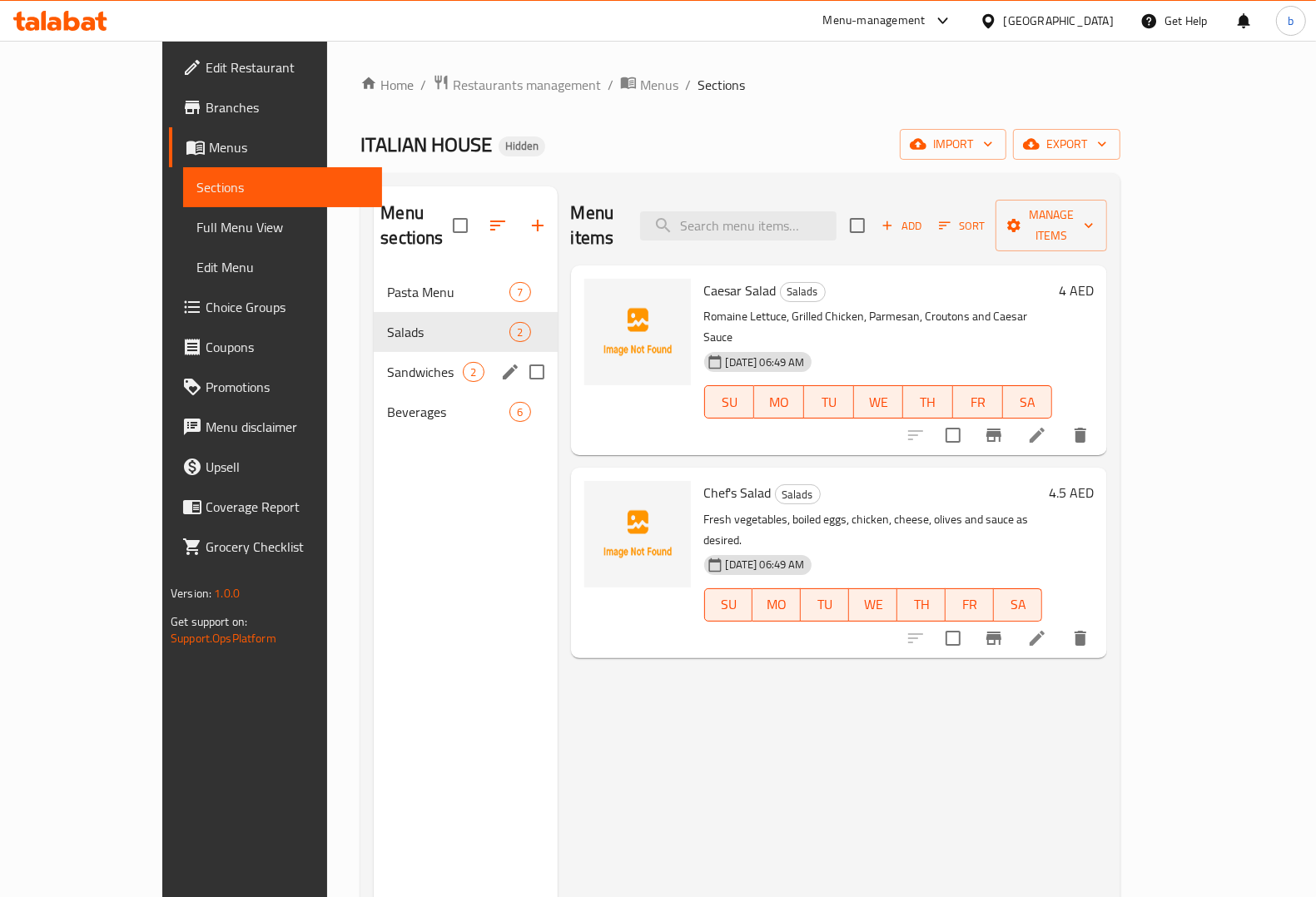
click at [387, 362] on span "Sandwiches" at bounding box center [424, 372] width 76 height 20
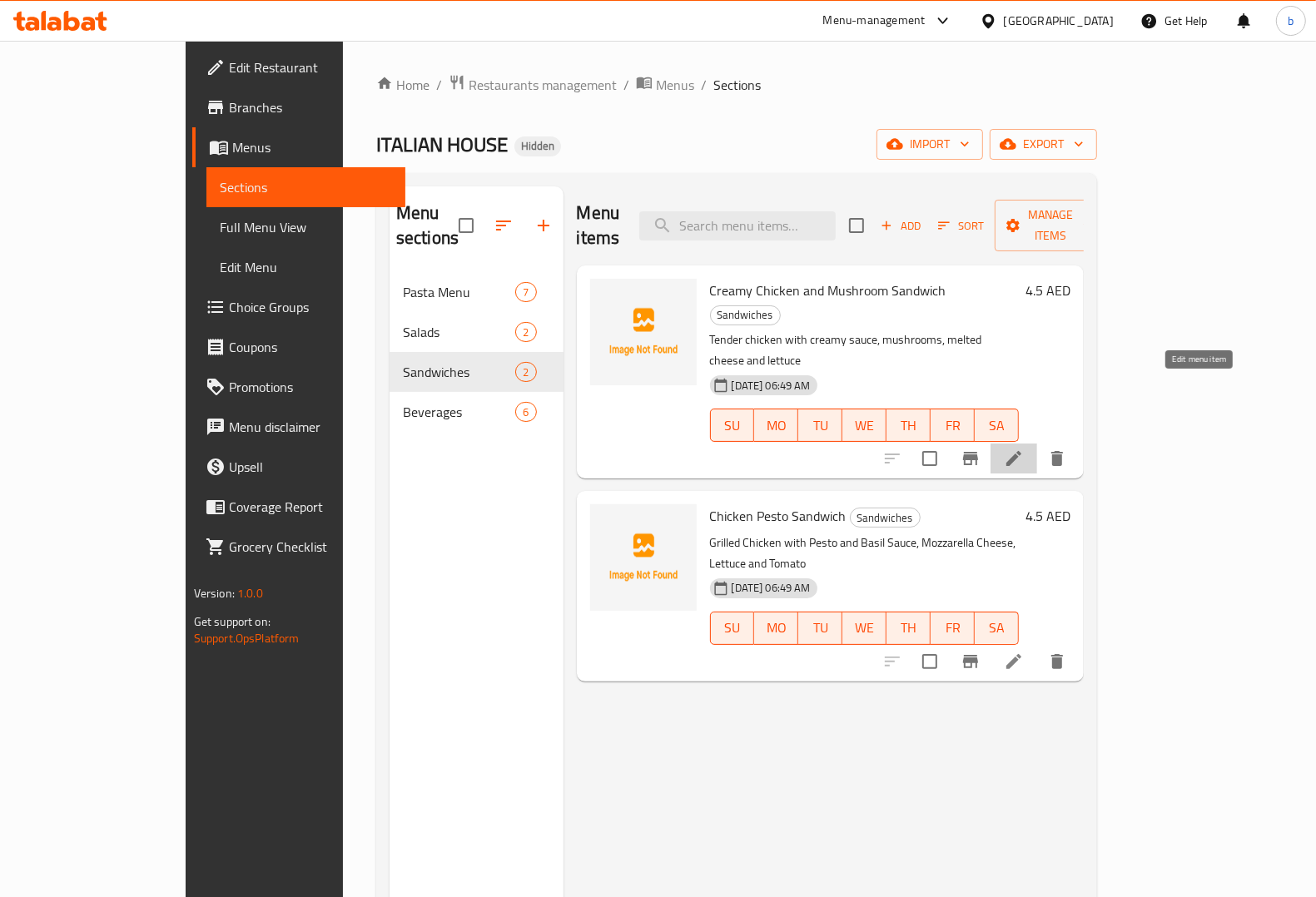
click at [1024, 449] on icon at bounding box center [1014, 459] width 20 height 20
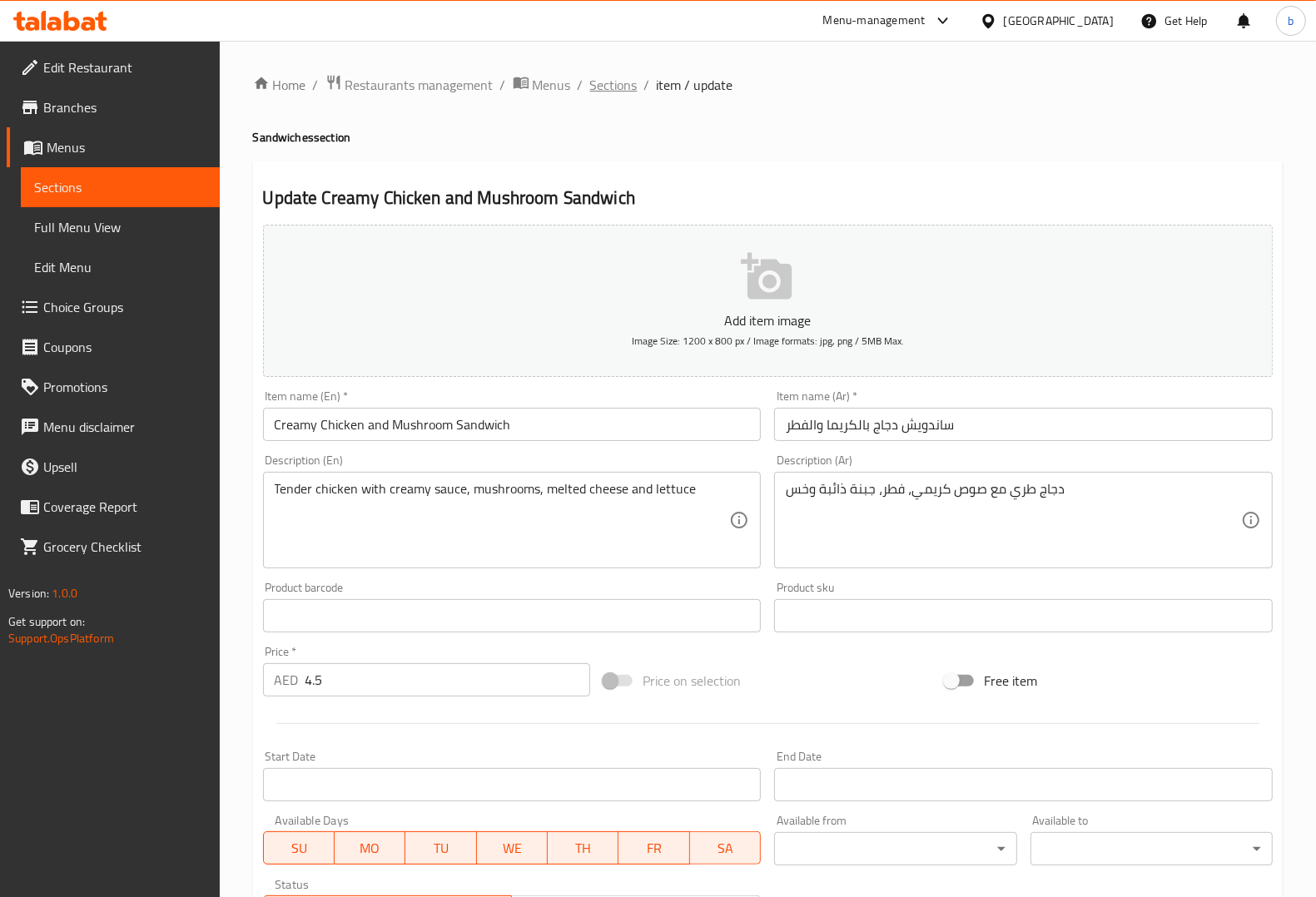
click at [609, 92] on span "Sections" at bounding box center [614, 84] width 47 height 20
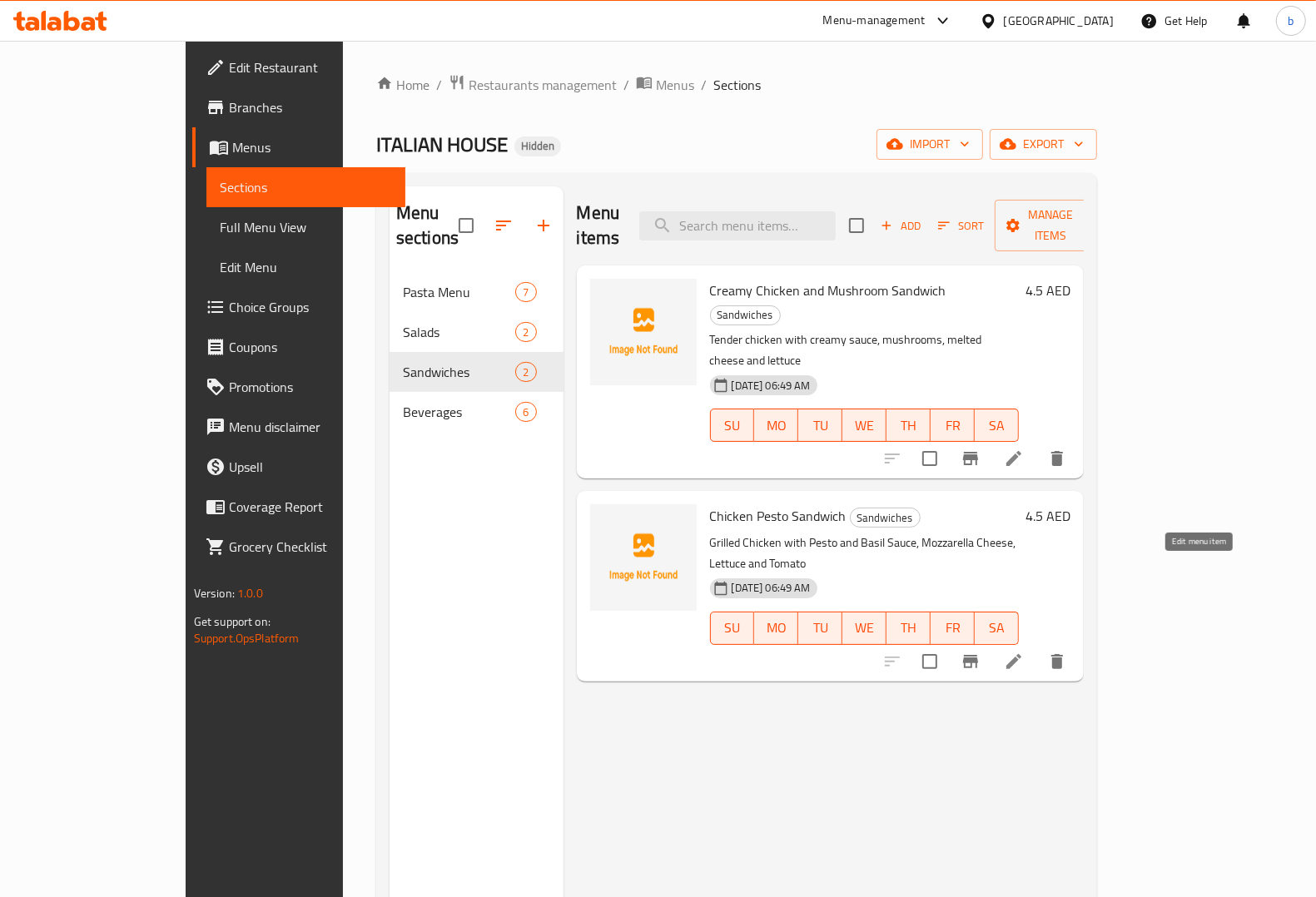
click at [1024, 652] on icon at bounding box center [1014, 661] width 20 height 20
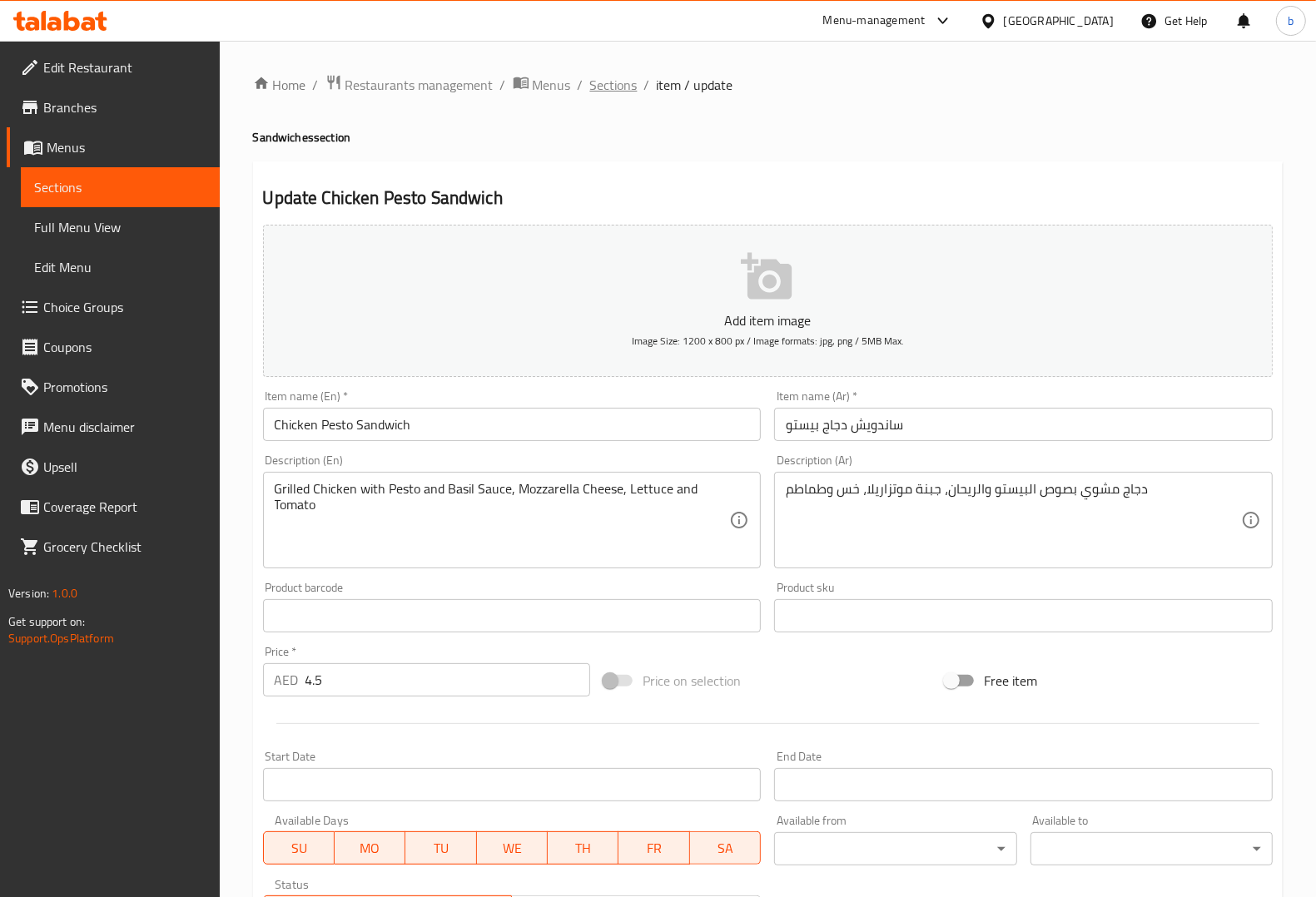
click at [612, 85] on span "Sections" at bounding box center [614, 84] width 47 height 20
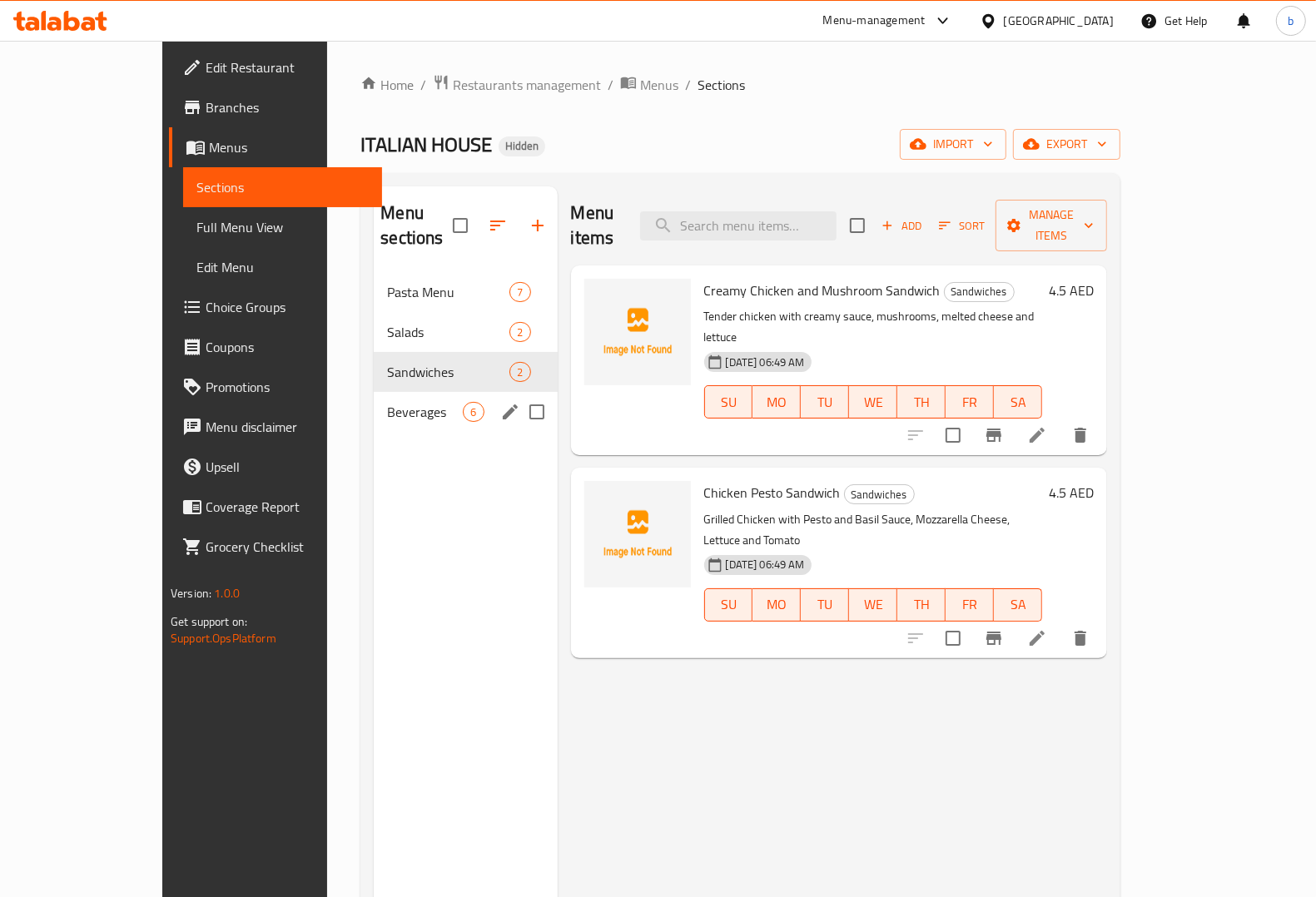
click at [387, 402] on span "Beverages" at bounding box center [424, 412] width 76 height 20
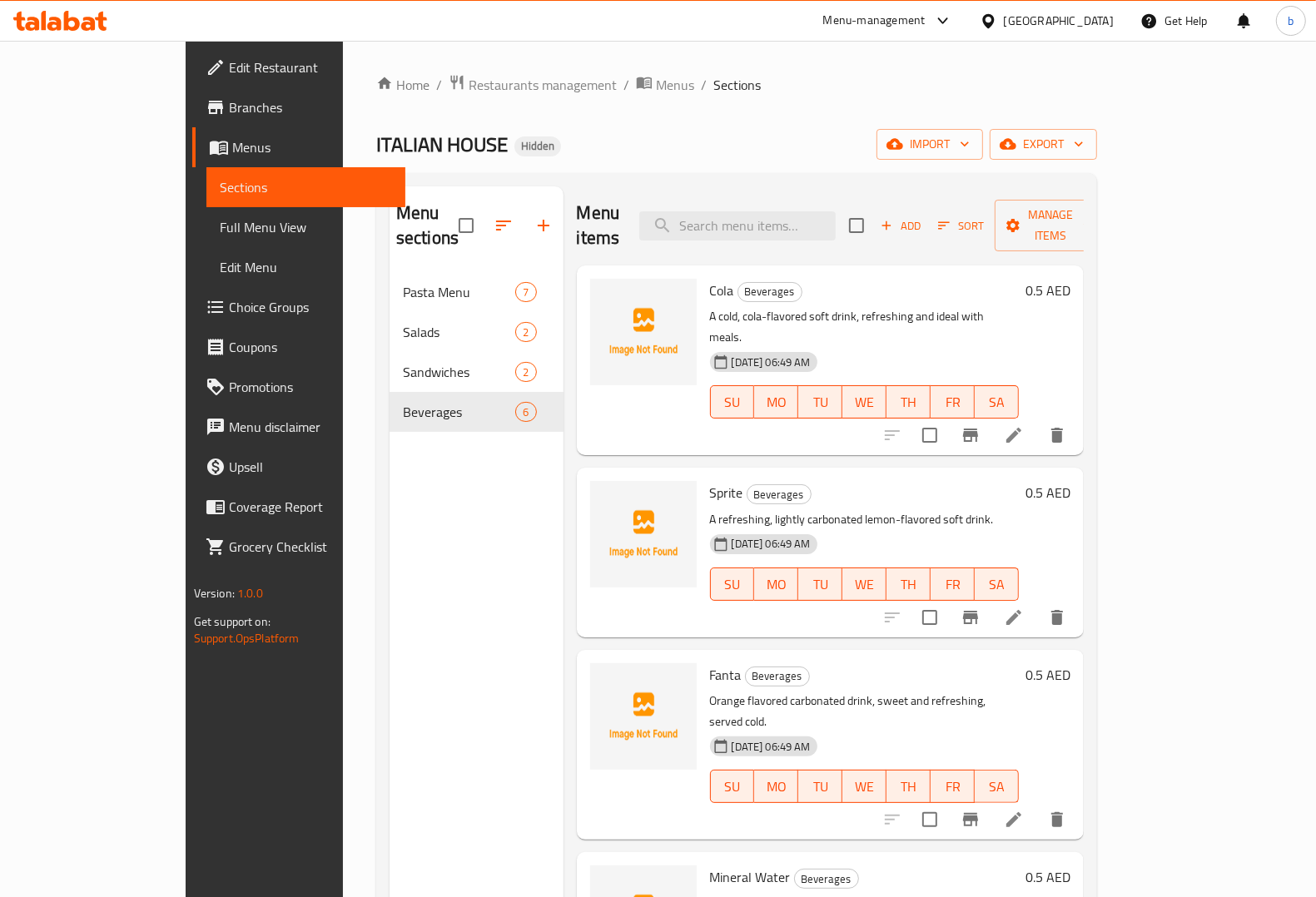
click at [1024, 810] on icon at bounding box center [1014, 820] width 20 height 20
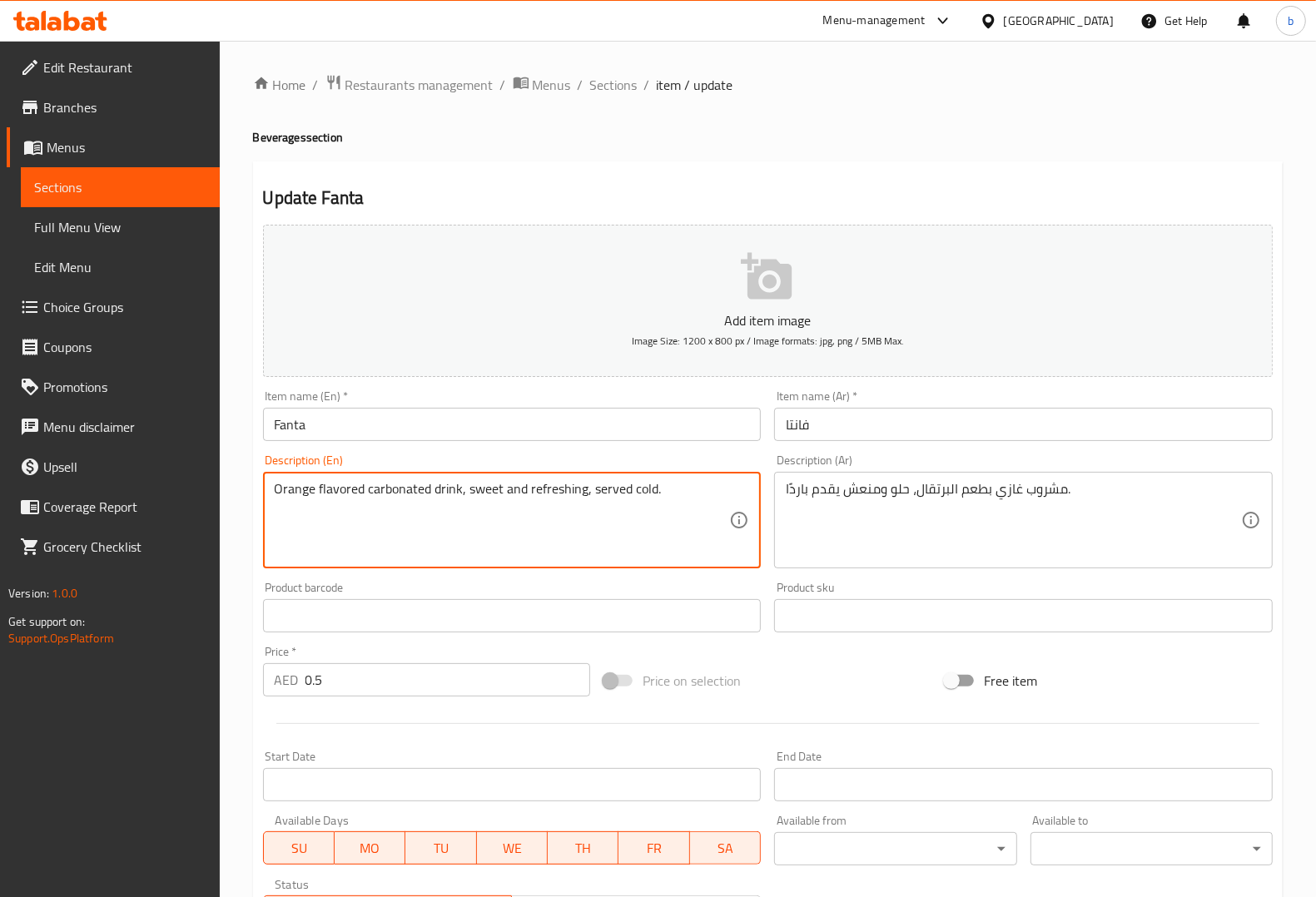
click at [408, 490] on textarea "Orange flavored carbonated drink, sweet and refreshing, served cold." at bounding box center [502, 520] width 455 height 79
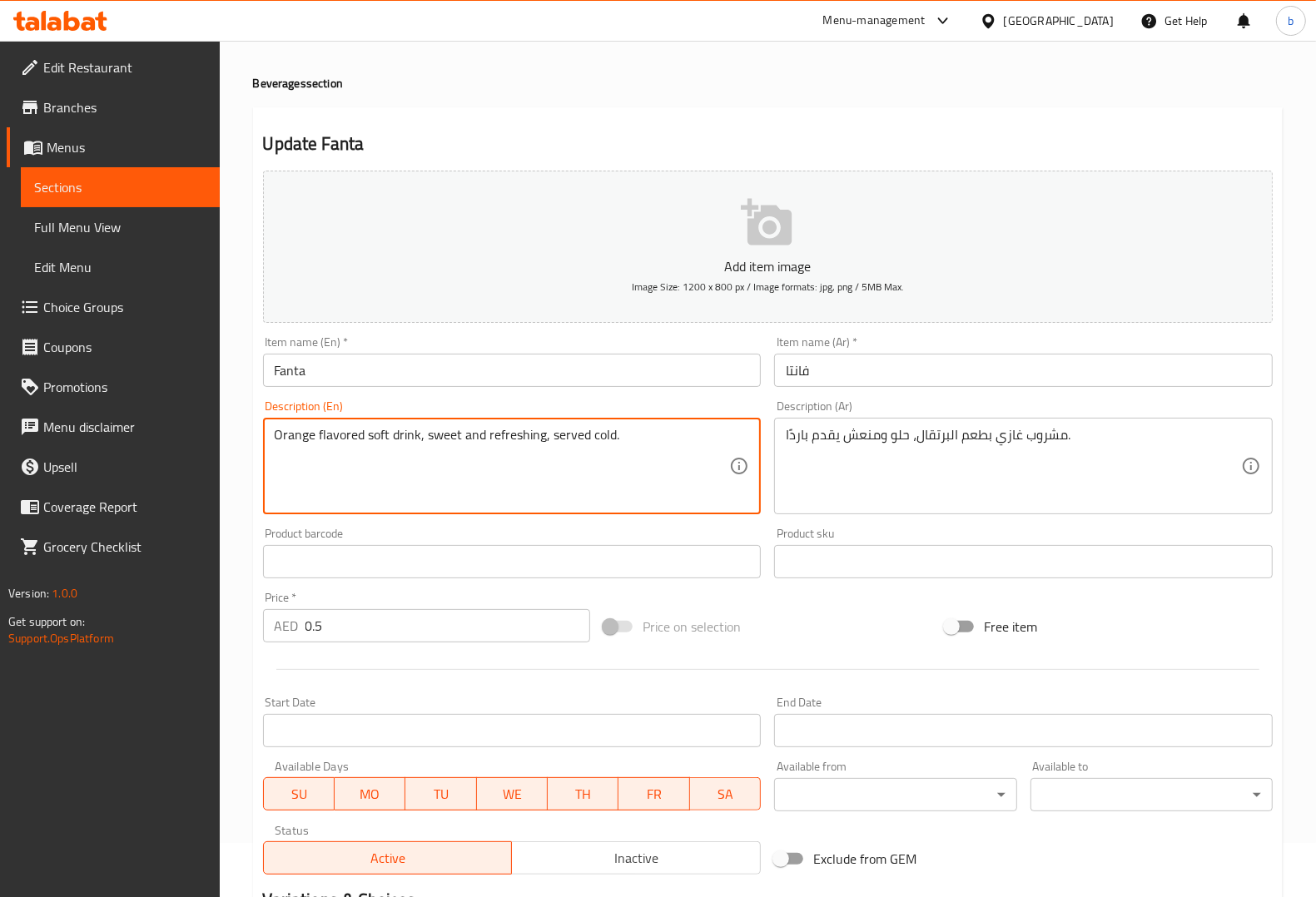
scroll to position [262, 0]
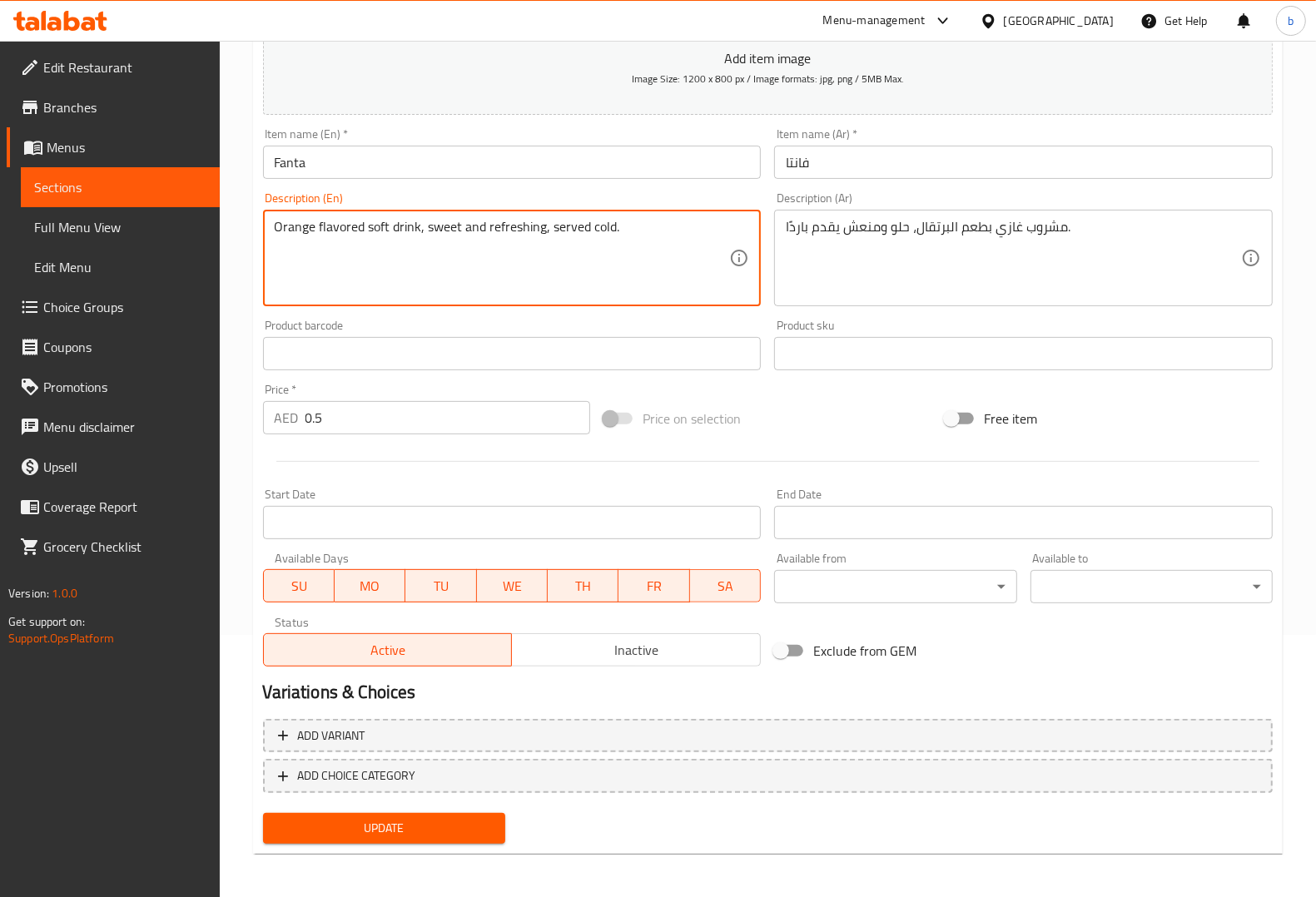
type textarea "Orange flavored soft drink, sweet and refreshing, served cold."
click at [381, 813] on button "Update" at bounding box center [384, 829] width 242 height 31
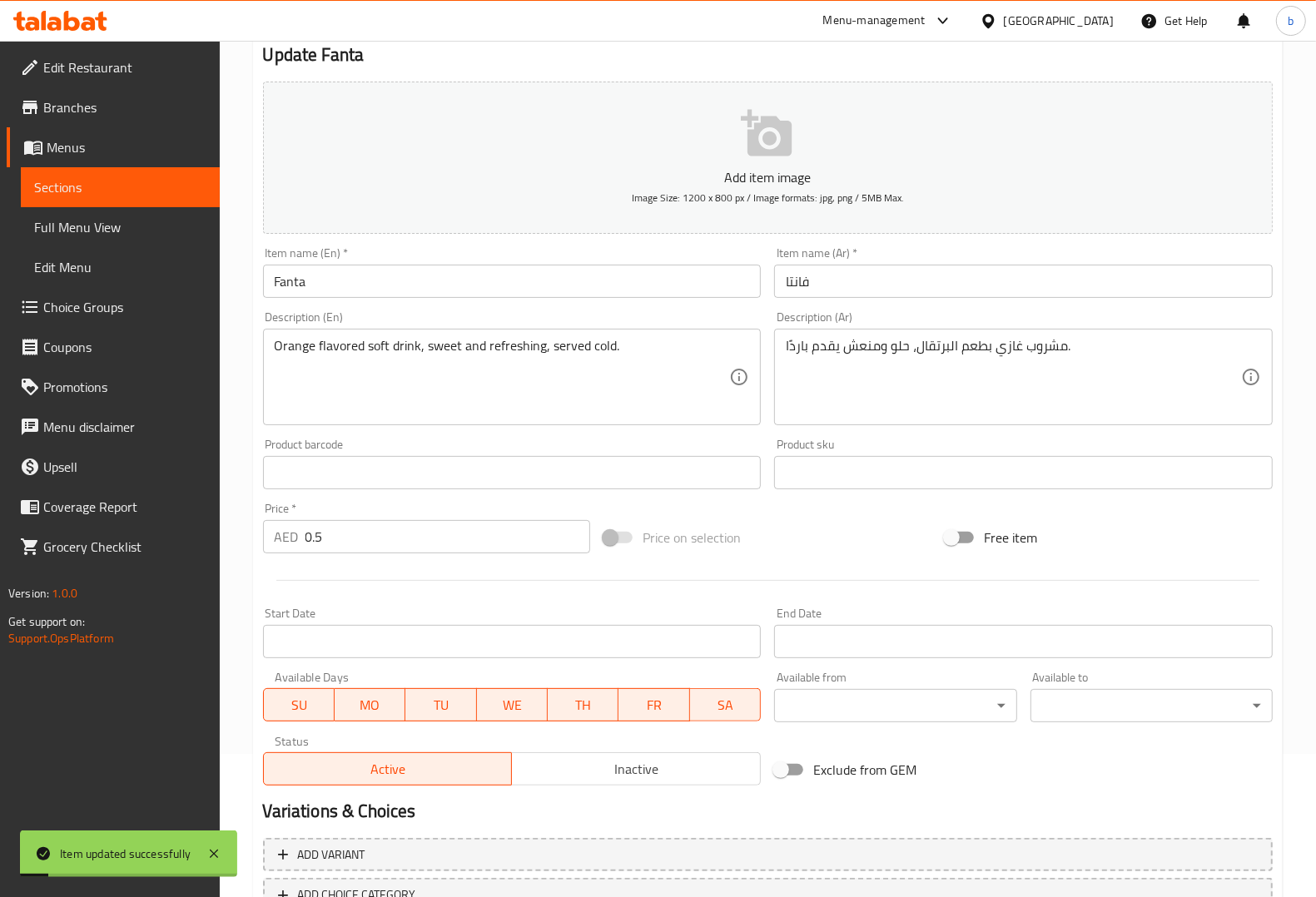
scroll to position [0, 0]
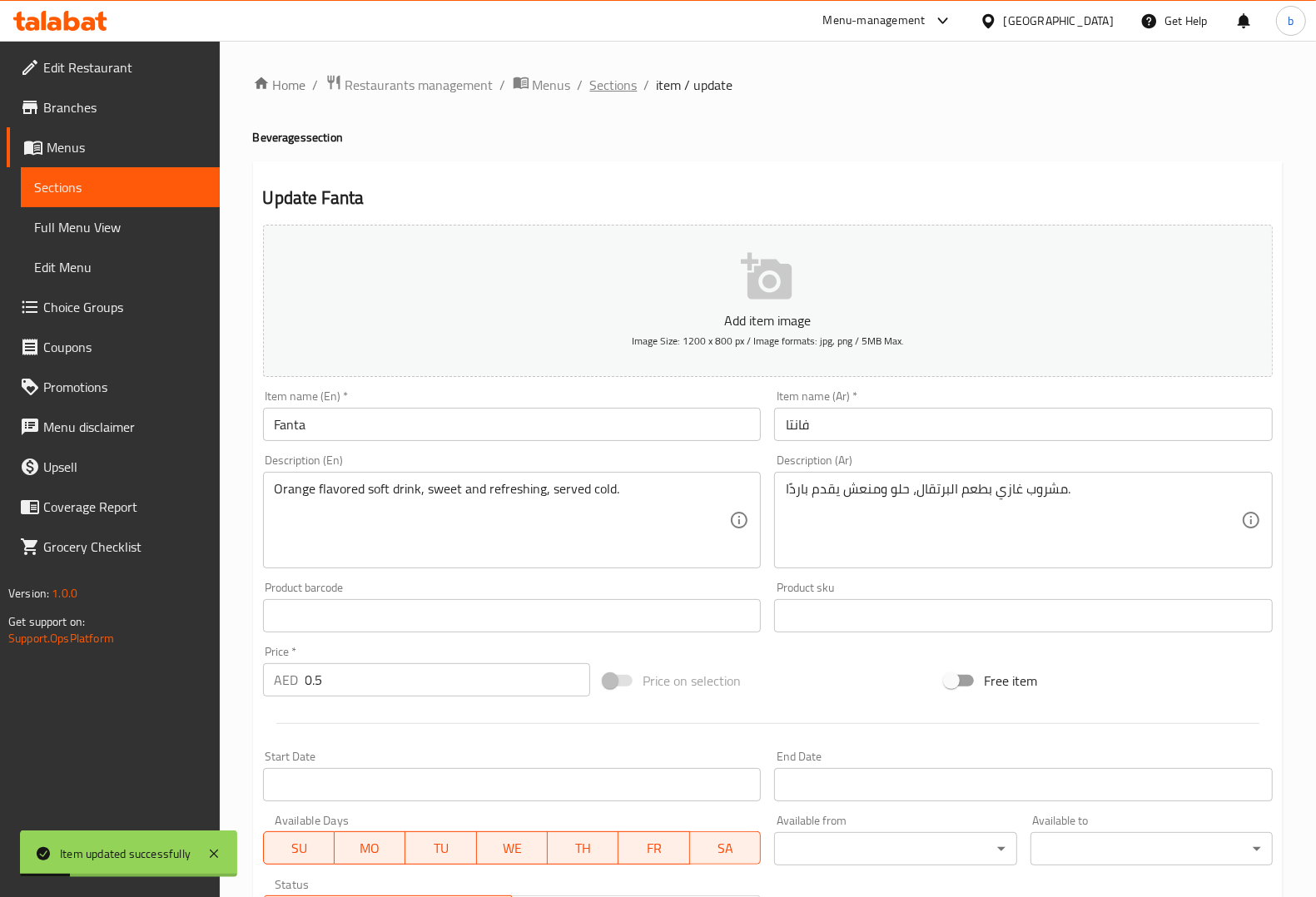
click at [622, 82] on span "Sections" at bounding box center [614, 84] width 47 height 20
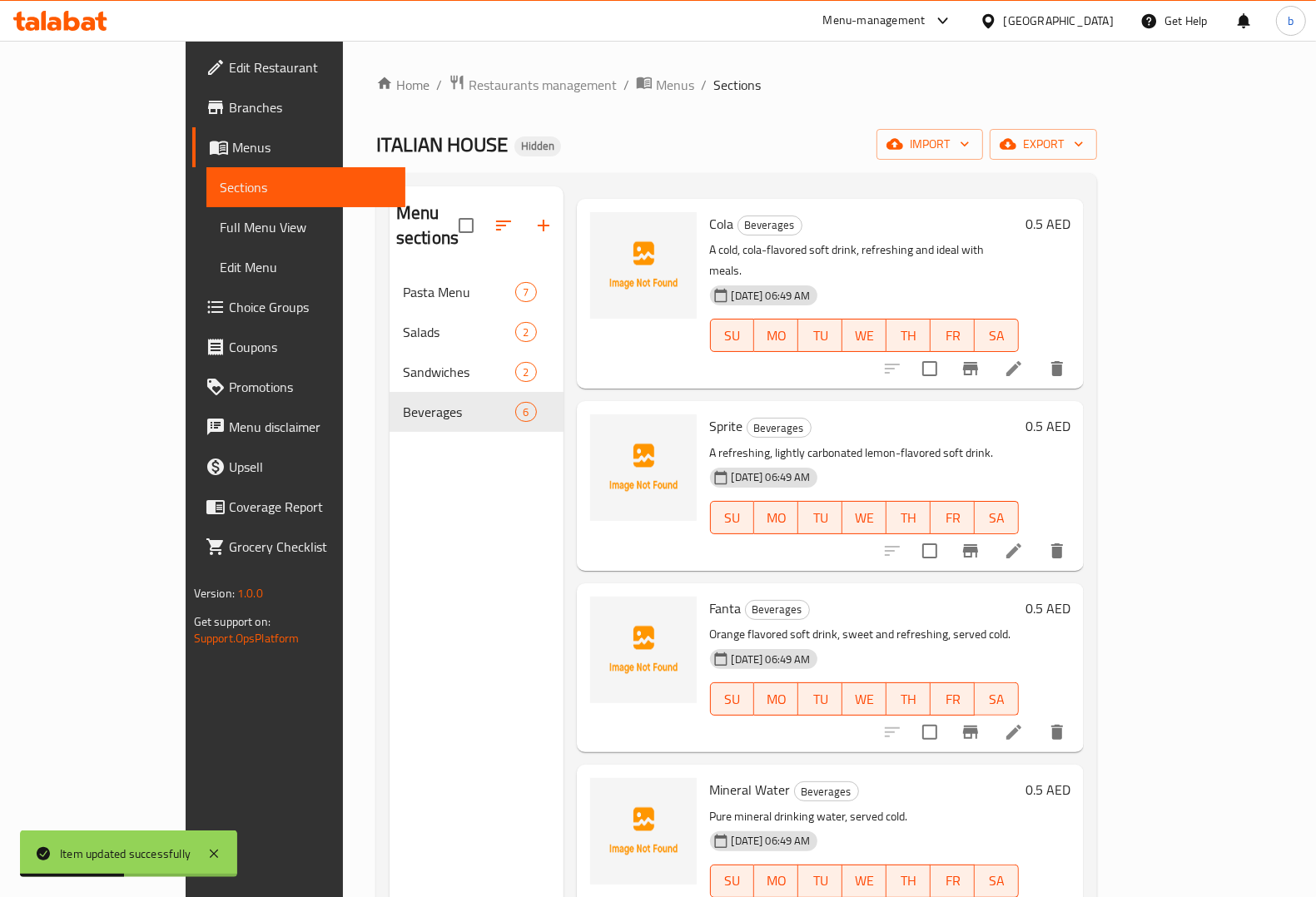
scroll to position [104, 0]
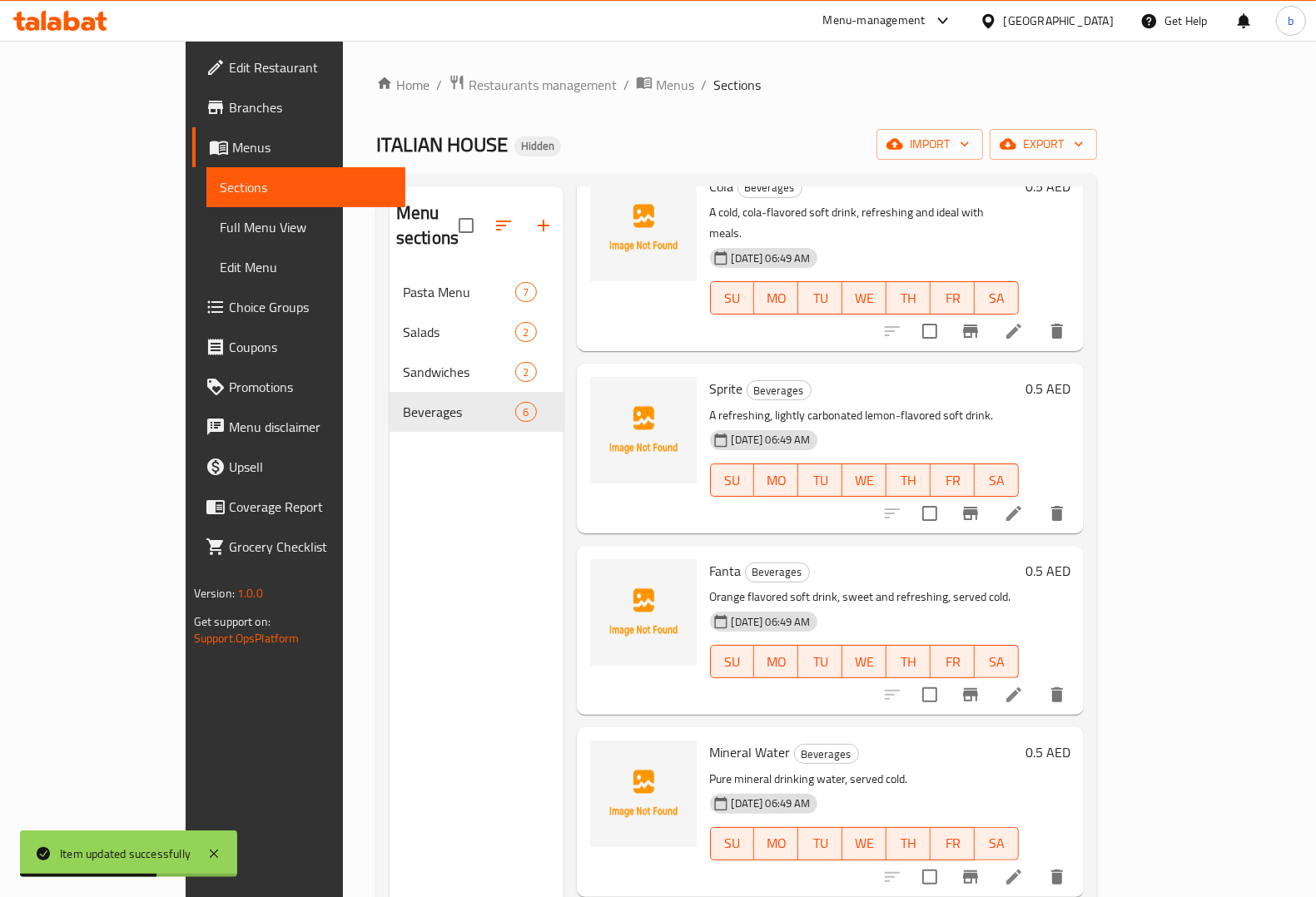
click at [1022, 506] on icon at bounding box center [1014, 513] width 15 height 15
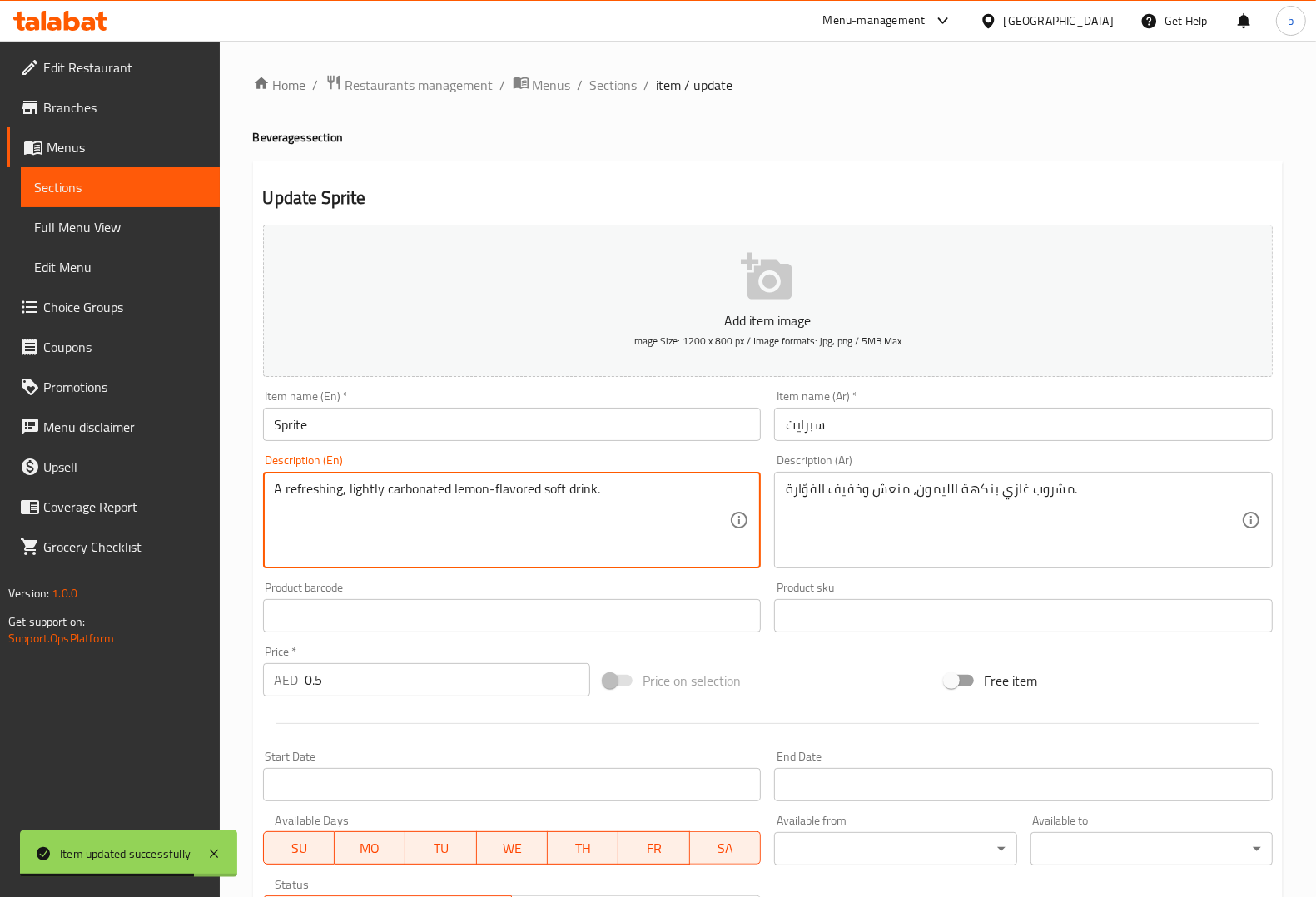
click at [423, 489] on textarea "A refreshing, lightly carbonated lemon-flavored soft drink." at bounding box center [502, 520] width 455 height 79
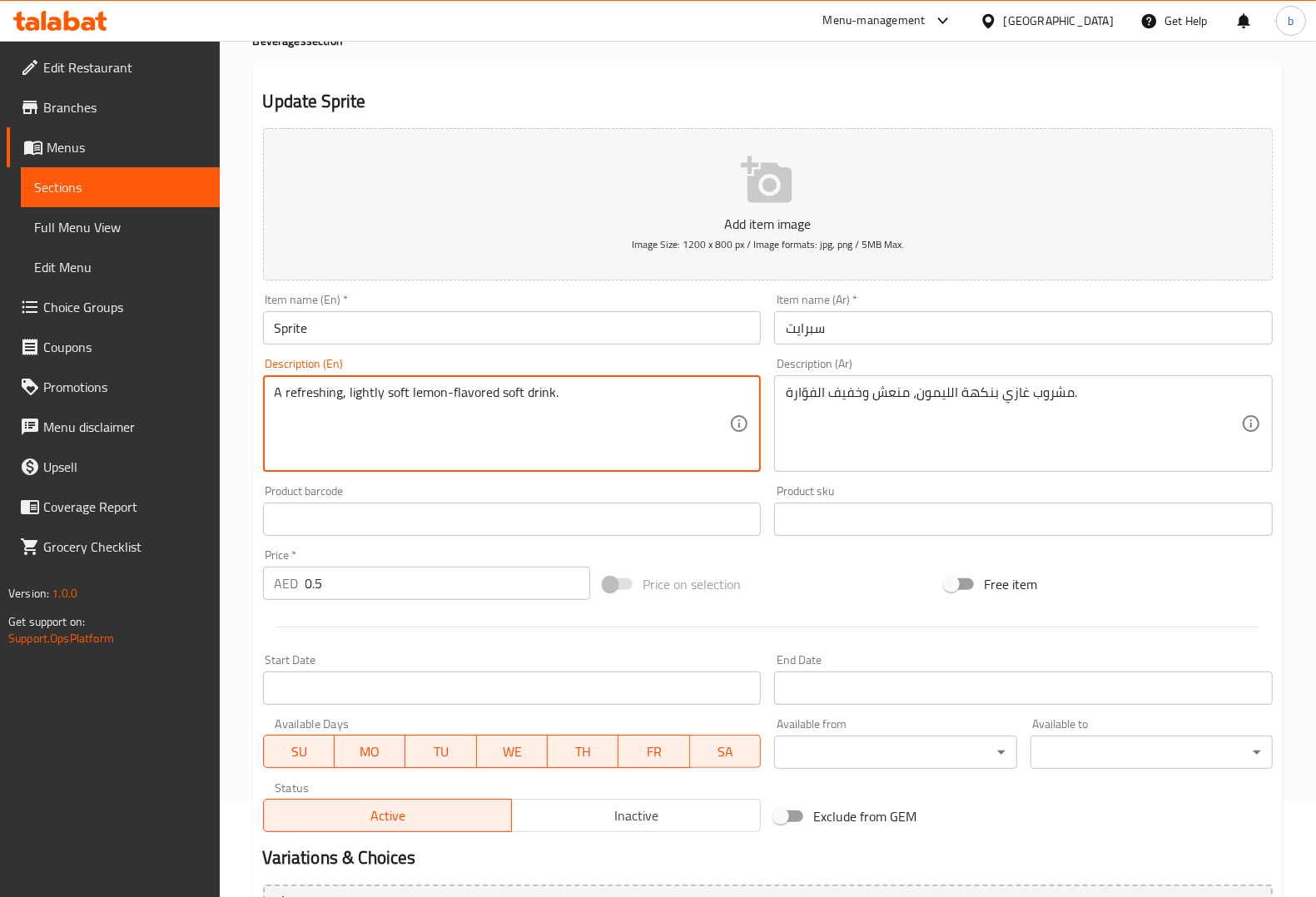
scroll to position [262, 0]
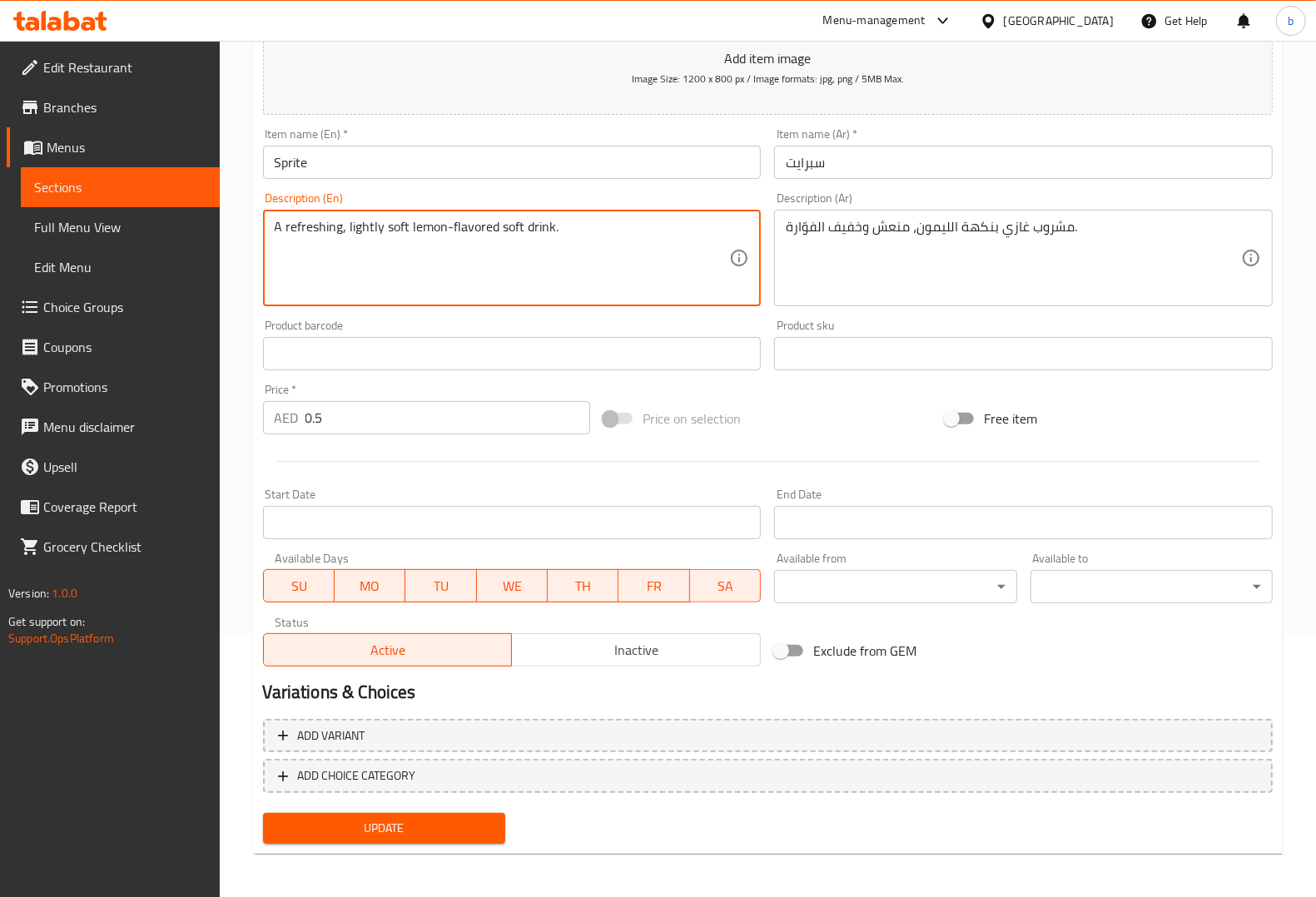
type textarea "A refreshing, lightly soft lemon-flavored soft drink."
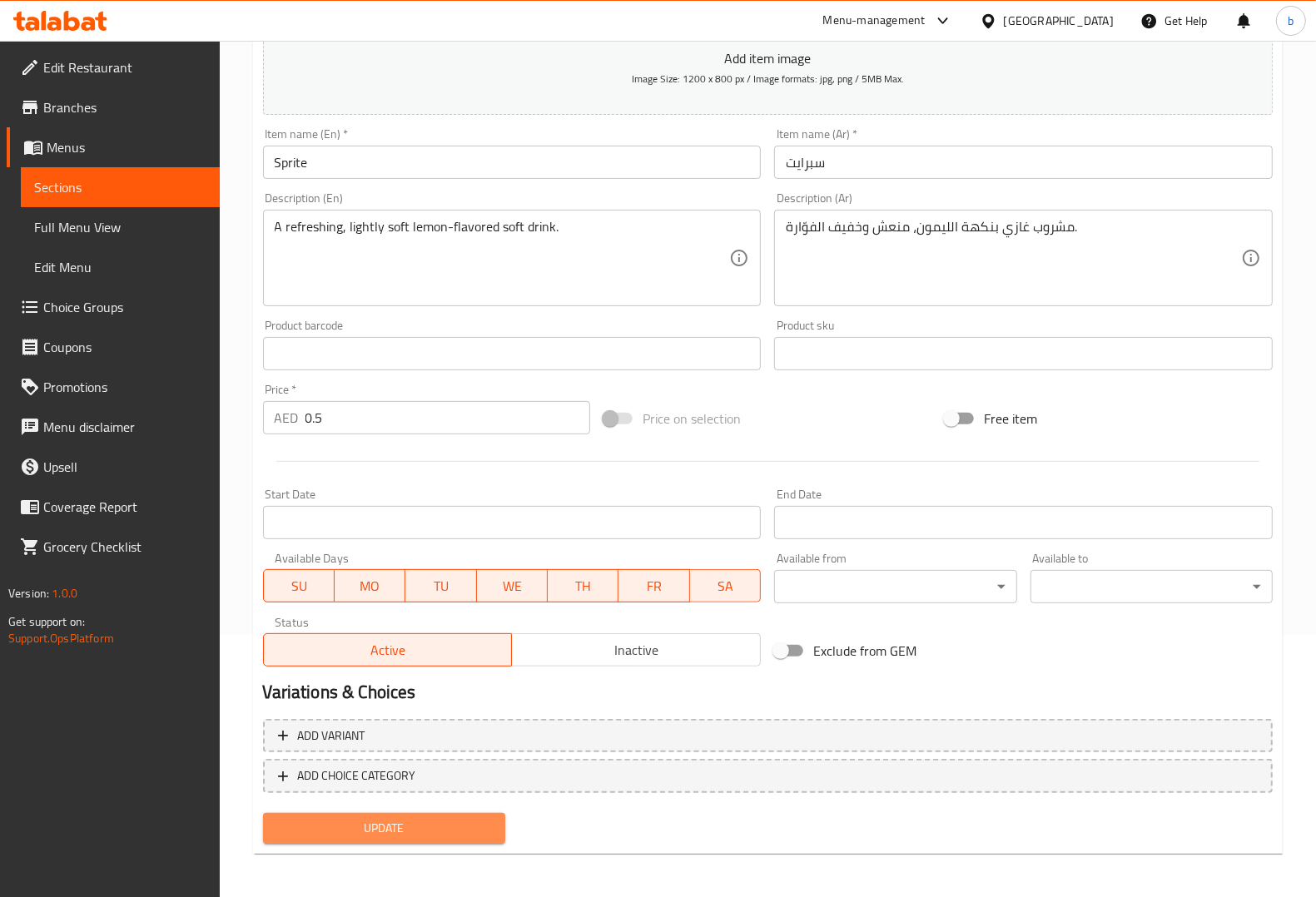
click at [429, 825] on span "Update" at bounding box center [384, 828] width 216 height 20
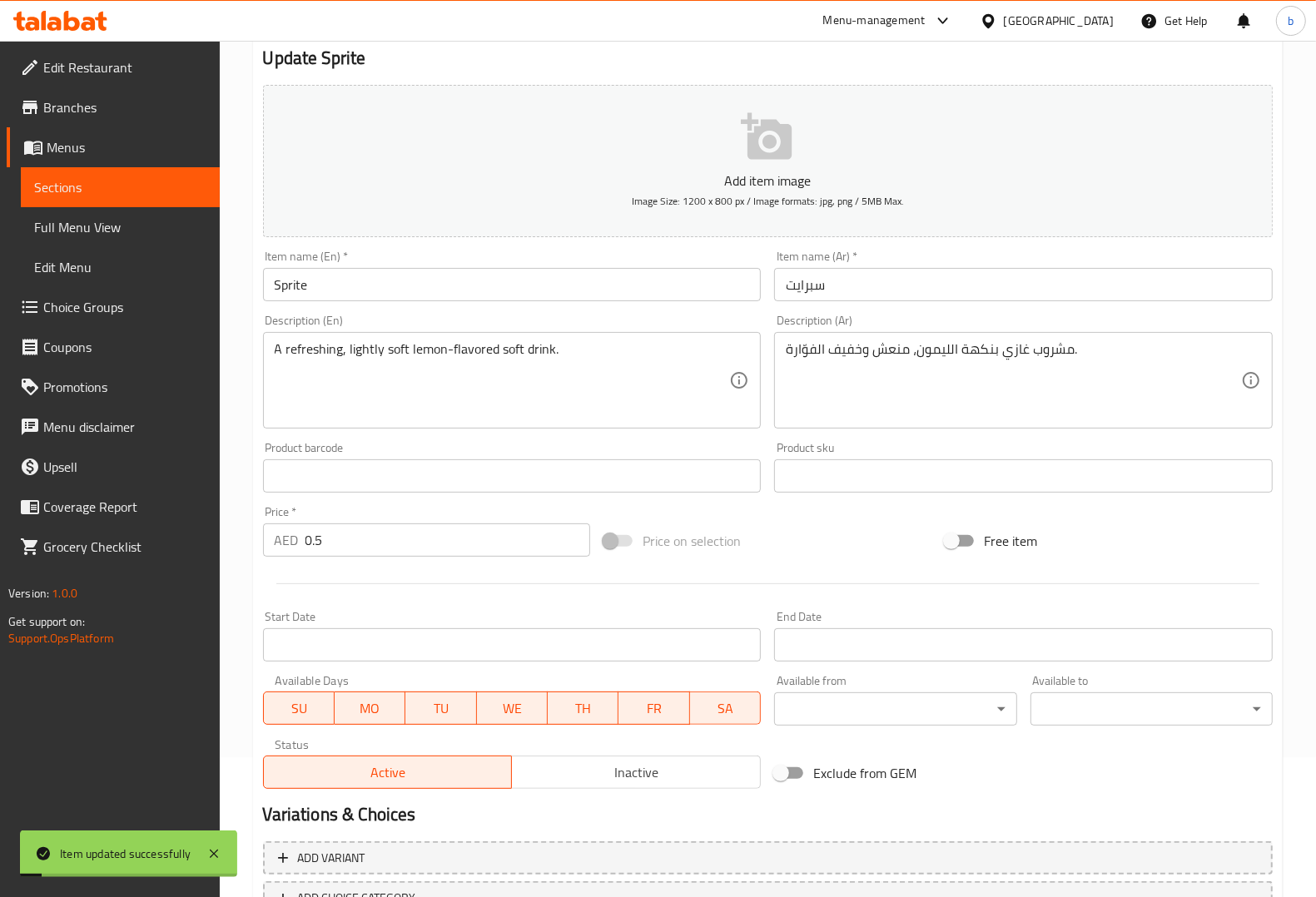
scroll to position [0, 0]
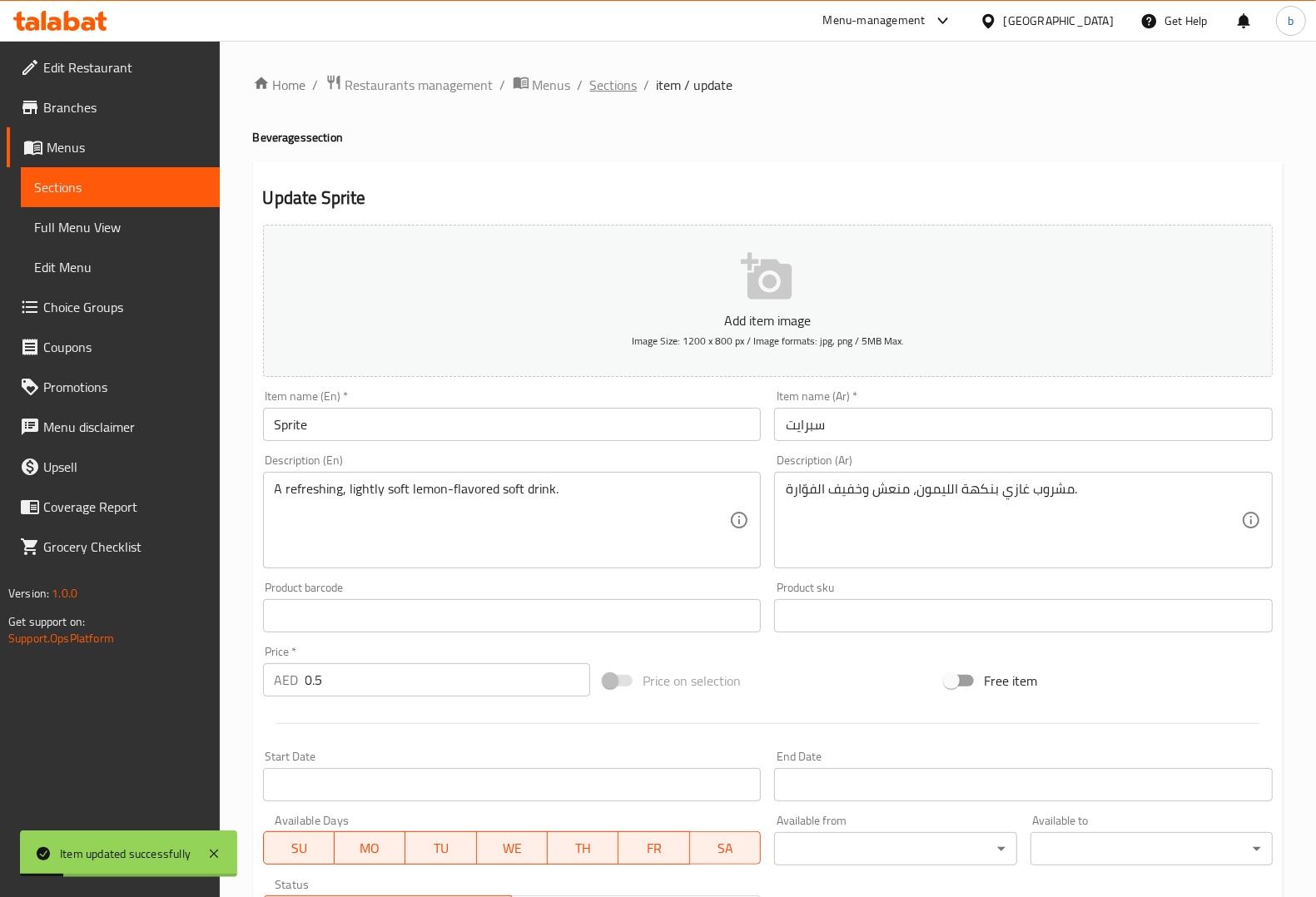
click at [609, 93] on span "Sections" at bounding box center [614, 84] width 47 height 20
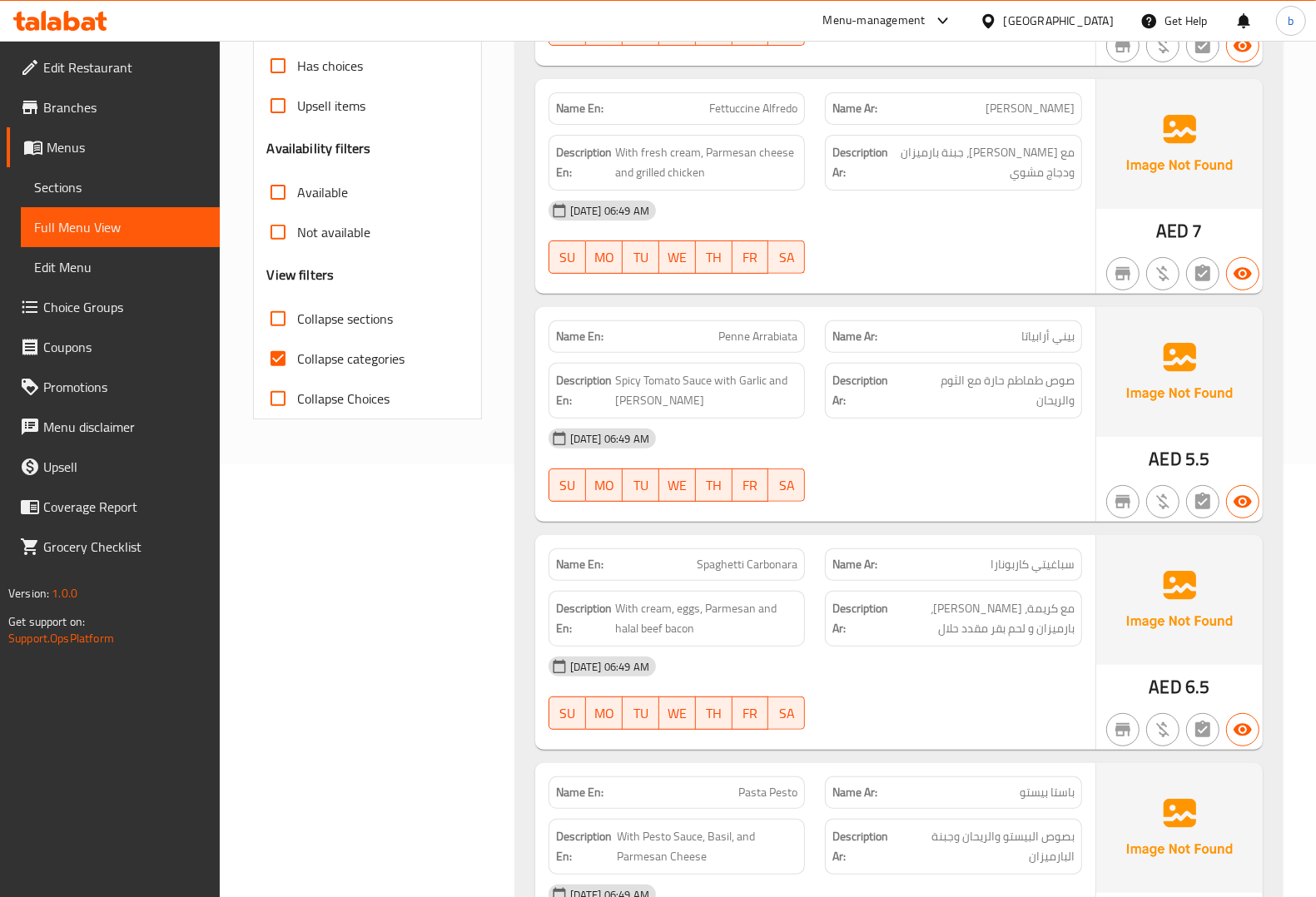
scroll to position [312, 0]
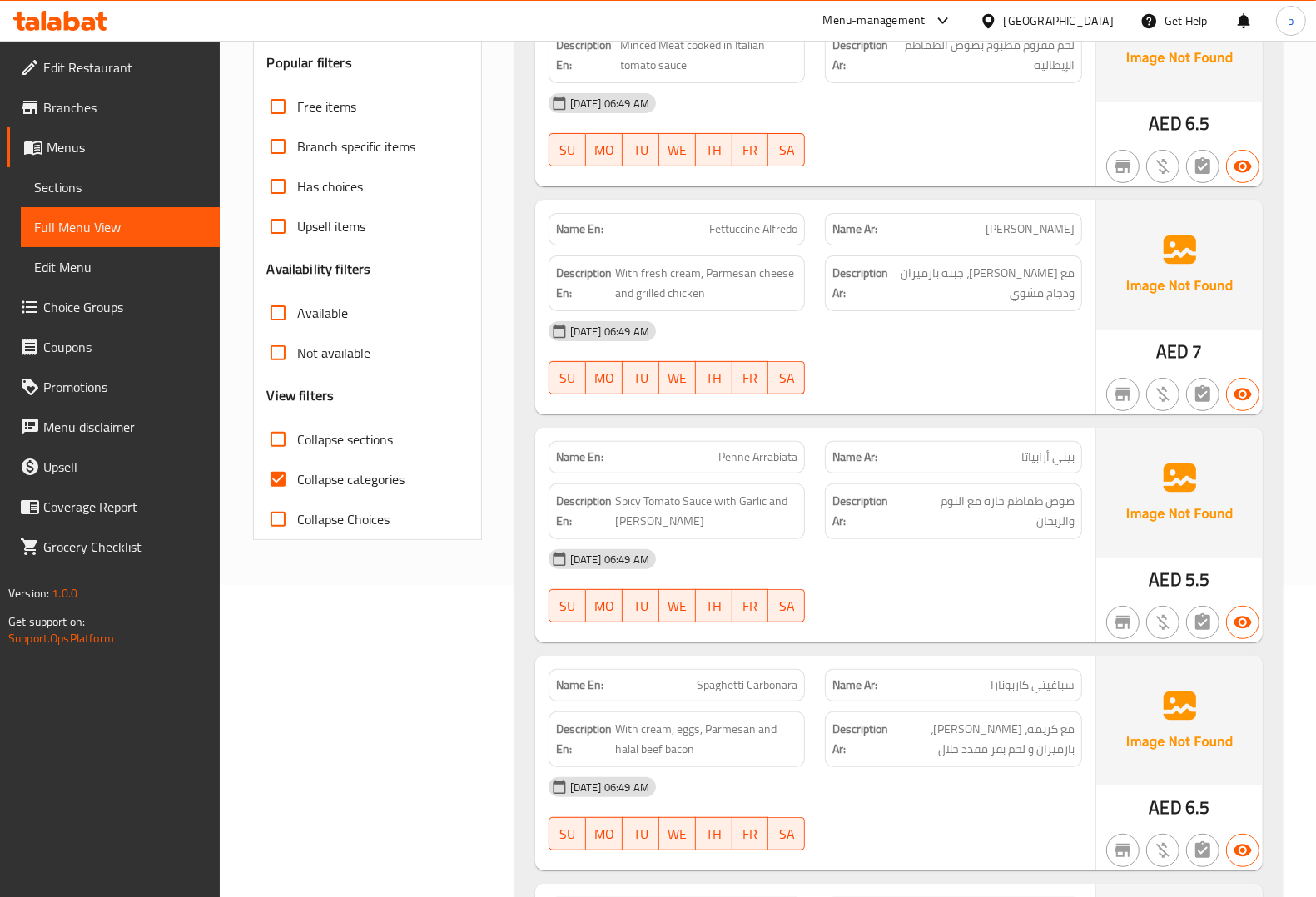
click at [283, 483] on input "Collapse categories" at bounding box center [277, 479] width 40 height 40
checkbox input "false"
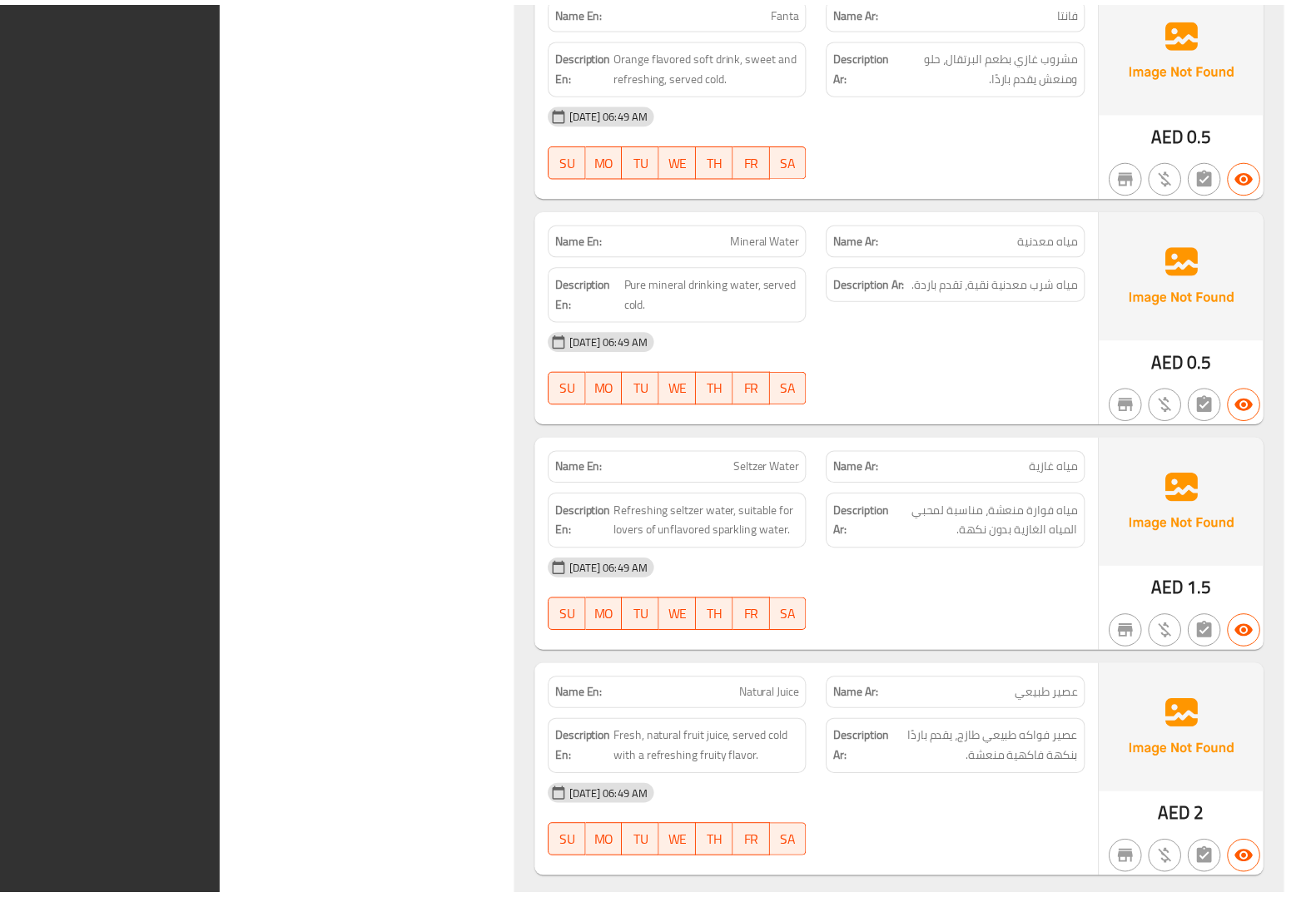
scroll to position [3709, 0]
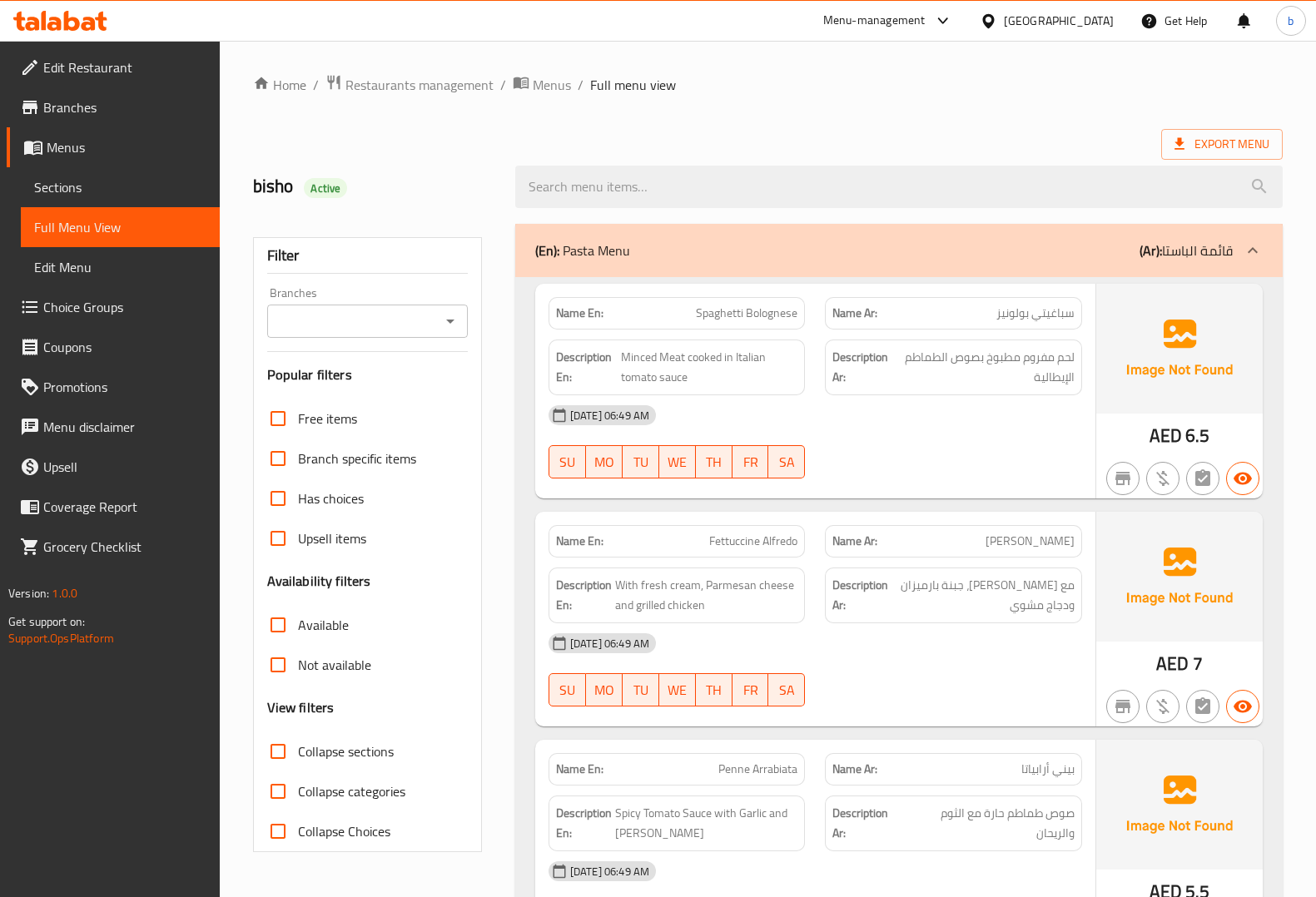
scroll to position [3709, 0]
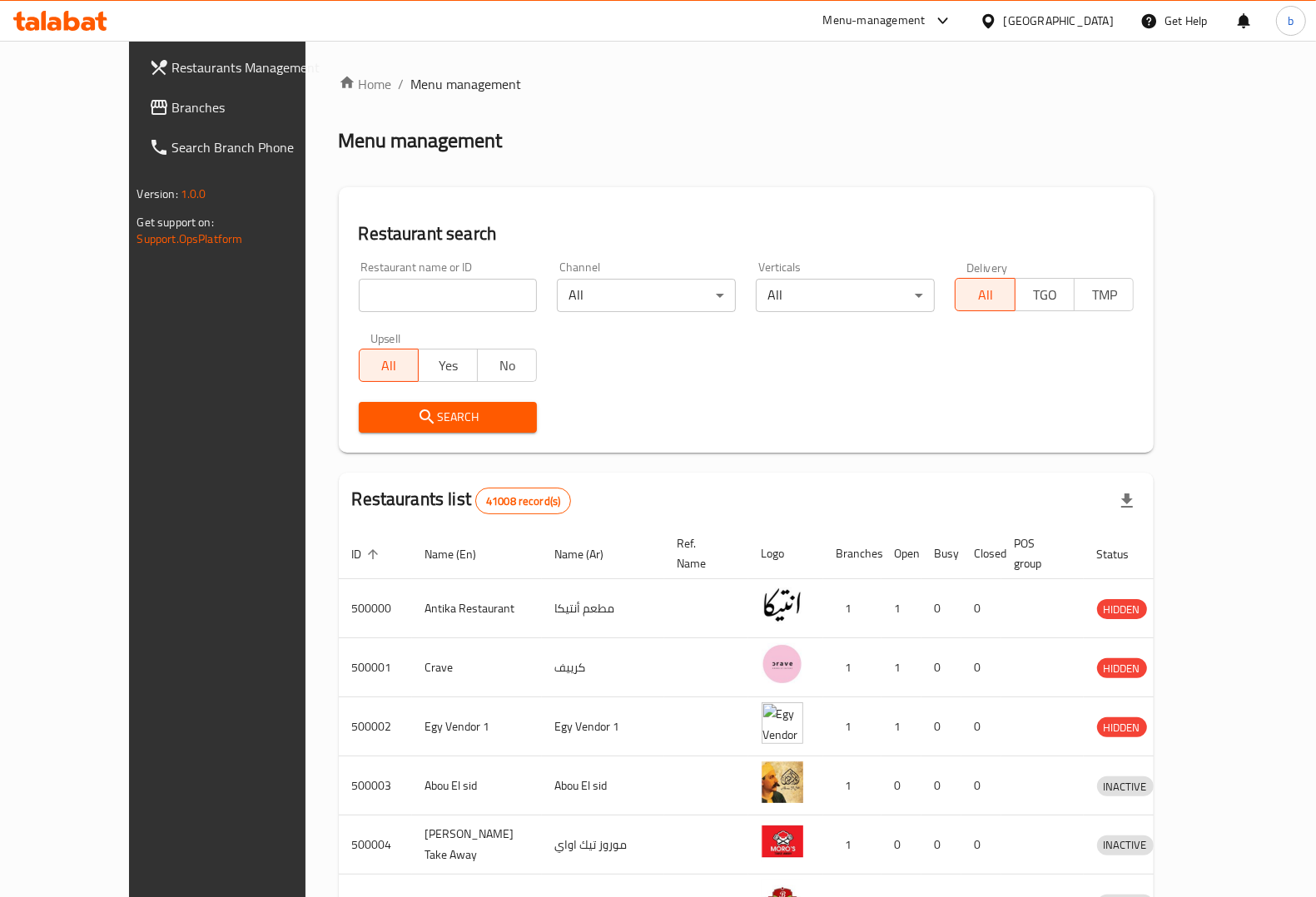
click at [1087, 17] on div "Egypt" at bounding box center [1059, 20] width 110 height 19
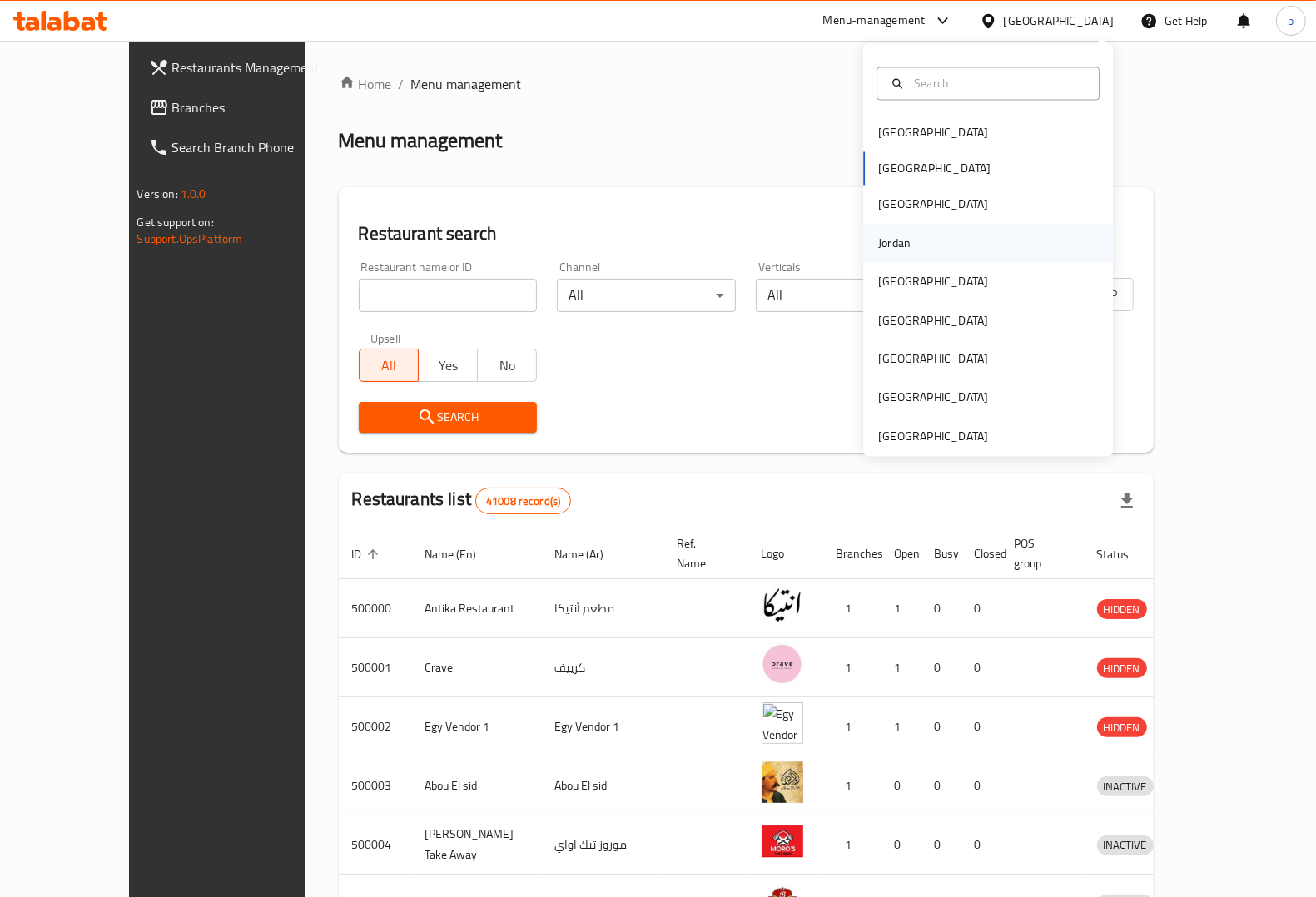
click at [910, 236] on div "Jordan" at bounding box center [988, 243] width 250 height 38
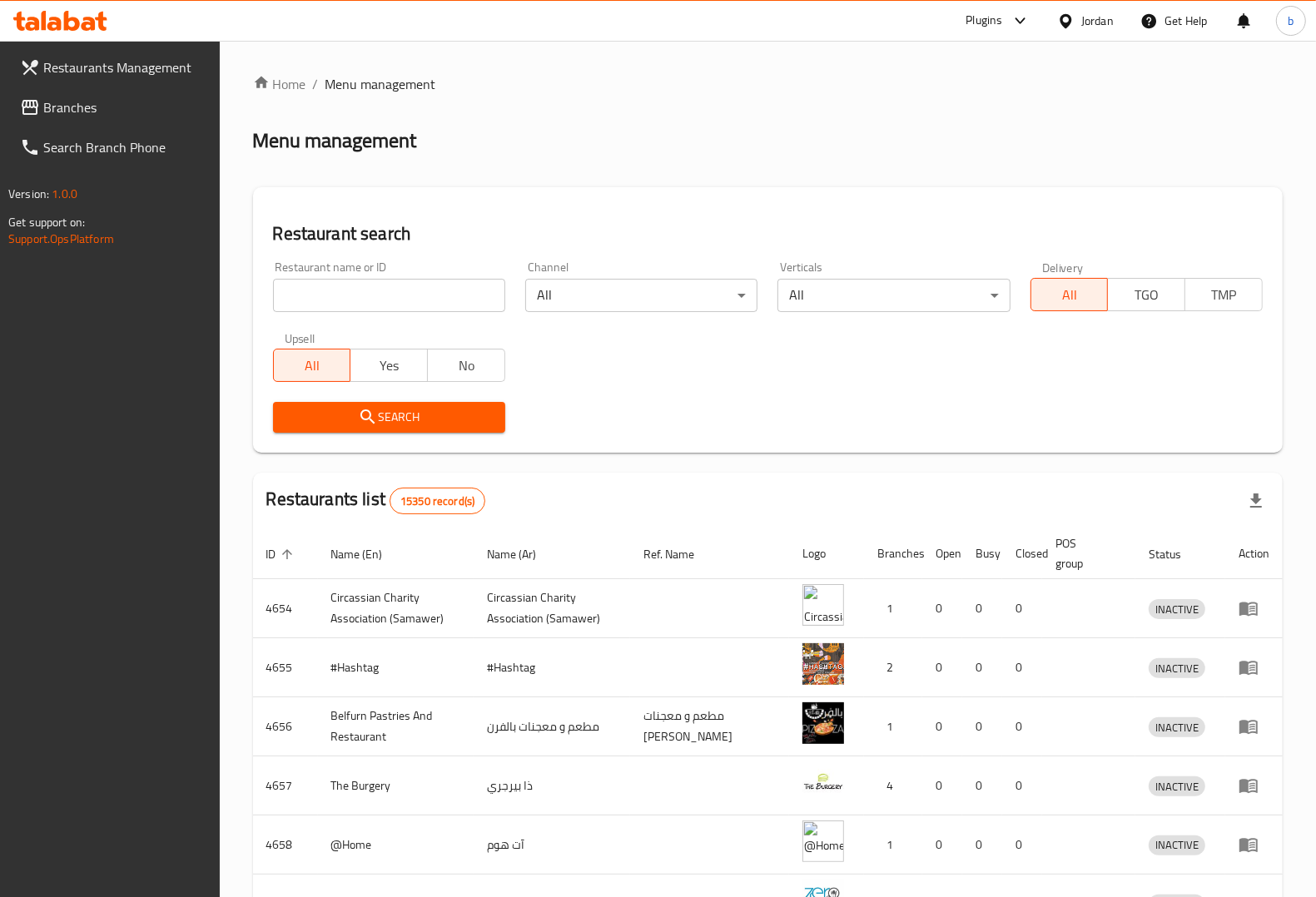
click at [84, 105] on span "Branches" at bounding box center [125, 108] width 164 height 20
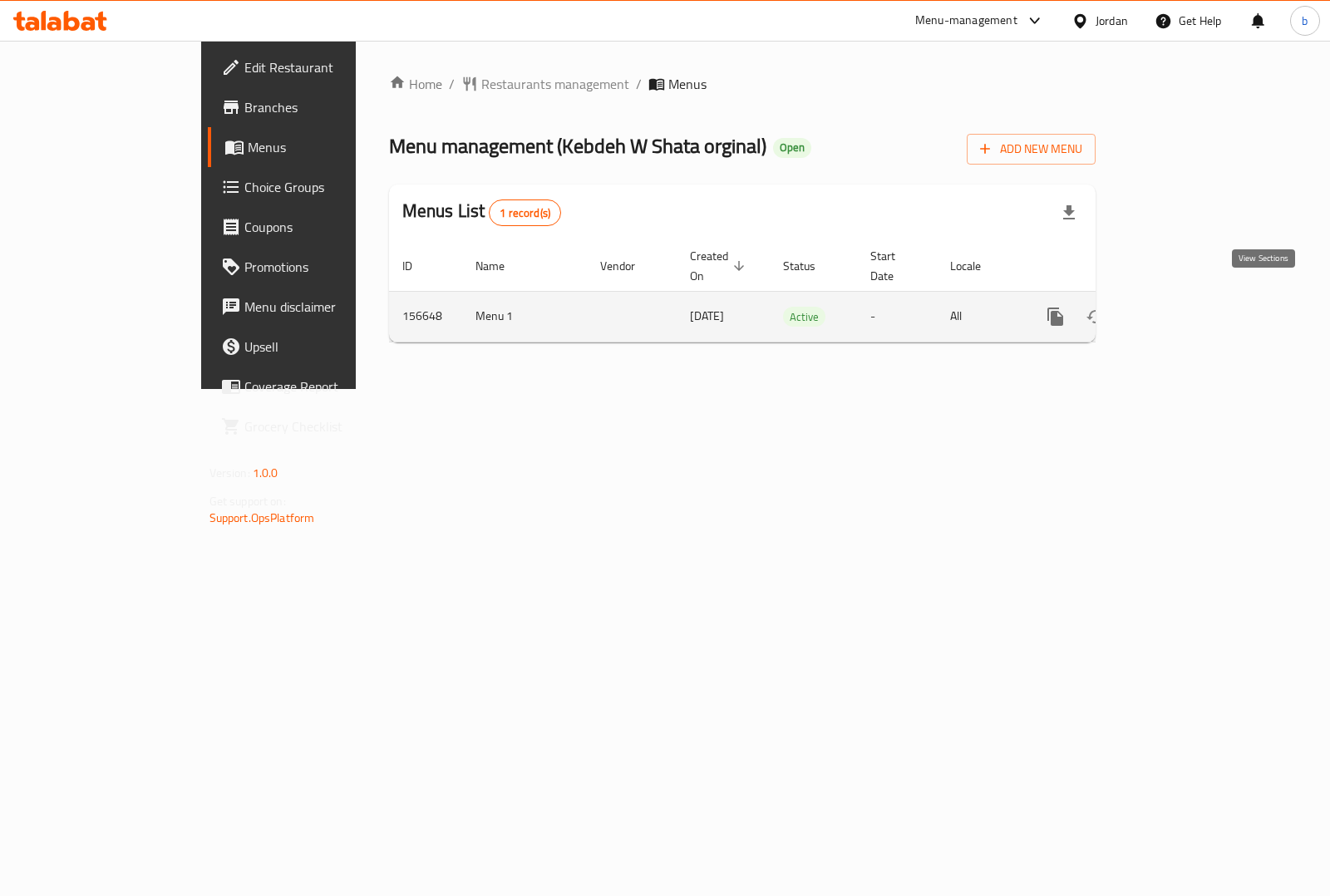
click at [1185, 307] on icon "enhanced table" at bounding box center [1176, 317] width 20 height 20
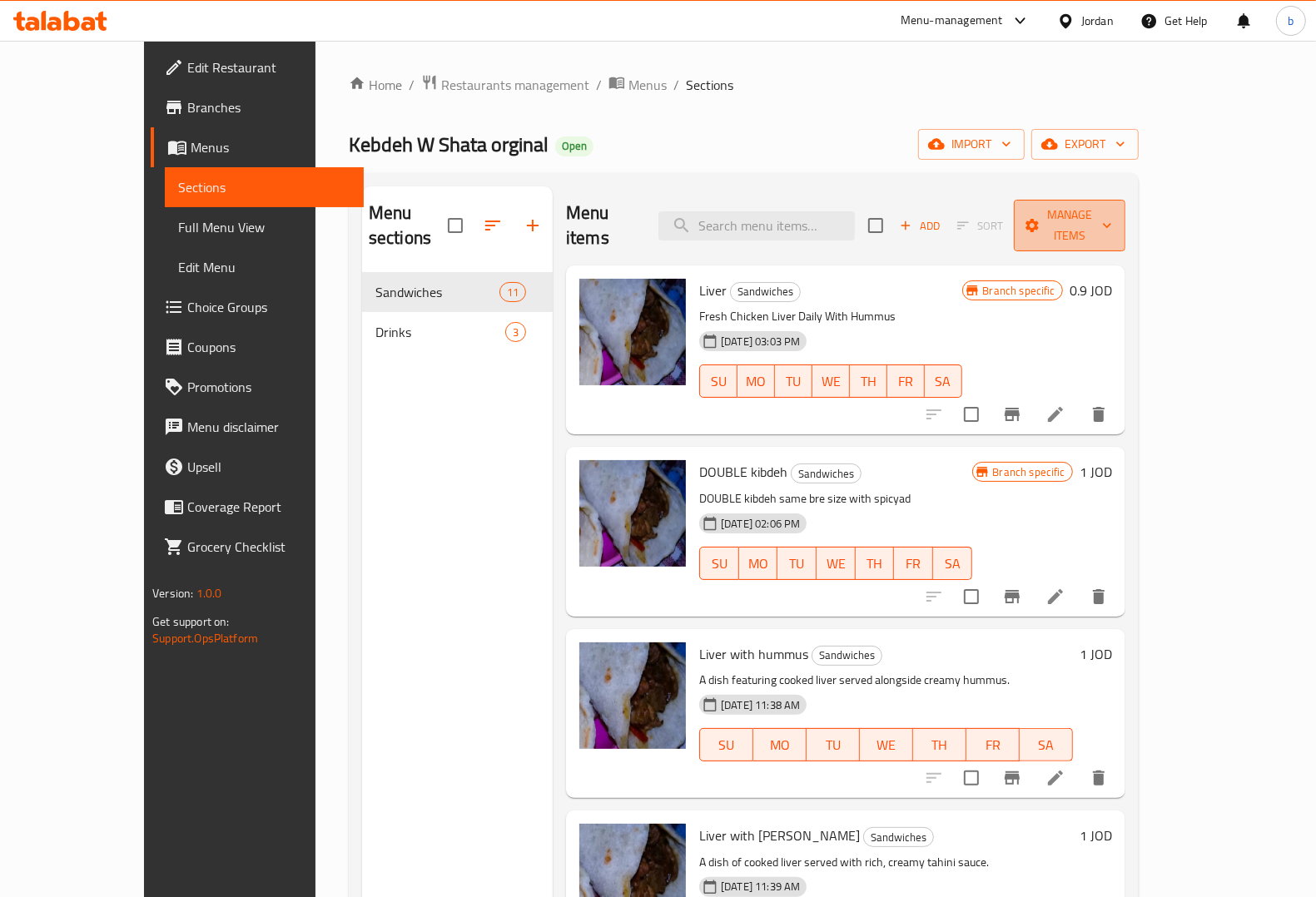
click at [1116, 219] on icon "button" at bounding box center [1107, 225] width 17 height 17
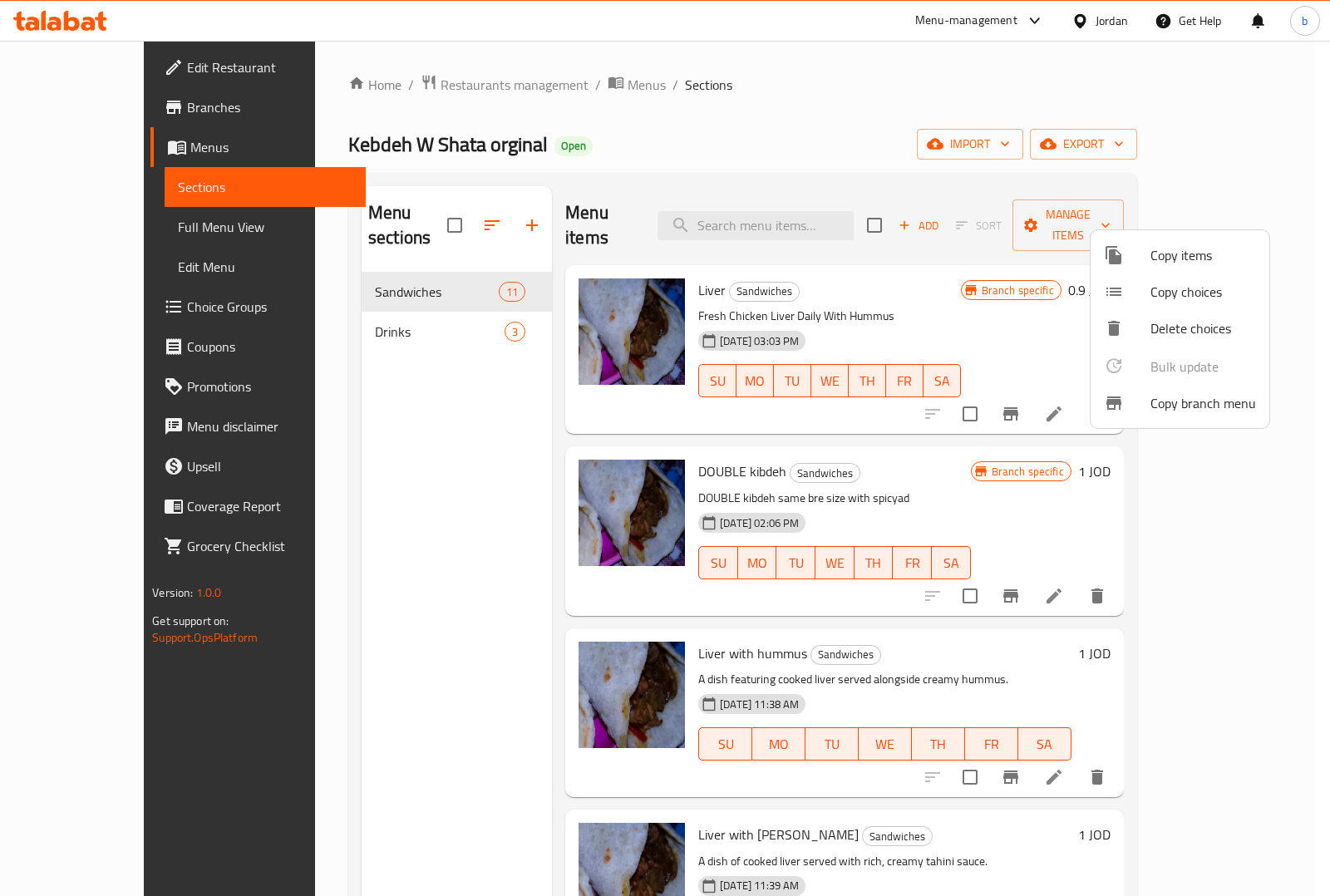
click at [938, 108] on div at bounding box center [665, 448] width 1330 height 896
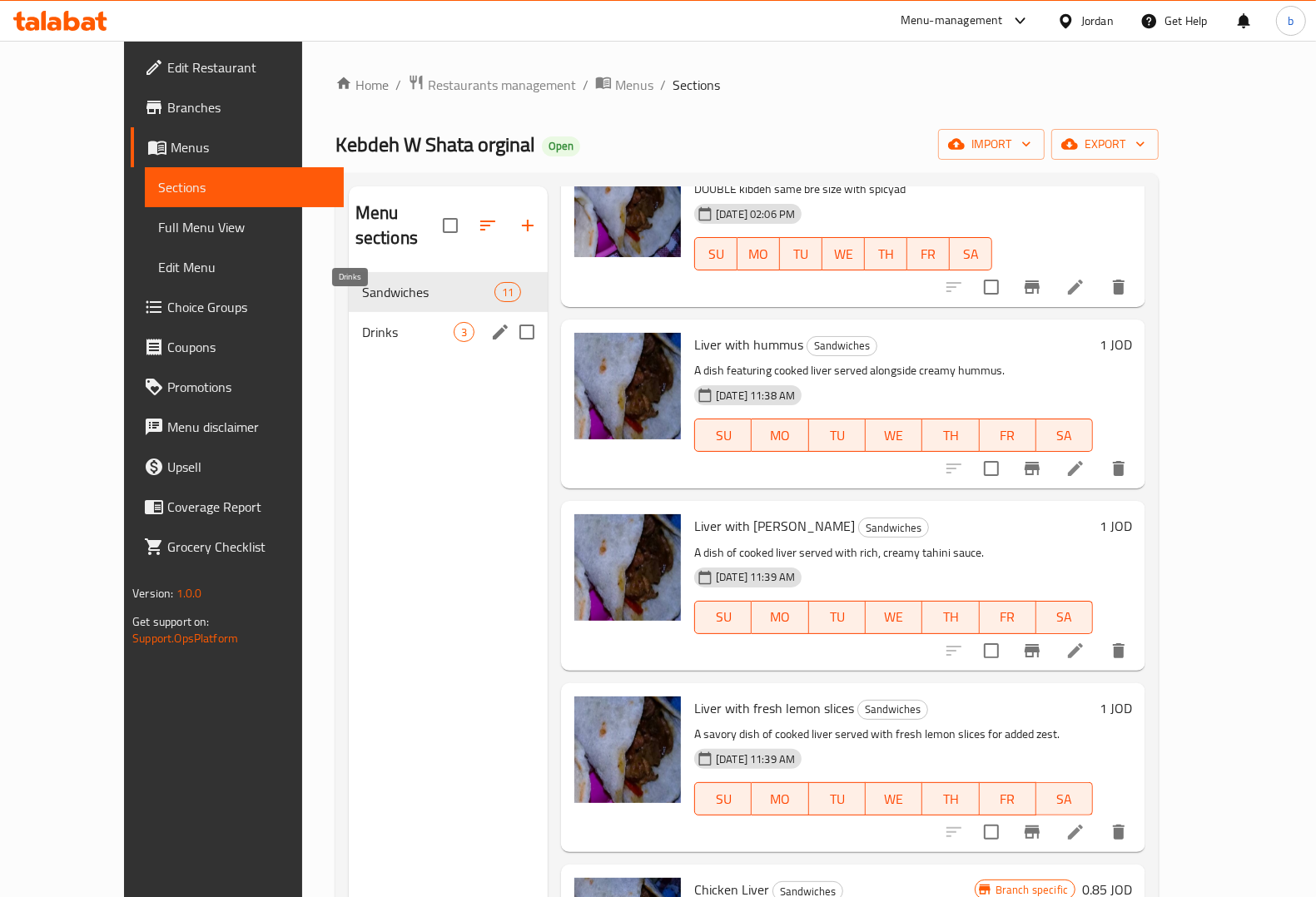
click at [362, 322] on span "Drinks" at bounding box center [407, 332] width 92 height 20
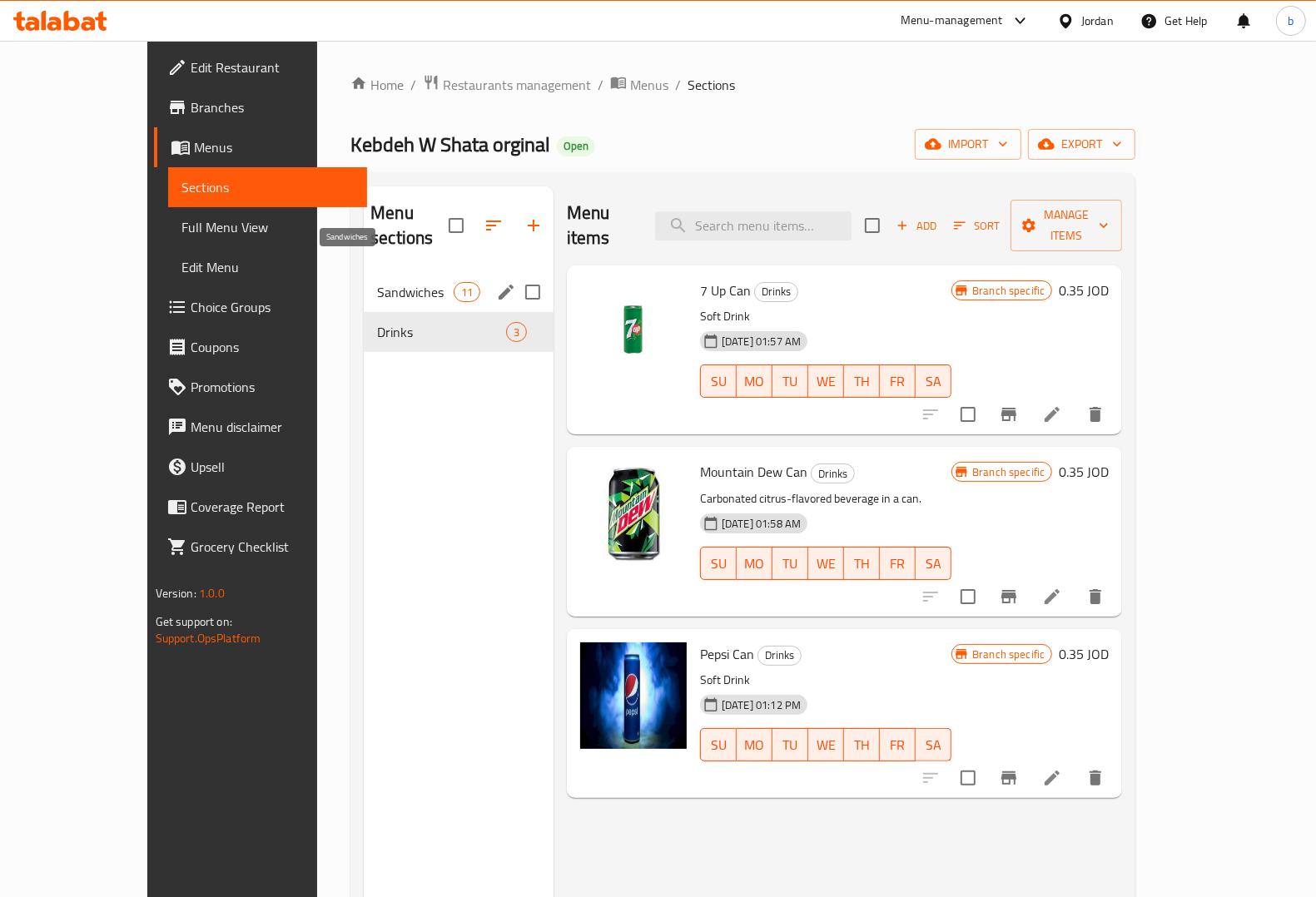
click at [377, 282] on span "Sandwiches" at bounding box center [414, 292] width 76 height 20
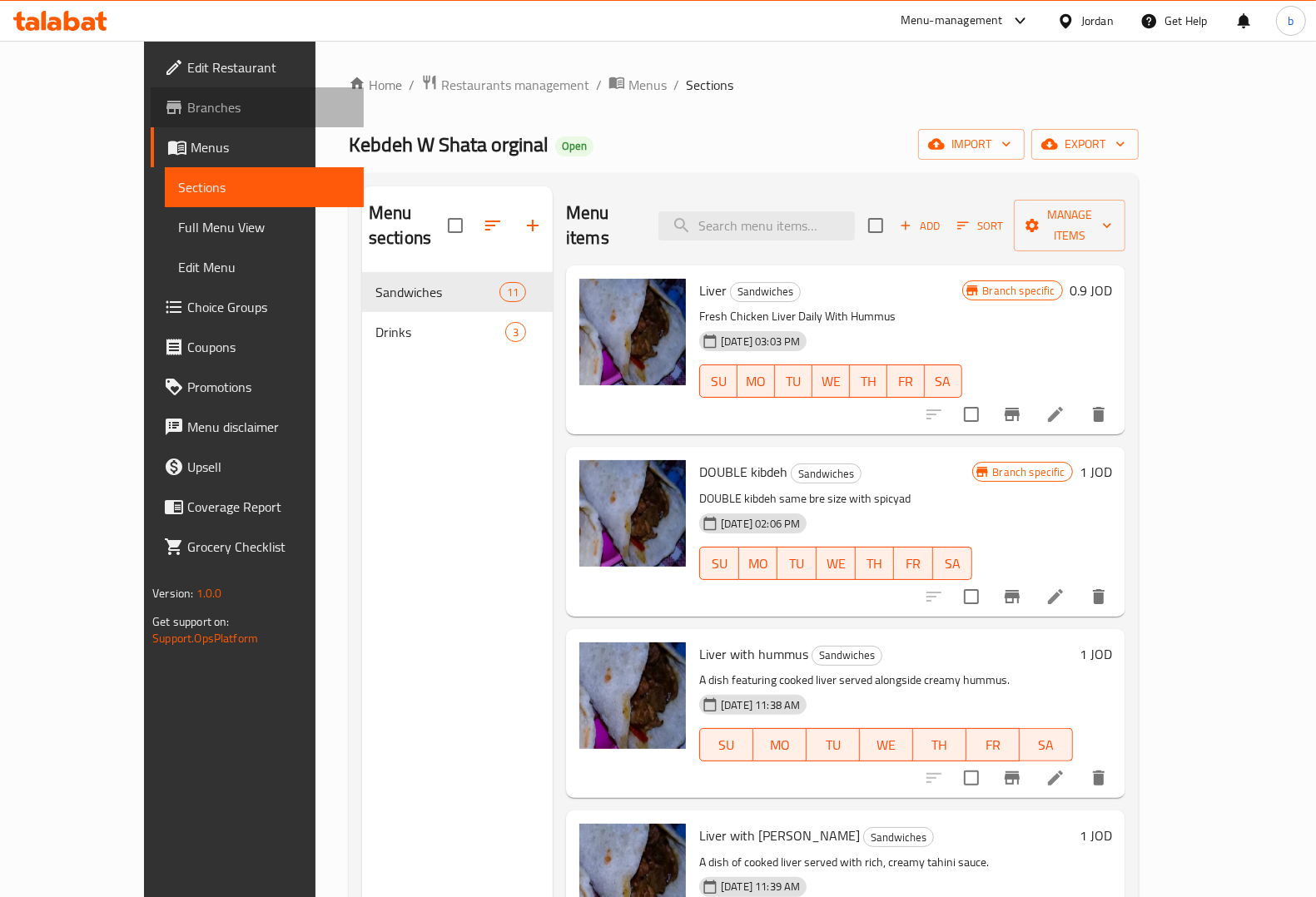
click at [188, 108] on span "Branches" at bounding box center [269, 108] width 164 height 20
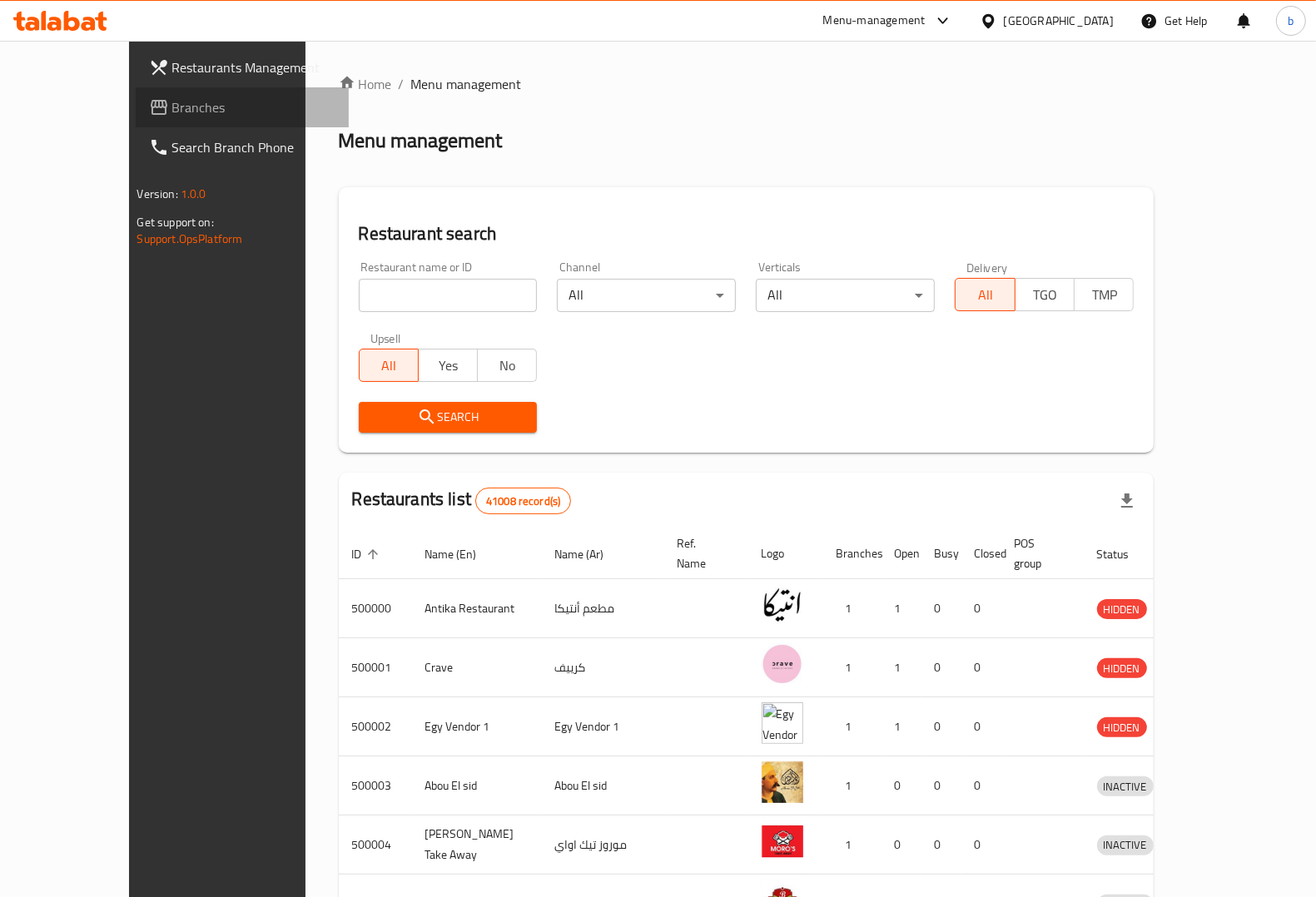
click at [173, 113] on span "Branches" at bounding box center [254, 108] width 164 height 20
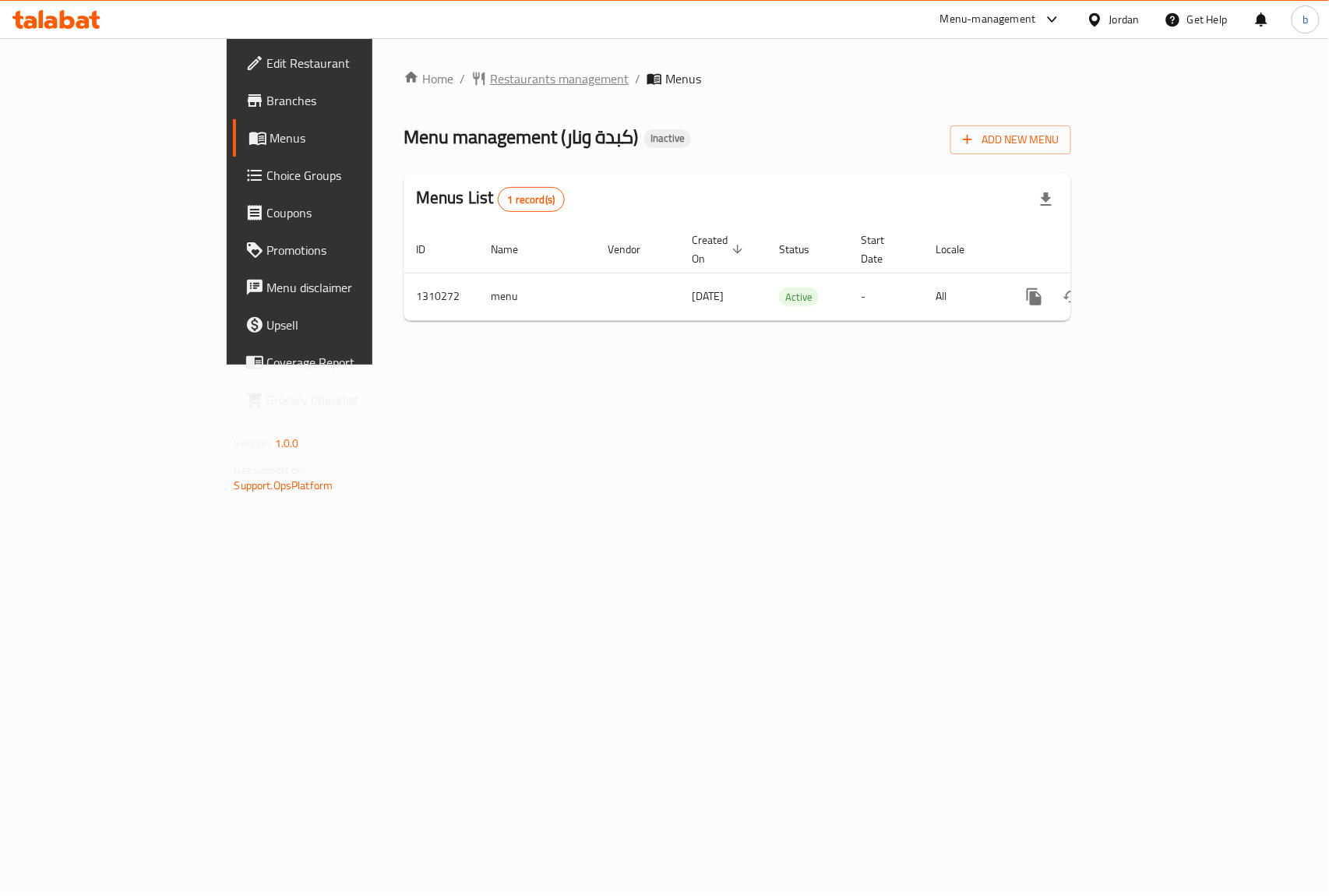
click at [490, 76] on span "Restaurants management" at bounding box center [559, 78] width 139 height 18
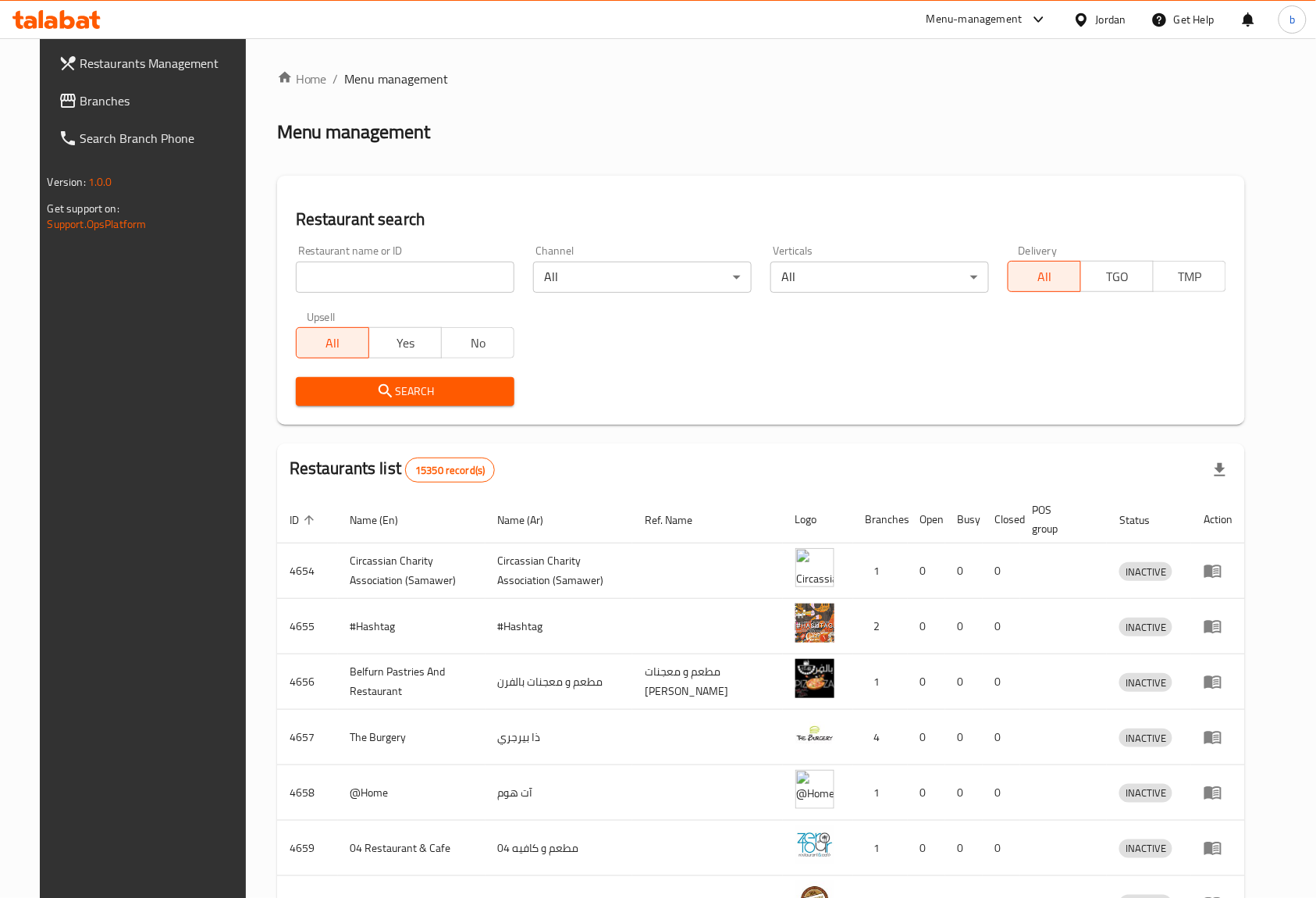
click at [80, 106] on span "Branches" at bounding box center [163, 101] width 167 height 18
